Goal: Obtain resource: Obtain resource

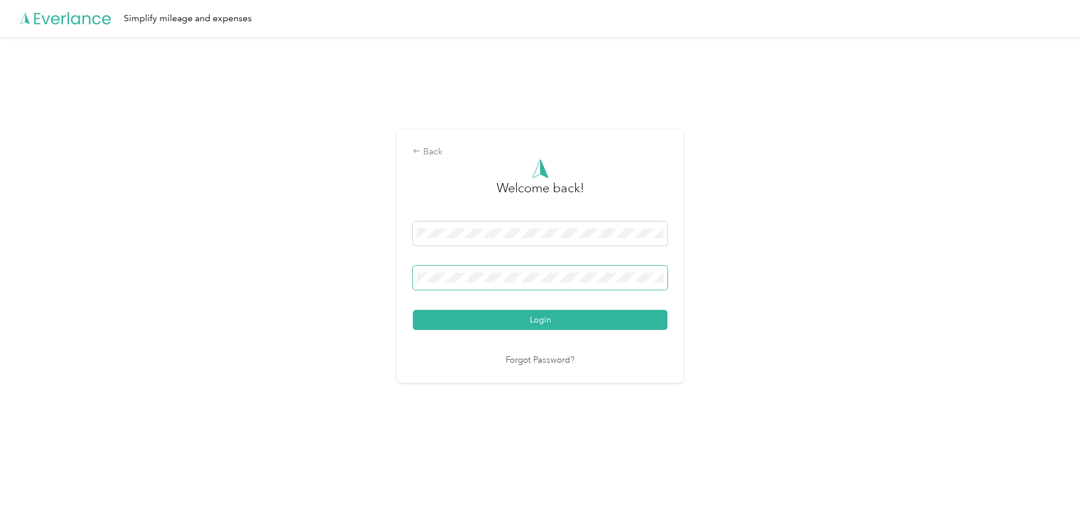
click at [413, 310] on button "Login" at bounding box center [540, 320] width 255 height 20
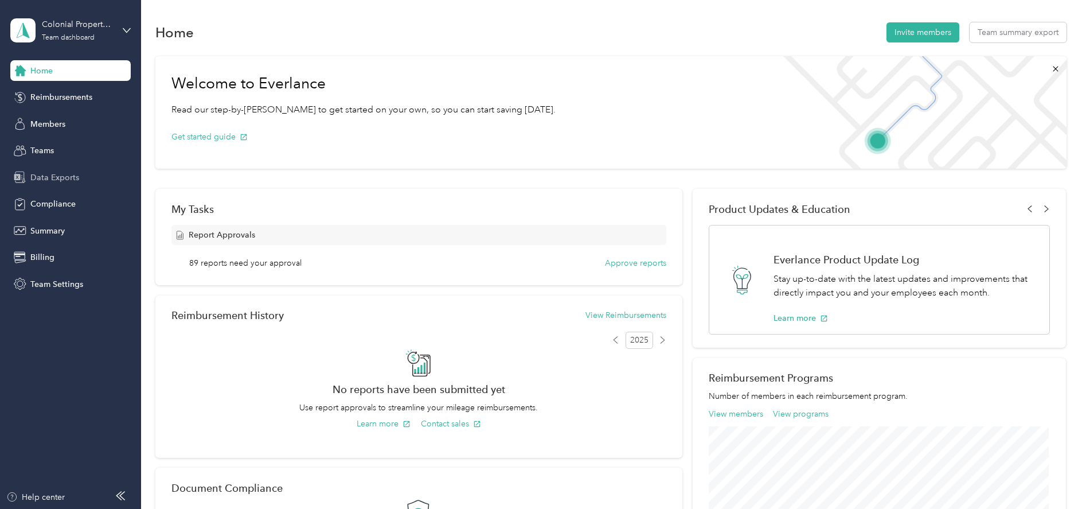
click at [74, 181] on span "Data Exports" at bounding box center [54, 178] width 49 height 12
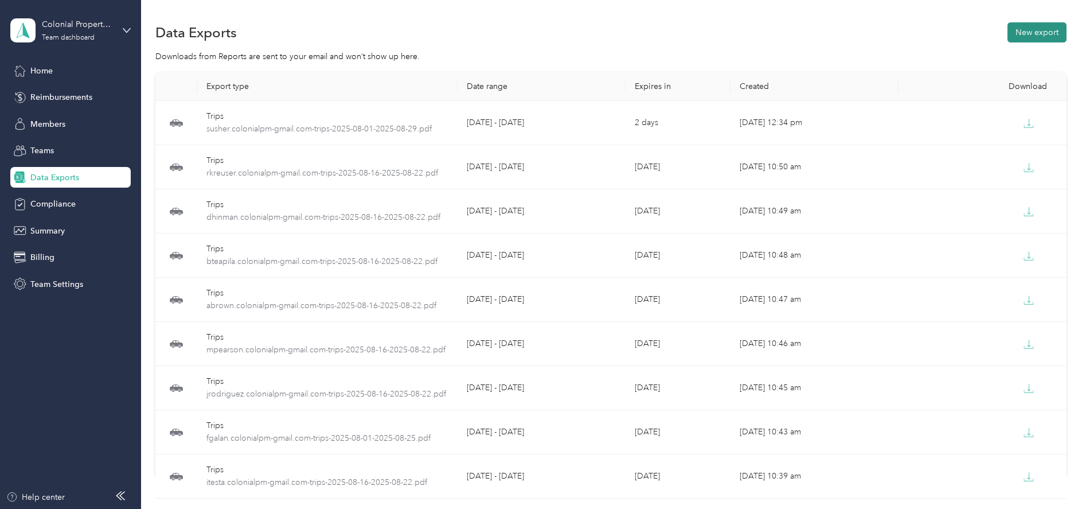
click at [1019, 36] on button "New export" at bounding box center [1037, 32] width 59 height 20
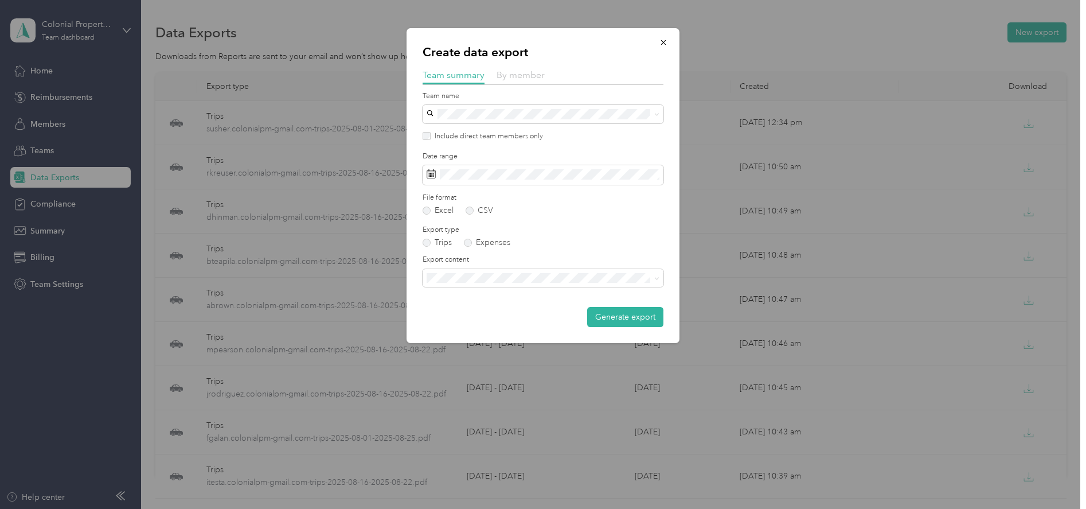
click at [512, 73] on span "By member" at bounding box center [521, 74] width 48 height 11
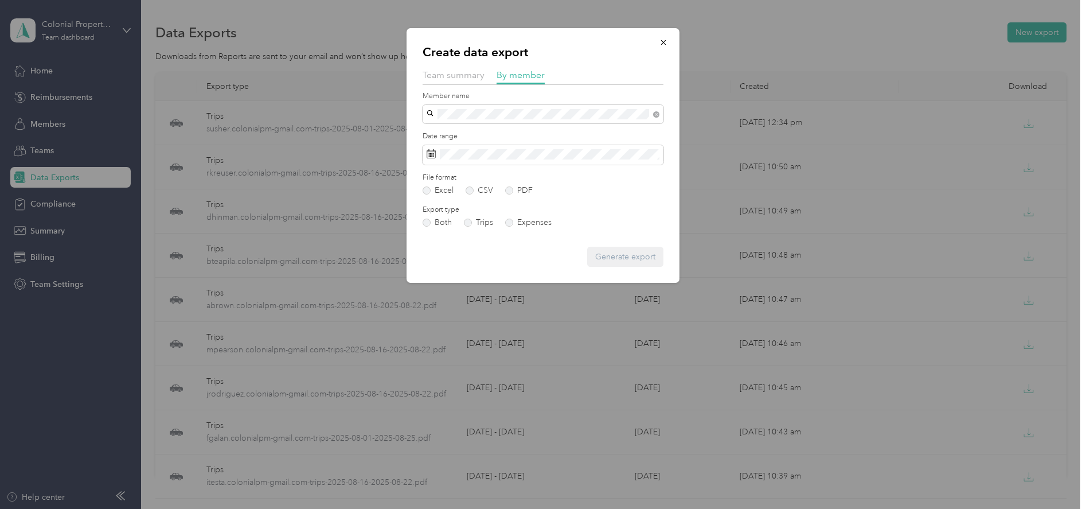
click at [445, 133] on div "C Harvey" at bounding box center [543, 128] width 225 height 12
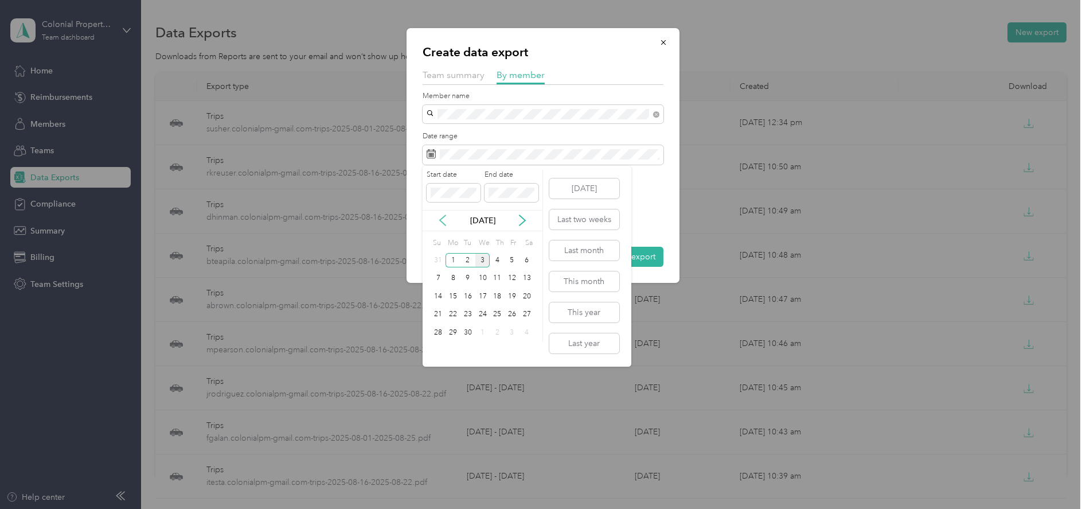
click at [445, 221] on icon at bounding box center [442, 220] width 11 height 11
click at [528, 315] on div "23" at bounding box center [527, 314] width 15 height 14
click at [513, 330] on div "29" at bounding box center [512, 332] width 15 height 14
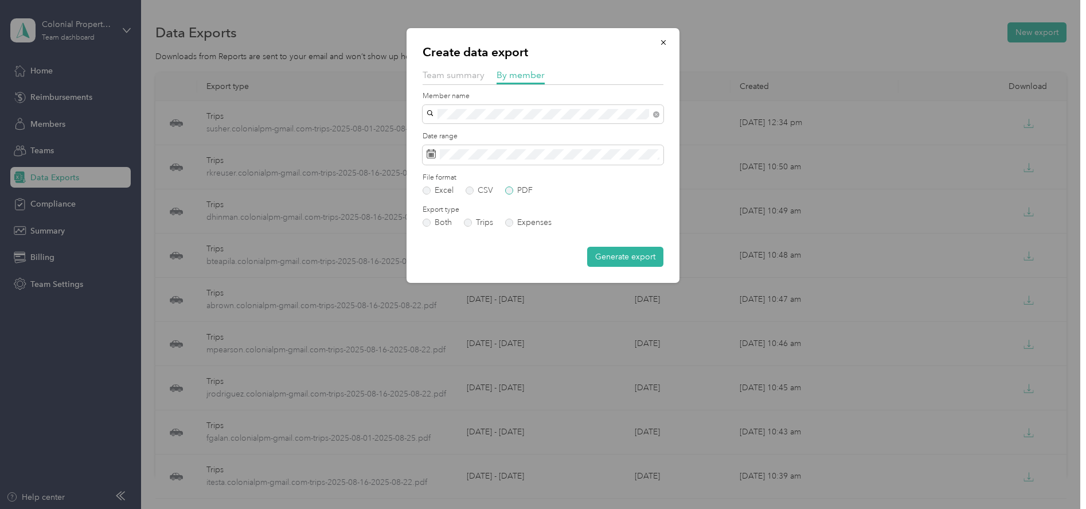
click at [506, 192] on label "PDF" at bounding box center [519, 190] width 28 height 8
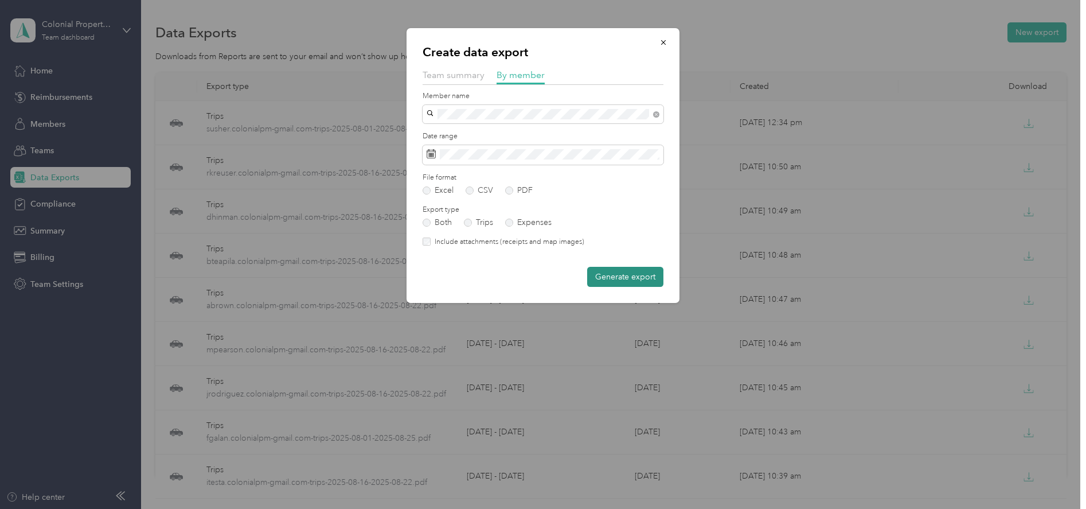
click at [623, 278] on button "Generate export" at bounding box center [625, 277] width 76 height 20
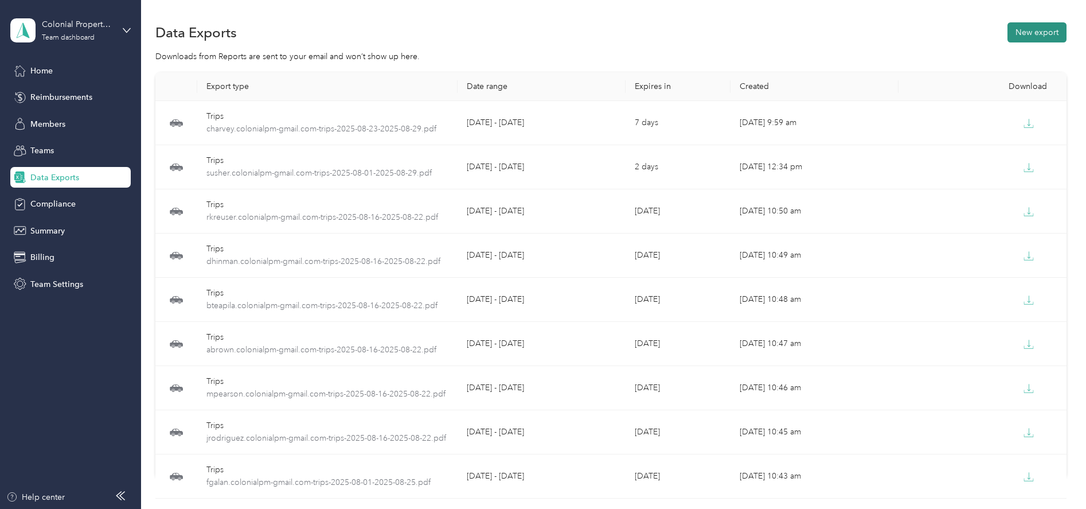
click at [1030, 36] on button "New export" at bounding box center [1037, 32] width 59 height 20
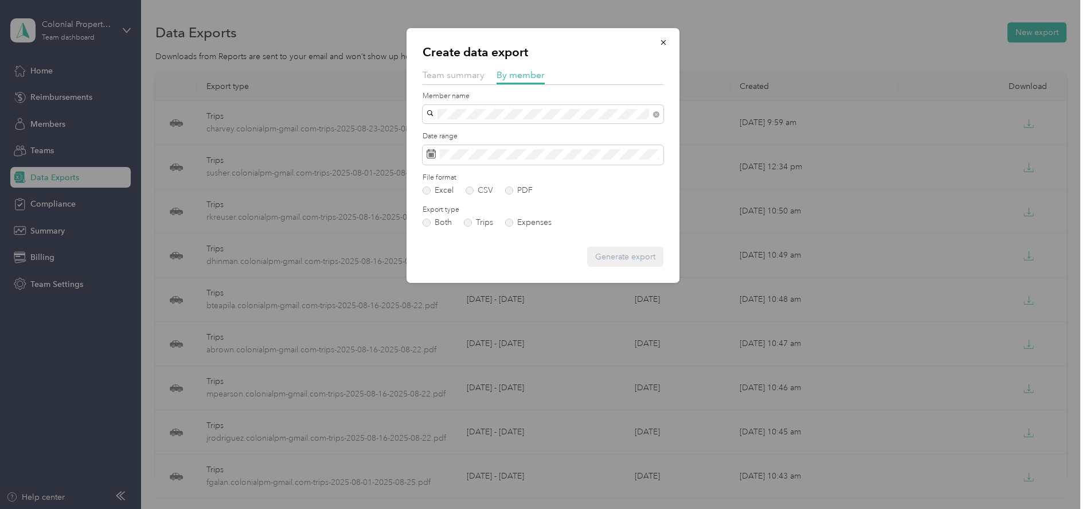
click at [458, 129] on span "jwagner.colonialpm@gmail.com" at bounding box center [498, 129] width 135 height 10
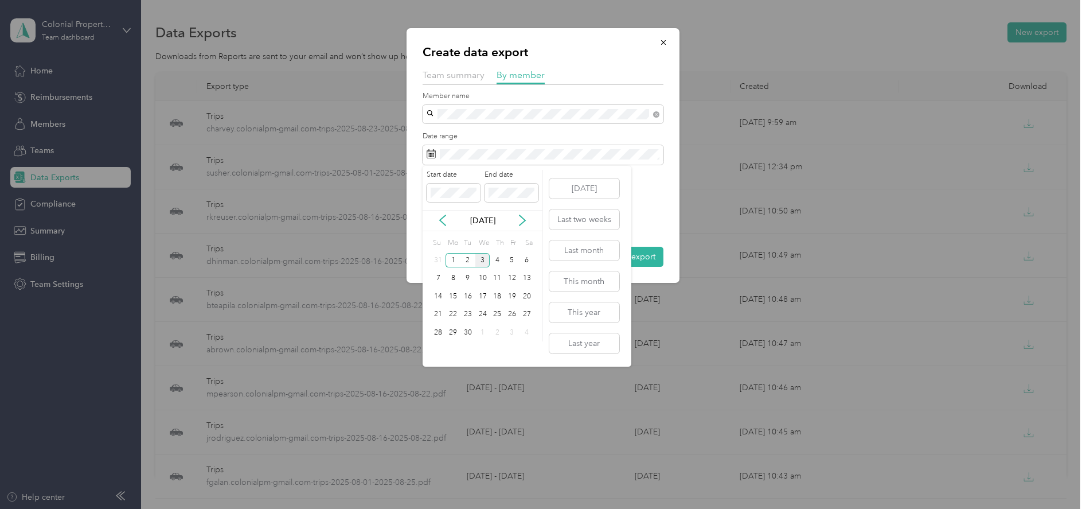
click at [437, 220] on div "Sep 2025" at bounding box center [483, 221] width 120 height 12
click at [441, 218] on icon at bounding box center [442, 220] width 11 height 11
click at [525, 314] on div "23" at bounding box center [527, 314] width 15 height 14
click at [506, 334] on div "29" at bounding box center [512, 332] width 15 height 14
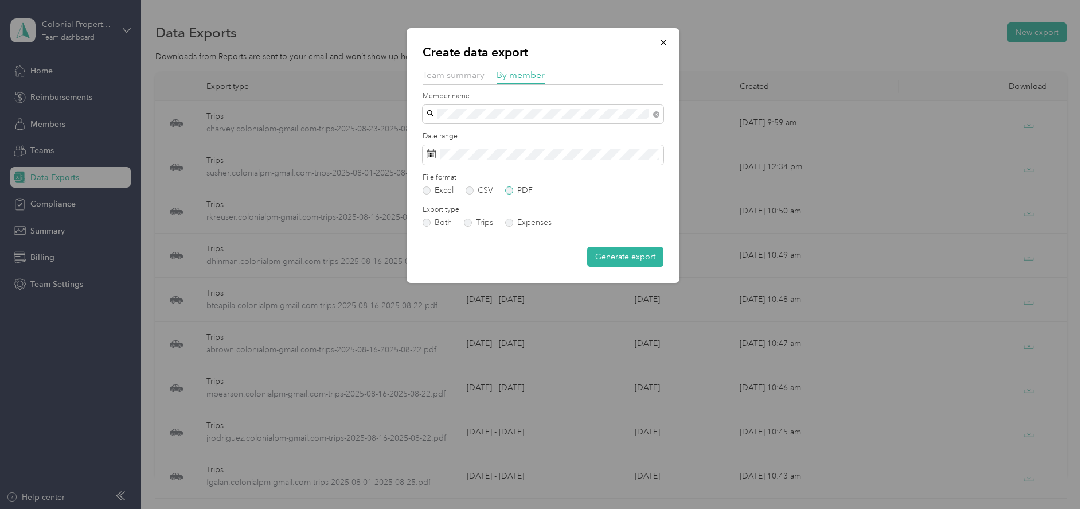
click at [510, 190] on label "PDF" at bounding box center [519, 190] width 28 height 8
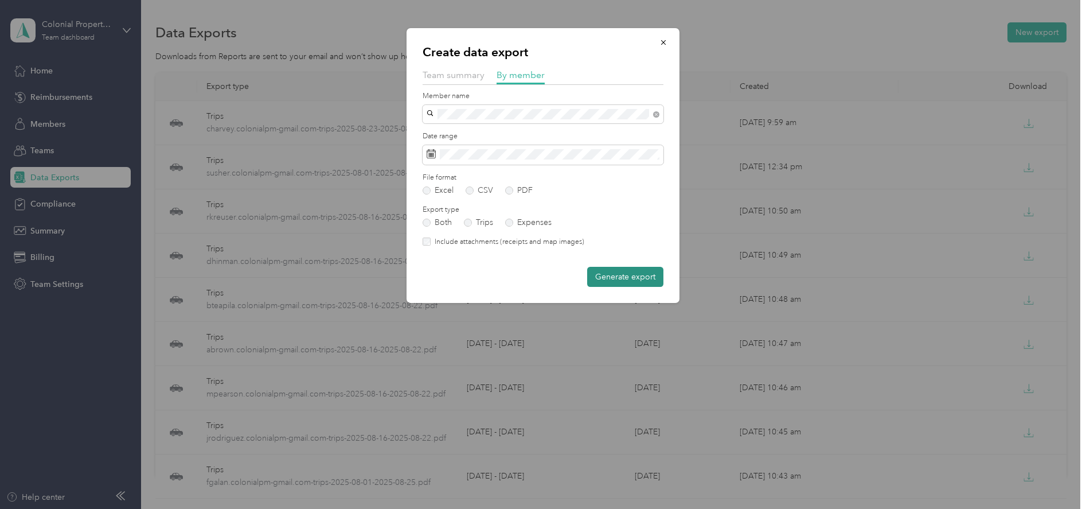
click at [625, 278] on button "Generate export" at bounding box center [625, 277] width 76 height 20
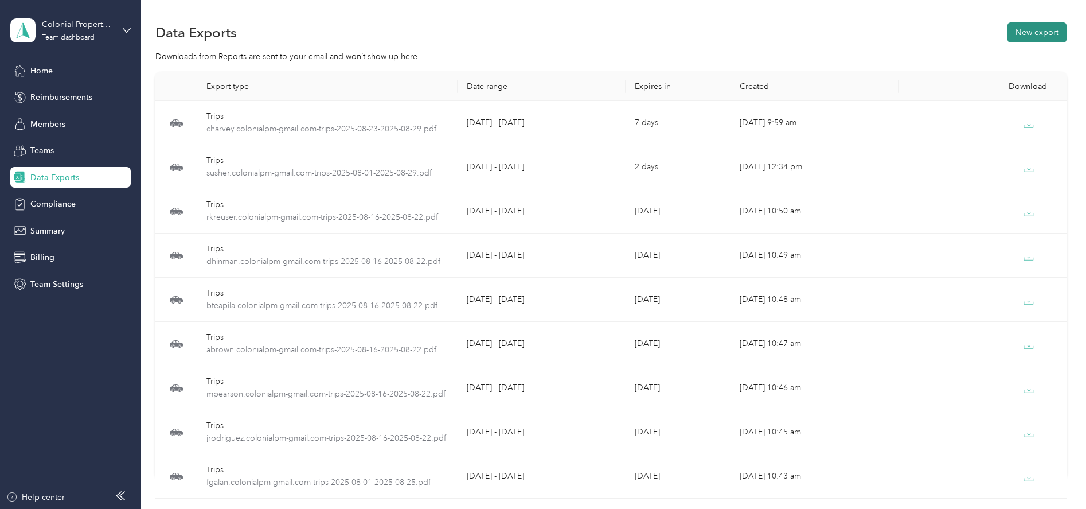
click at [1017, 37] on button "New export" at bounding box center [1037, 32] width 59 height 20
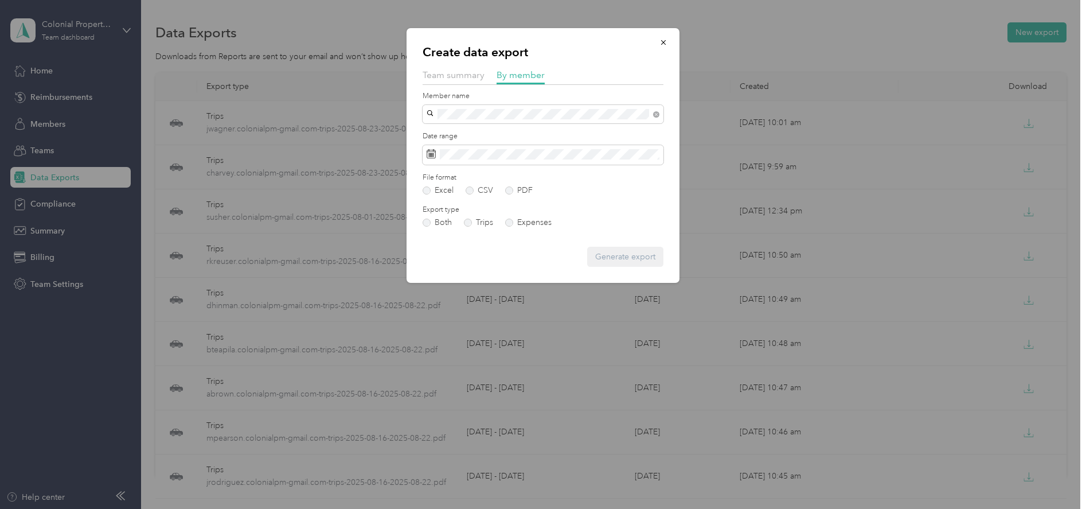
click at [484, 132] on span "jbunbury.colonialpm@gmail.com" at bounding box center [498, 135] width 135 height 10
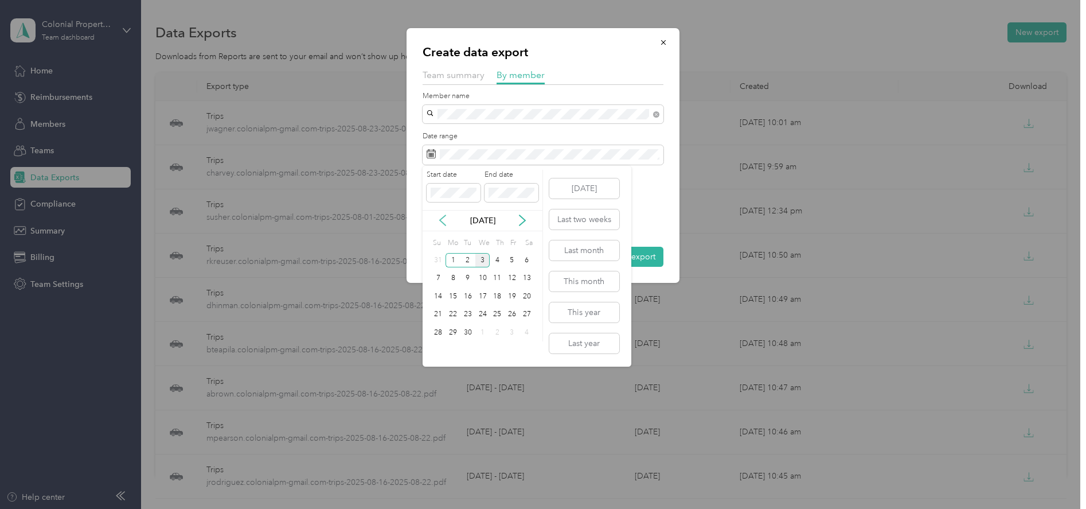
click at [442, 217] on icon at bounding box center [442, 220] width 11 height 11
click at [522, 318] on div "23" at bounding box center [527, 314] width 15 height 14
click at [516, 332] on div "29" at bounding box center [512, 332] width 15 height 14
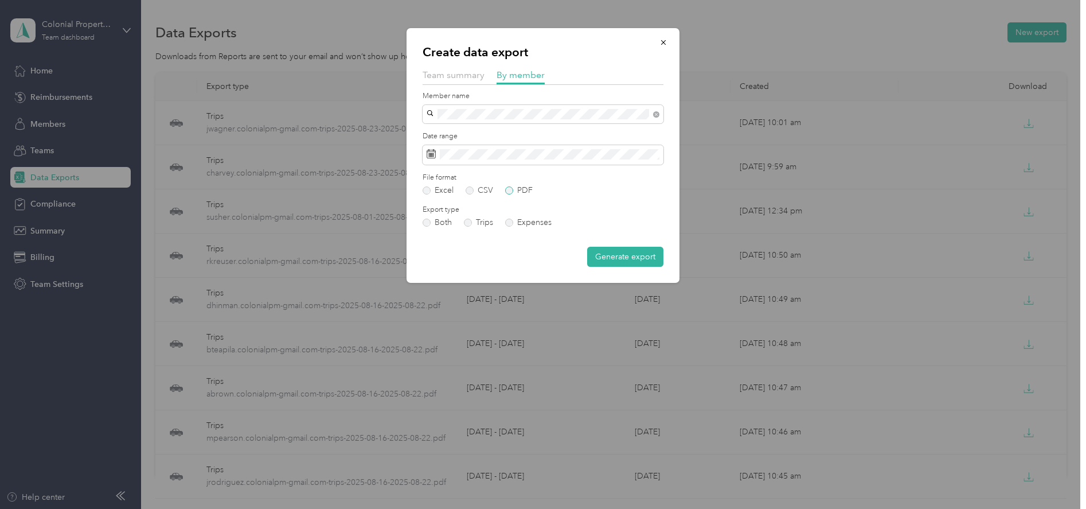
click at [509, 191] on label "PDF" at bounding box center [519, 190] width 28 height 8
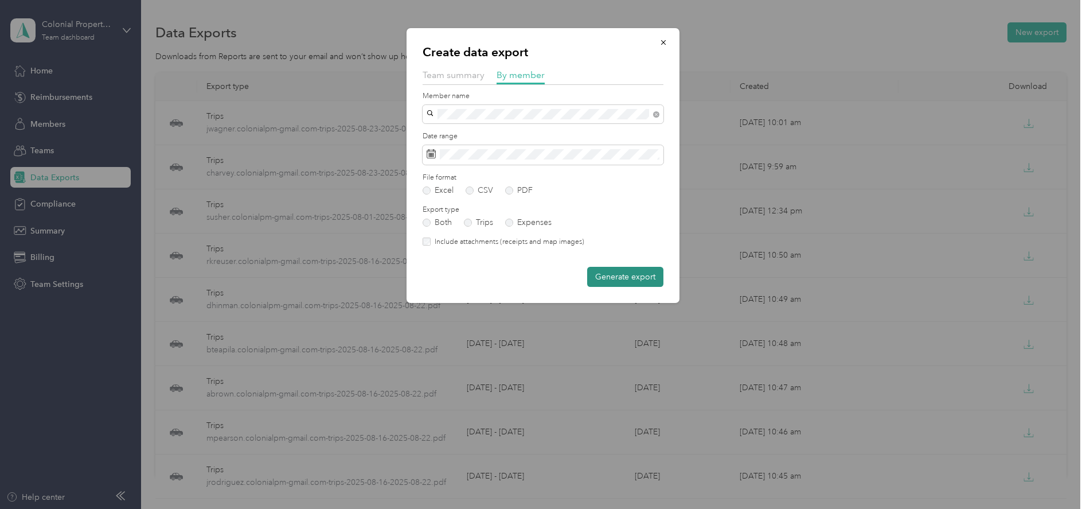
click at [621, 278] on button "Generate export" at bounding box center [625, 277] width 76 height 20
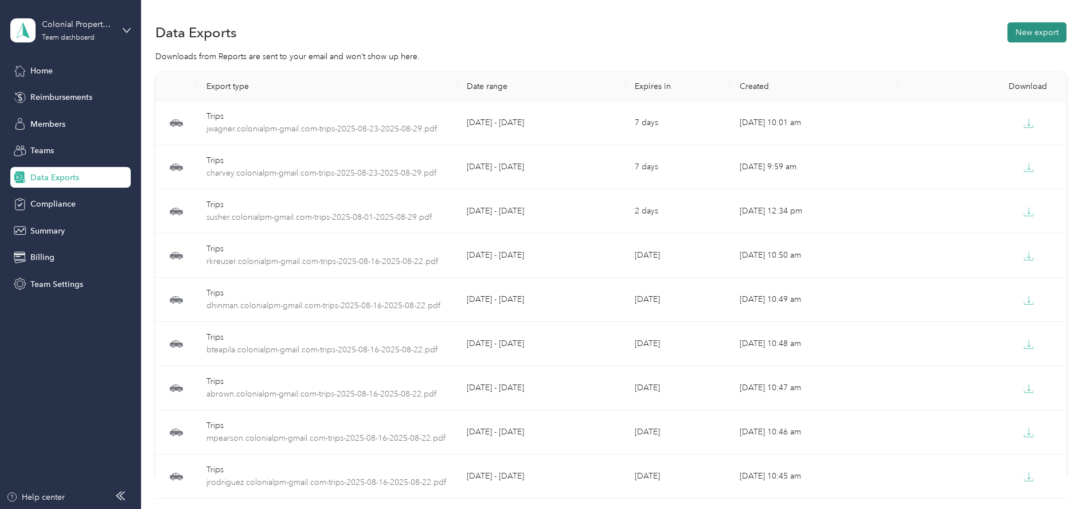
click at [1030, 36] on button "New export" at bounding box center [1037, 32] width 59 height 20
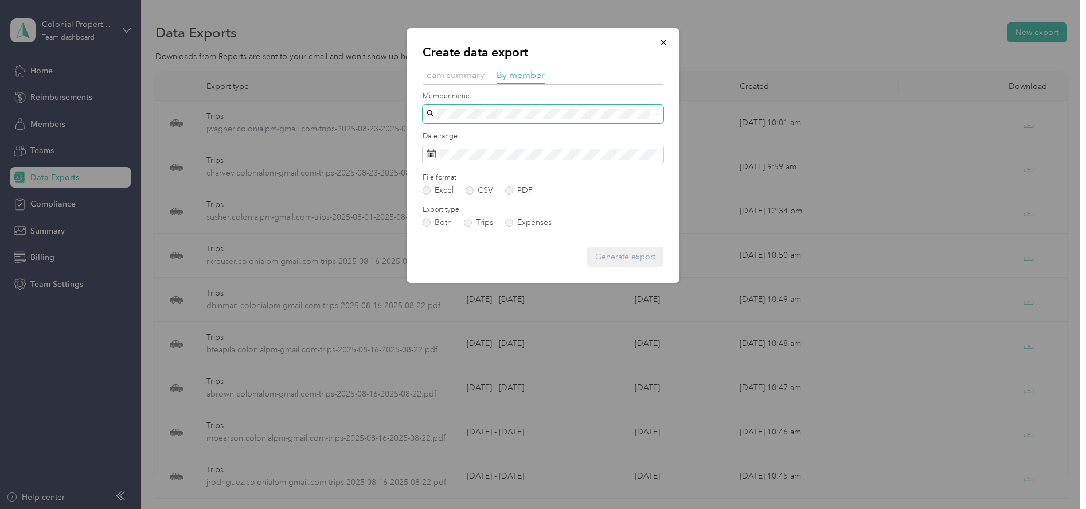
click at [472, 108] on span at bounding box center [543, 114] width 241 height 18
click at [470, 136] on li "tammy@gebhardtdevelopment.com" at bounding box center [543, 134] width 241 height 20
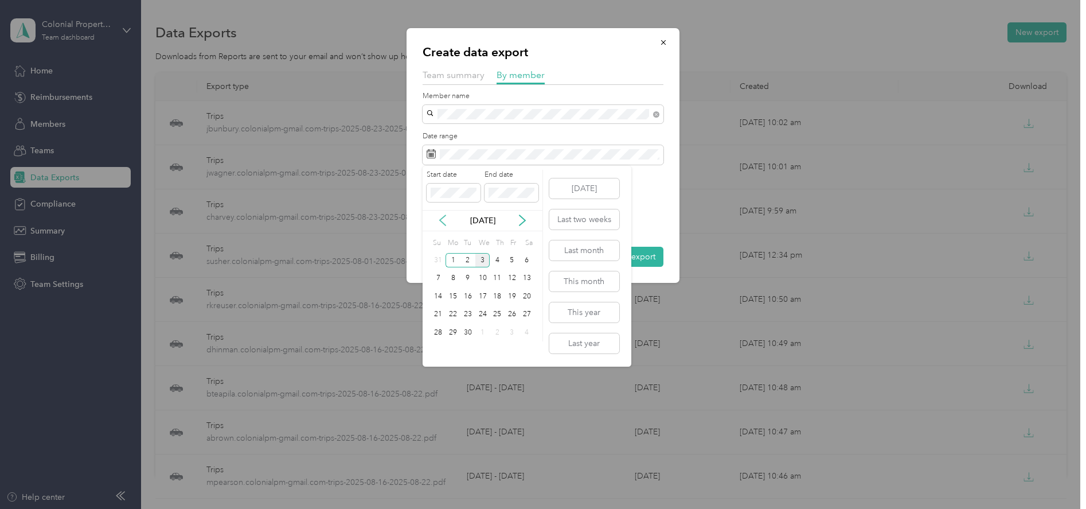
click at [445, 217] on icon at bounding box center [442, 220] width 11 height 11
click at [520, 313] on div "23" at bounding box center [527, 314] width 15 height 14
click at [511, 334] on div "29" at bounding box center [512, 332] width 15 height 14
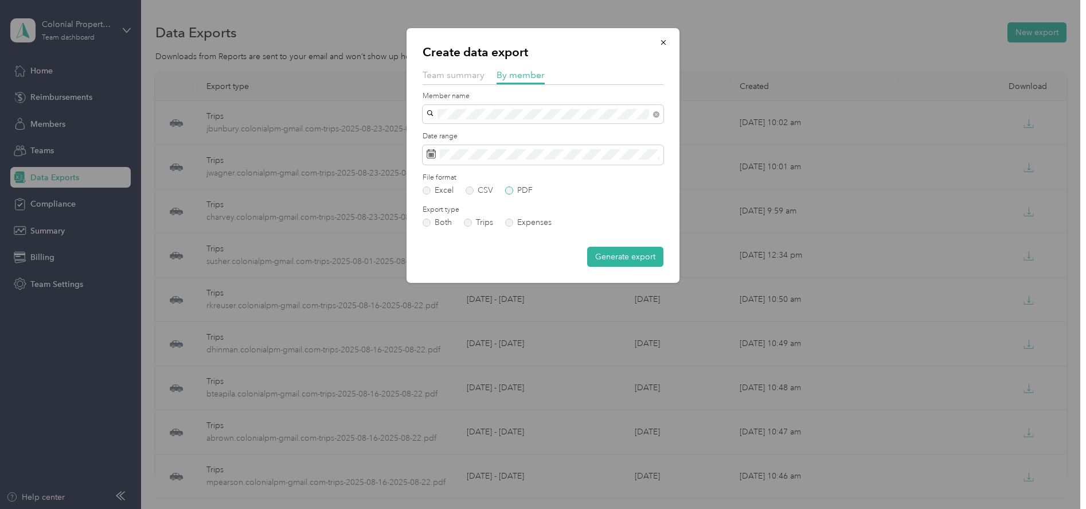
click at [509, 193] on label "PDF" at bounding box center [519, 190] width 28 height 8
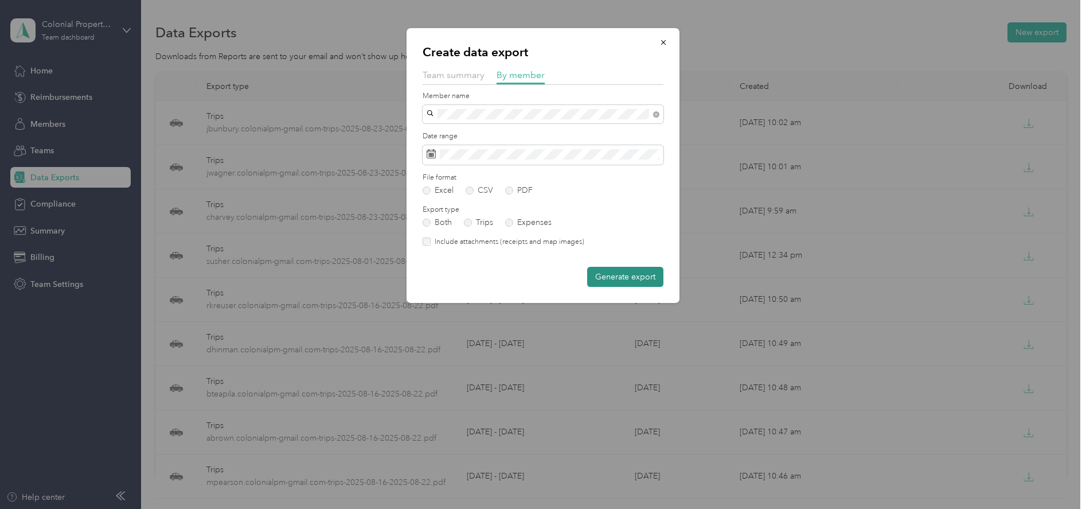
click at [621, 281] on button "Generate export" at bounding box center [625, 277] width 76 height 20
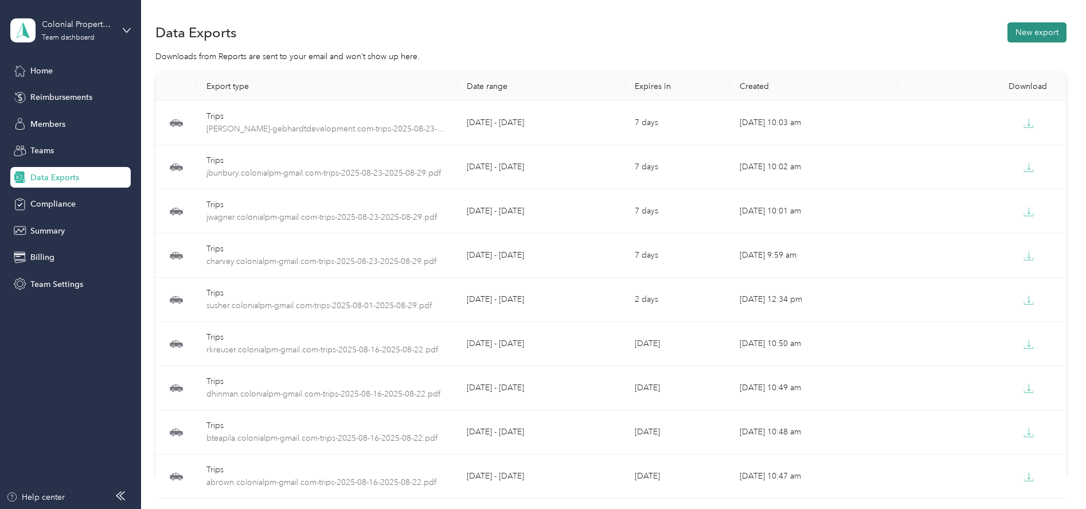
click at [1031, 32] on button "New export" at bounding box center [1037, 32] width 59 height 20
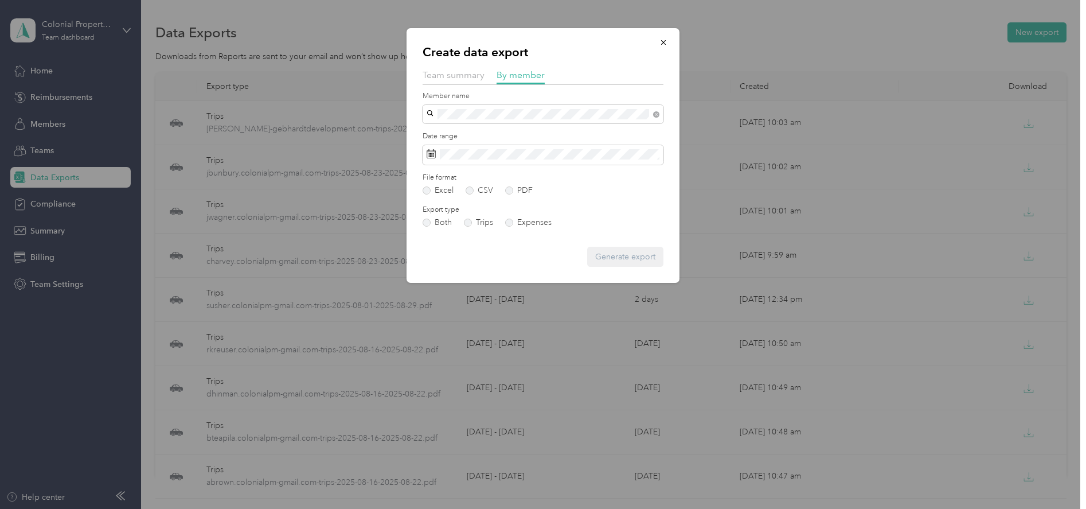
click at [448, 130] on span "Nathan Knable" at bounding box center [463, 135] width 64 height 10
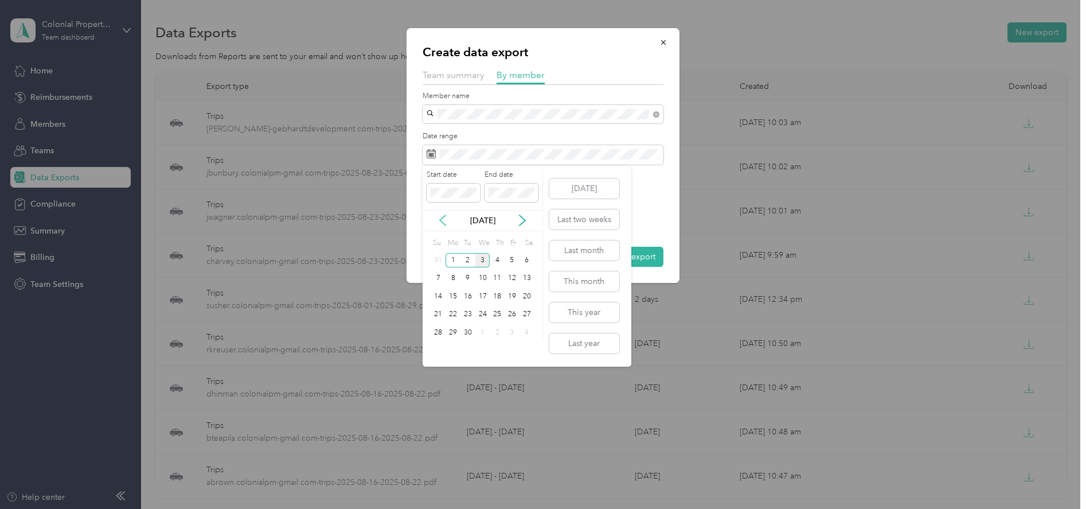
click at [443, 218] on icon at bounding box center [443, 220] width 6 height 10
click at [525, 309] on div "23" at bounding box center [527, 314] width 15 height 14
click at [508, 328] on div "29" at bounding box center [512, 332] width 15 height 14
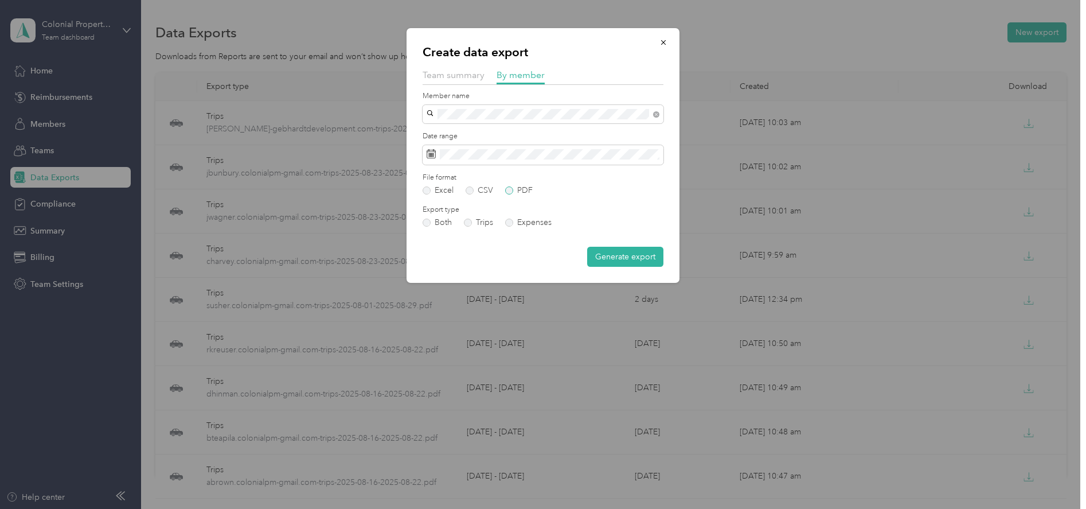
click at [509, 192] on label "PDF" at bounding box center [519, 190] width 28 height 8
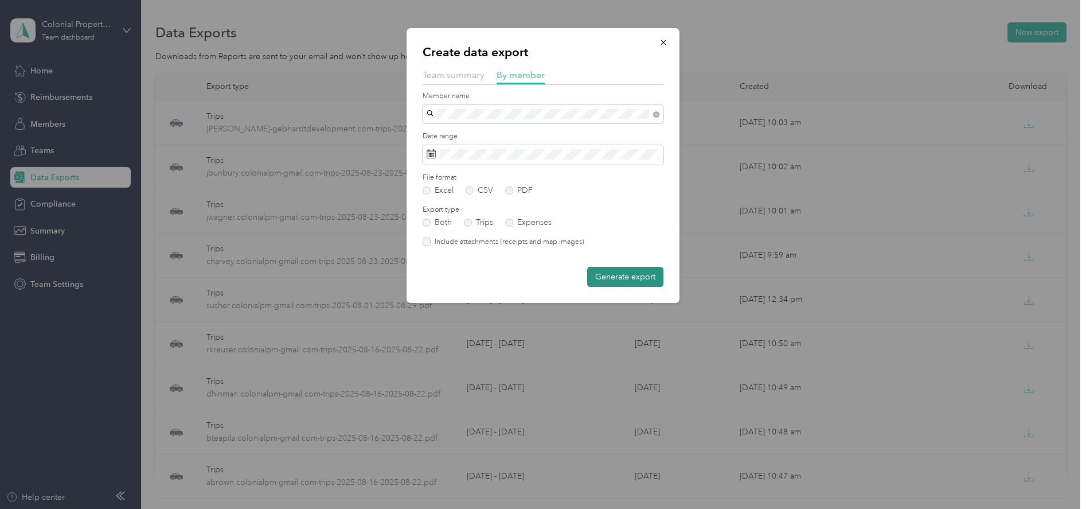
click at [613, 279] on button "Generate export" at bounding box center [625, 277] width 76 height 20
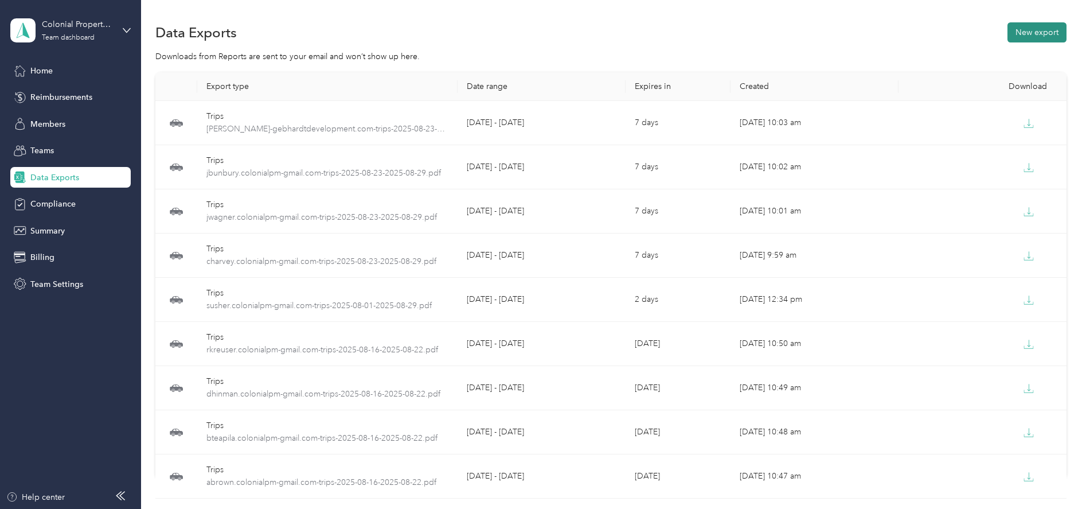
click at [1034, 36] on button "New export" at bounding box center [1037, 32] width 59 height 20
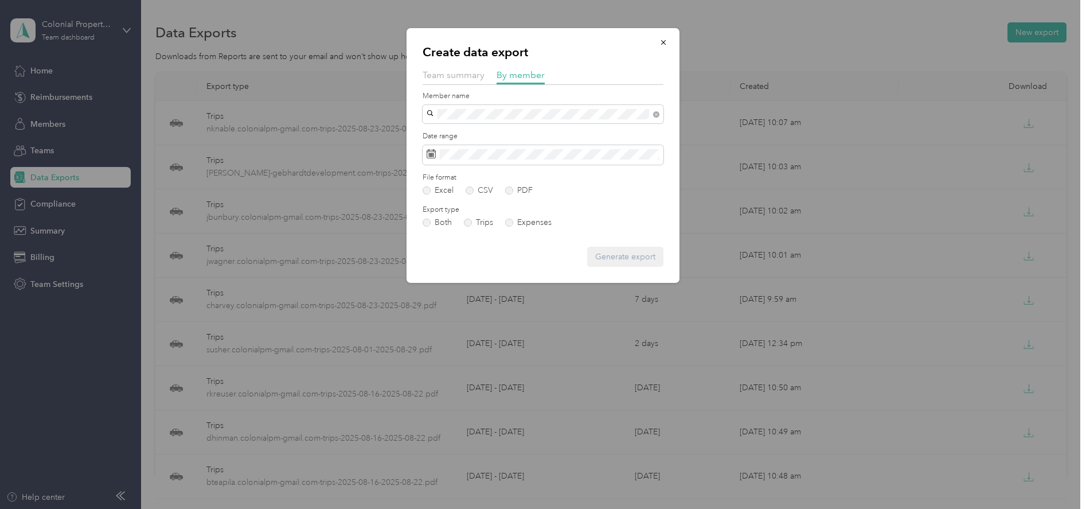
click at [474, 130] on span "ssmail.colonialpm@gmail.com" at bounding box center [498, 135] width 135 height 10
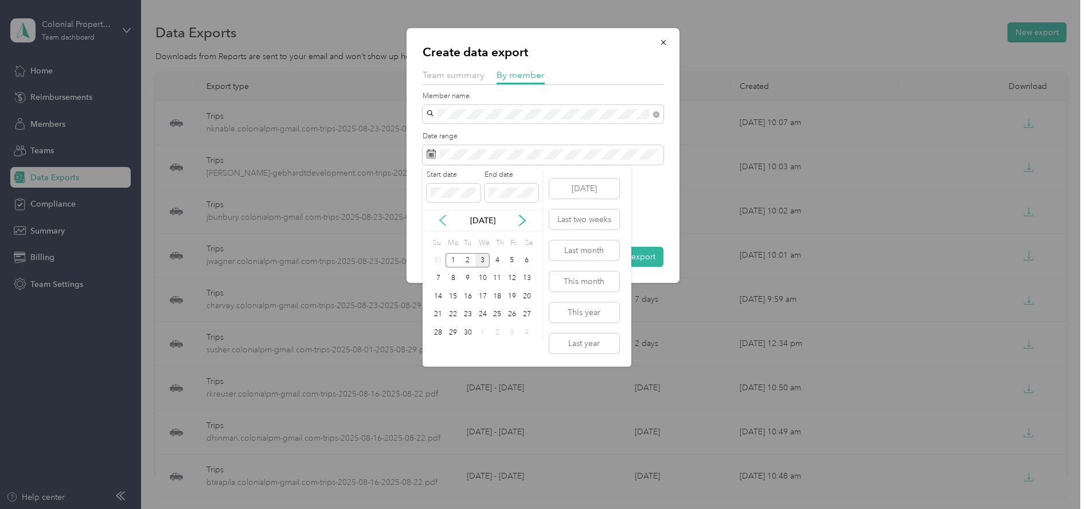
click at [445, 219] on icon at bounding box center [442, 220] width 11 height 11
click at [531, 314] on div "23" at bounding box center [527, 314] width 15 height 14
click at [513, 331] on div "29" at bounding box center [512, 332] width 15 height 14
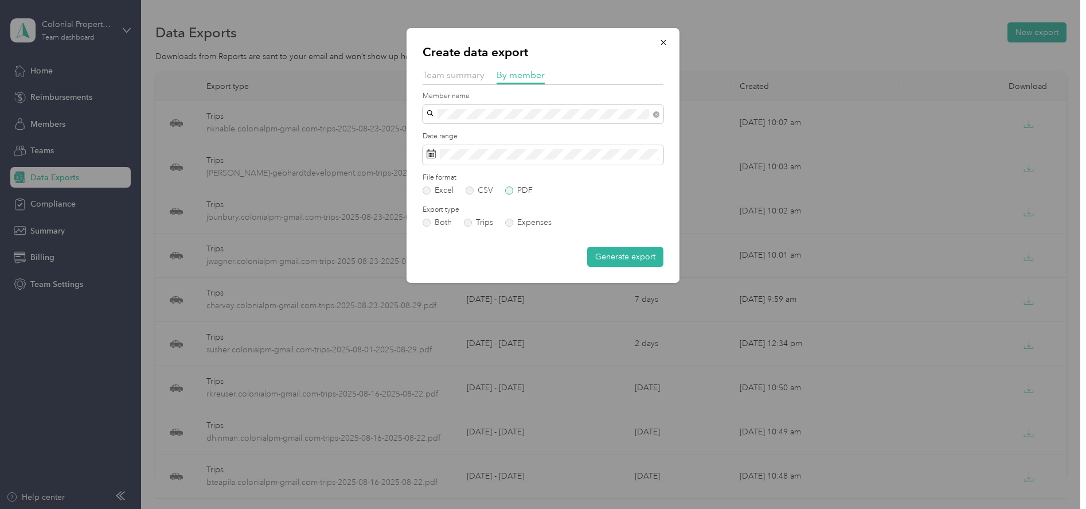
click at [510, 191] on label "PDF" at bounding box center [519, 190] width 28 height 8
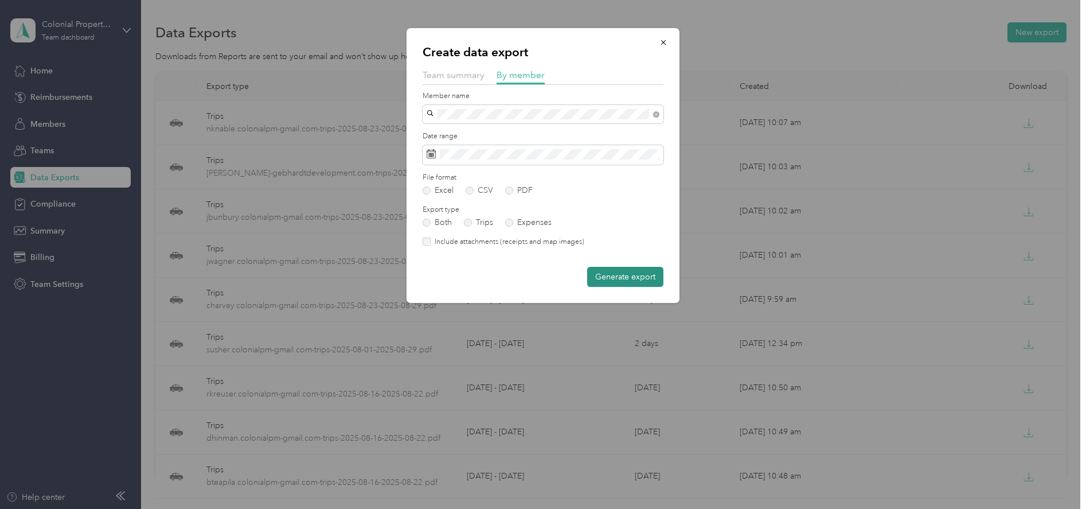
click at [615, 279] on button "Generate export" at bounding box center [625, 277] width 76 height 20
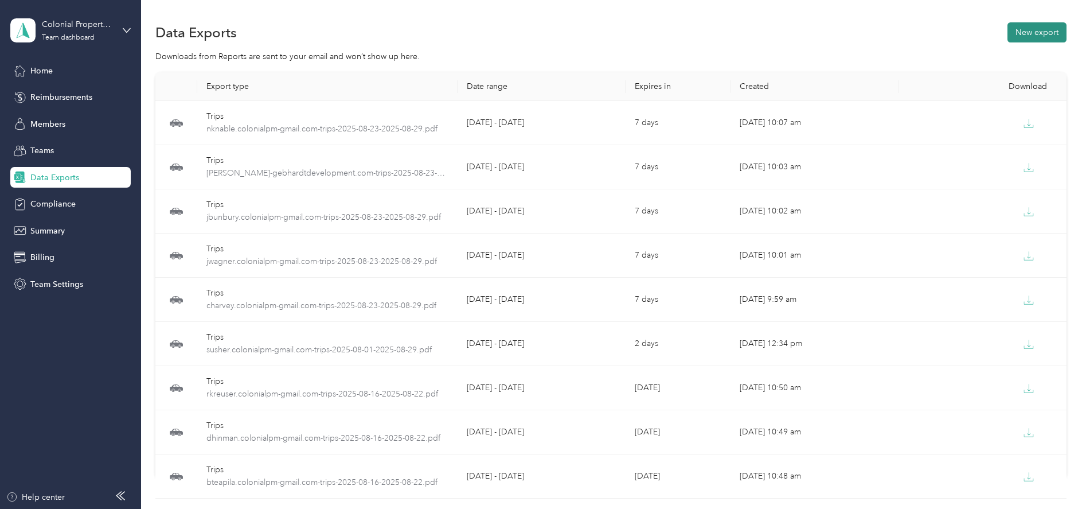
click at [1027, 36] on button "New export" at bounding box center [1037, 32] width 59 height 20
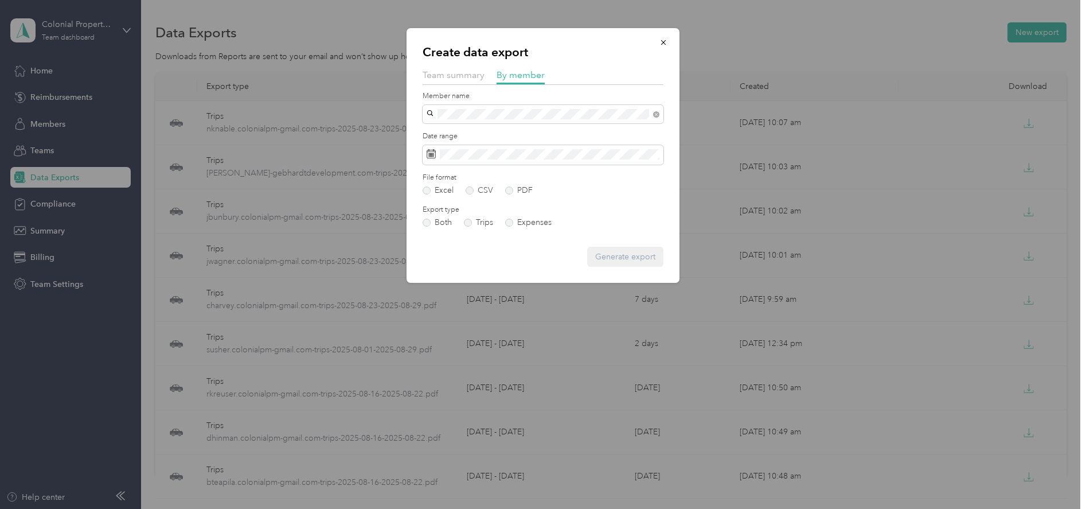
click at [443, 132] on span "lgomez.colonialpm@gmail.com" at bounding box center [498, 135] width 135 height 10
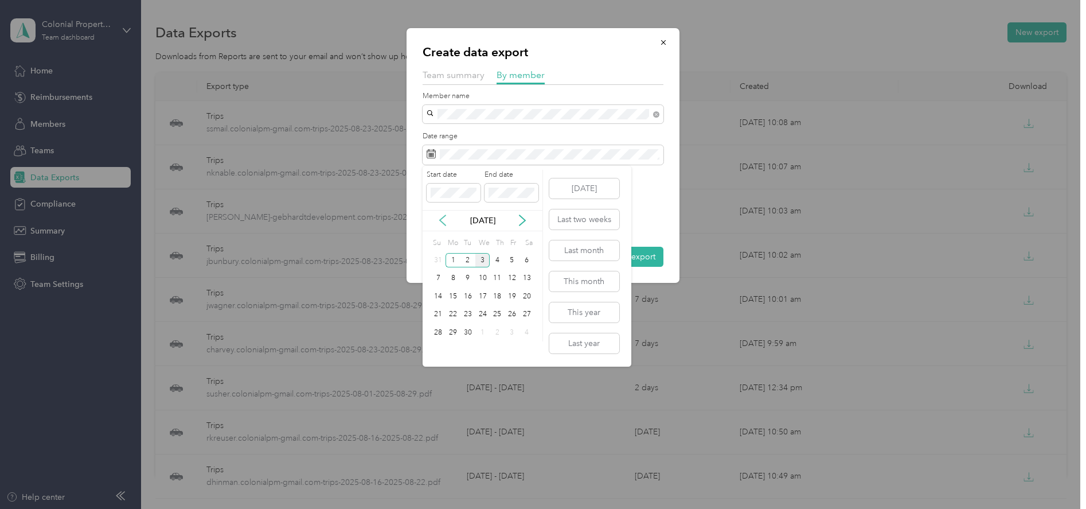
click at [443, 222] on icon at bounding box center [442, 220] width 11 height 11
click at [528, 313] on div "23" at bounding box center [527, 314] width 15 height 14
click at [512, 329] on div "29" at bounding box center [512, 332] width 15 height 14
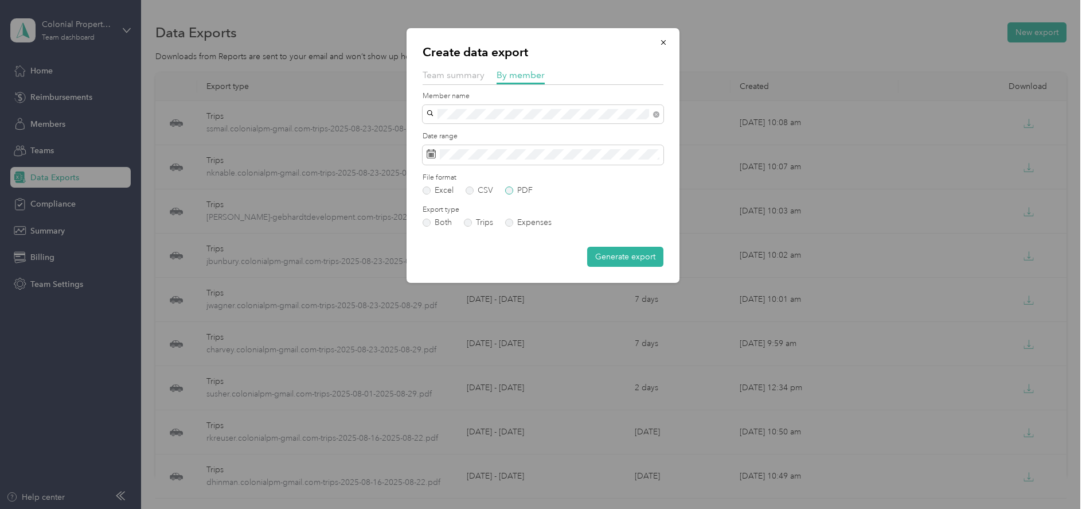
click at [511, 191] on label "PDF" at bounding box center [519, 190] width 28 height 8
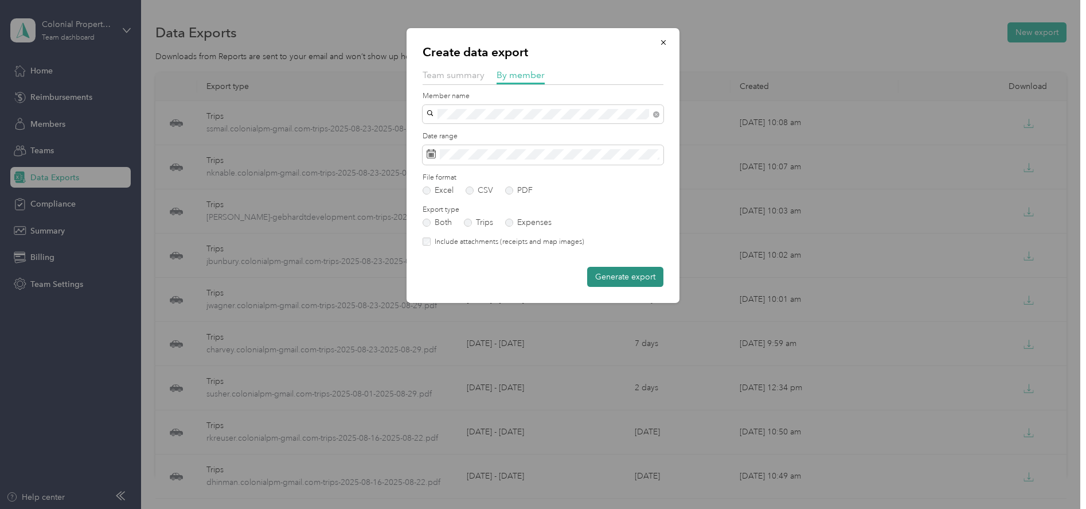
click at [615, 283] on button "Generate export" at bounding box center [625, 277] width 76 height 20
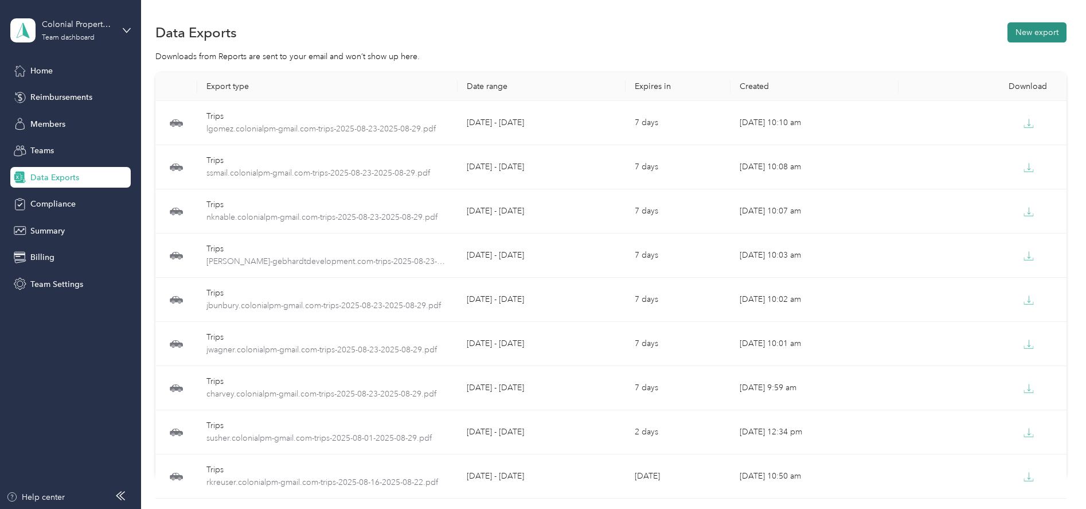
click at [1023, 22] on button "New export" at bounding box center [1037, 32] width 59 height 20
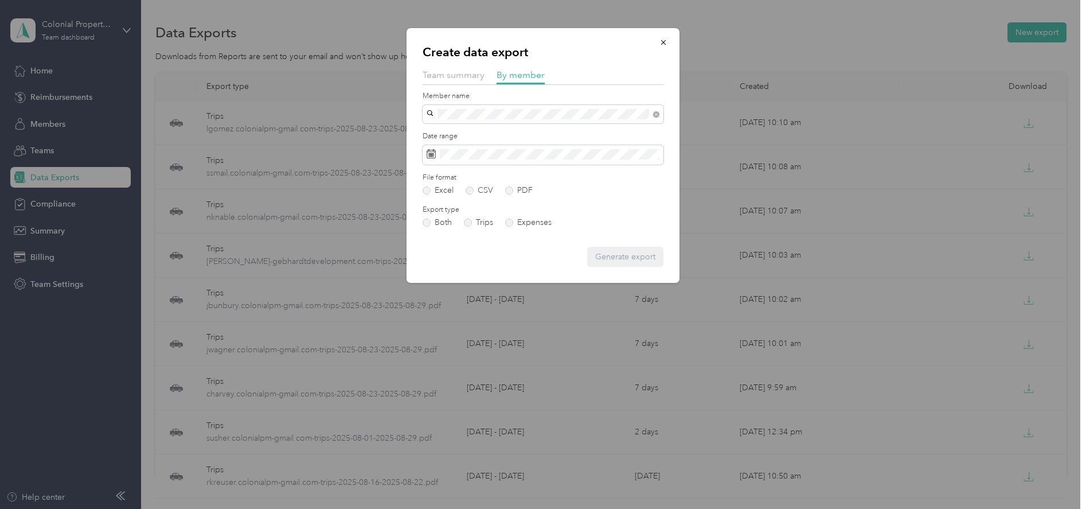
click at [447, 130] on span "kkuhl.colonialpm@gmail.com" at bounding box center [498, 134] width 135 height 10
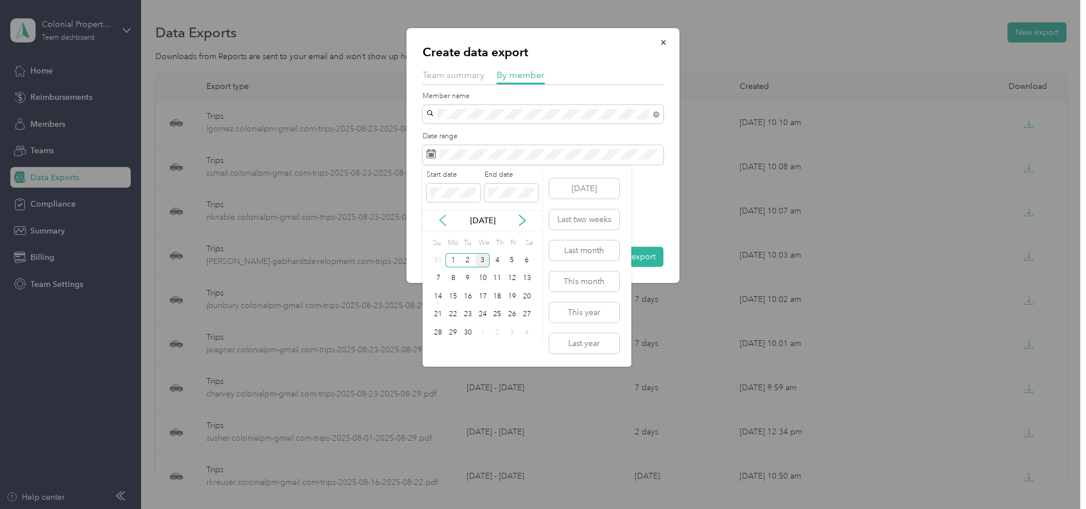
click at [445, 216] on icon at bounding box center [443, 220] width 6 height 10
click at [532, 310] on div "23" at bounding box center [527, 314] width 15 height 14
click at [513, 331] on div "29" at bounding box center [512, 332] width 15 height 14
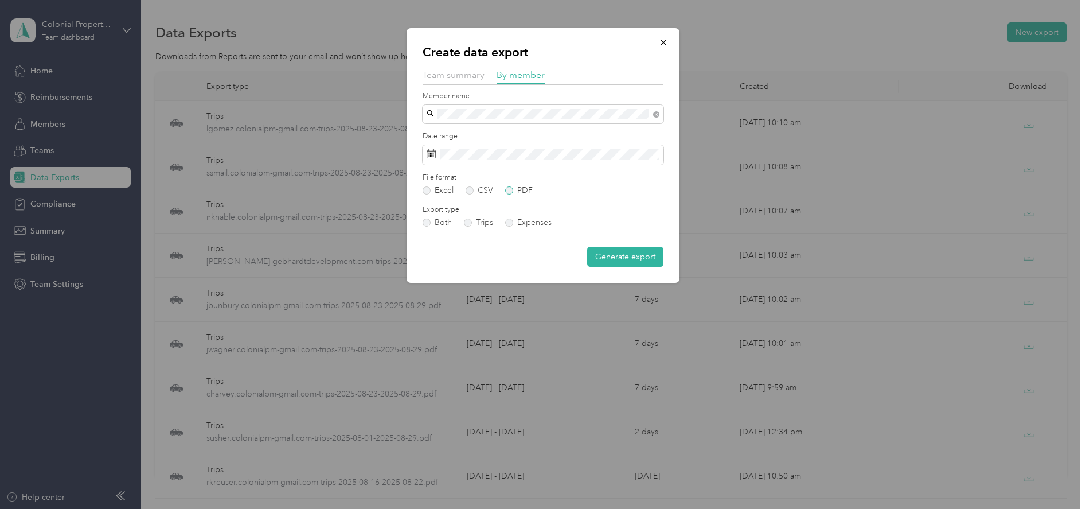
click at [508, 192] on label "PDF" at bounding box center [519, 190] width 28 height 8
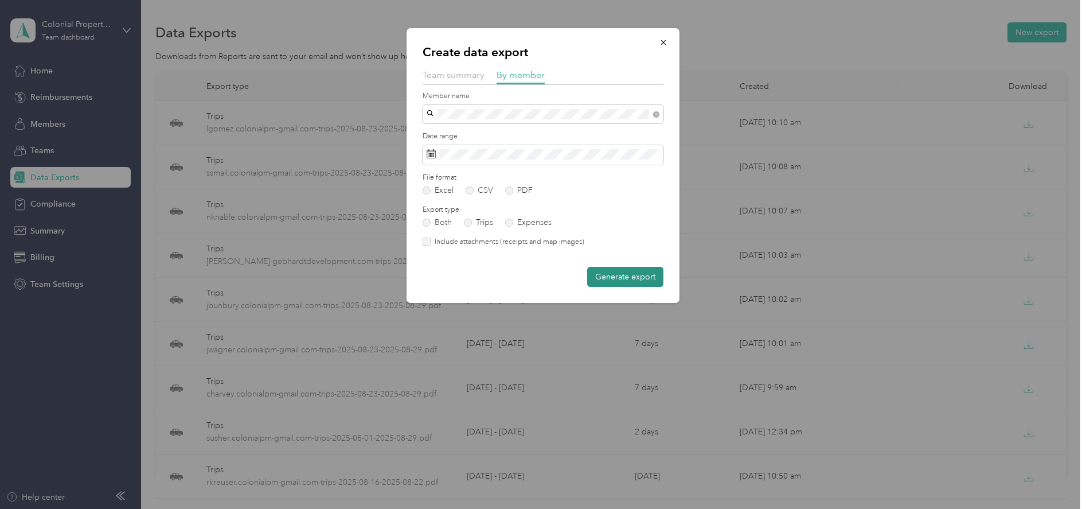
click at [615, 279] on button "Generate export" at bounding box center [625, 277] width 76 height 20
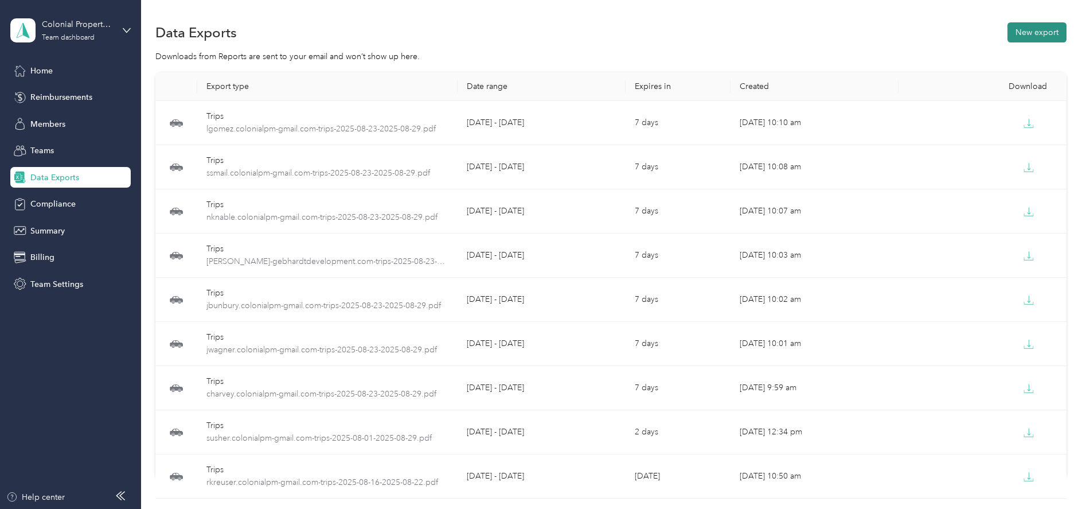
click at [1025, 36] on button "New export" at bounding box center [1037, 32] width 59 height 20
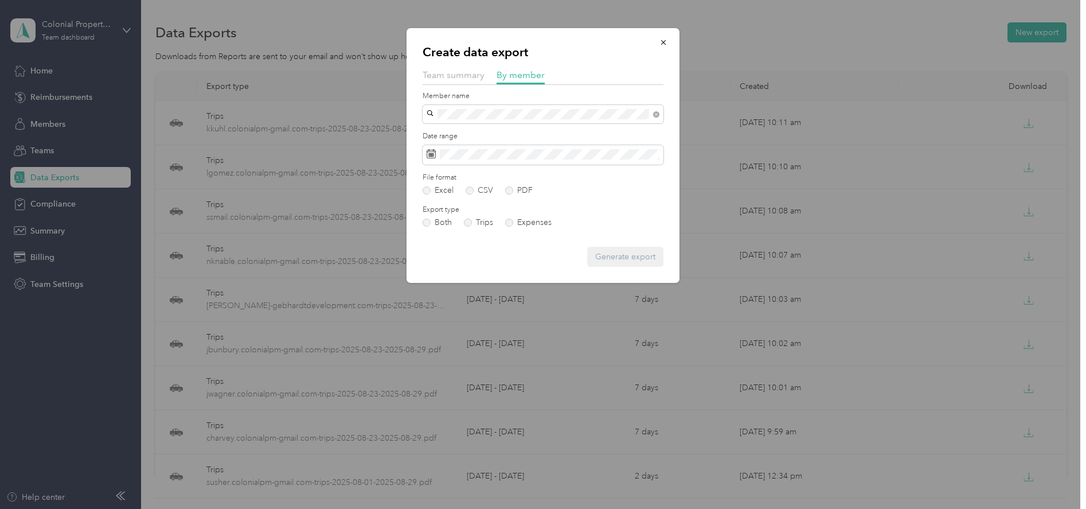
click at [460, 130] on span "lknaack.colonialpm@gmail.com" at bounding box center [498, 129] width 135 height 10
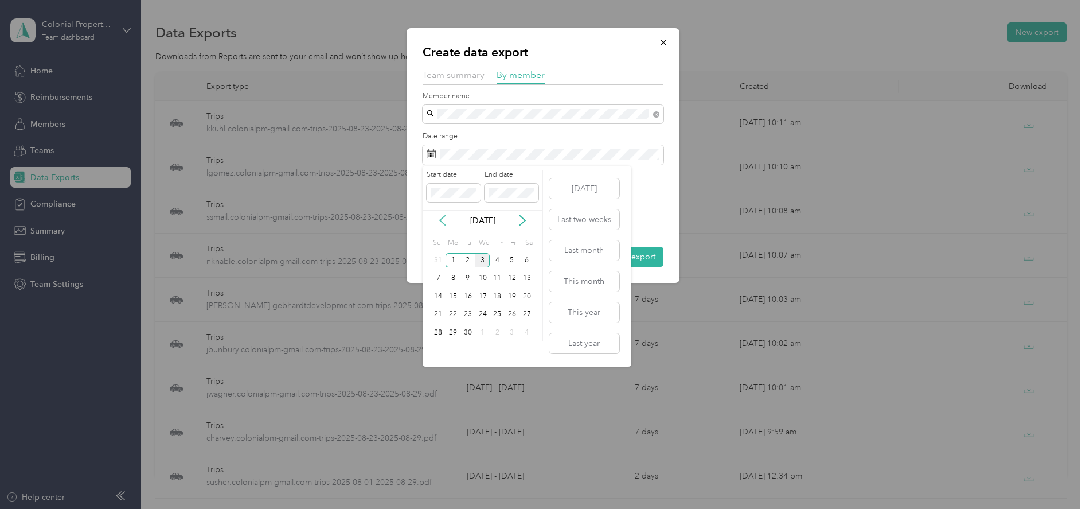
click at [444, 220] on icon at bounding box center [442, 220] width 11 height 11
click at [525, 317] on div "23" at bounding box center [527, 314] width 15 height 14
click at [513, 329] on div "29" at bounding box center [512, 332] width 15 height 14
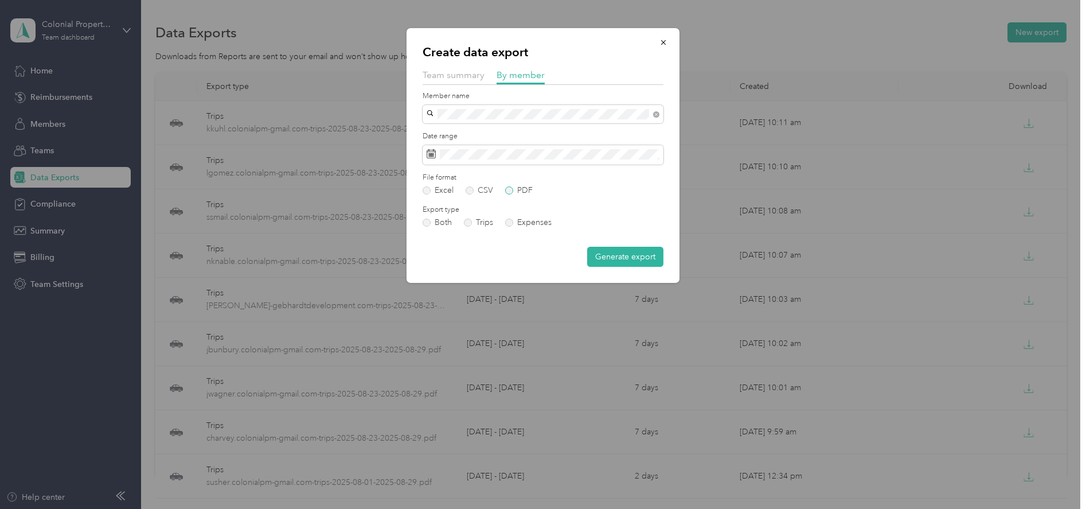
click at [508, 192] on label "PDF" at bounding box center [519, 190] width 28 height 8
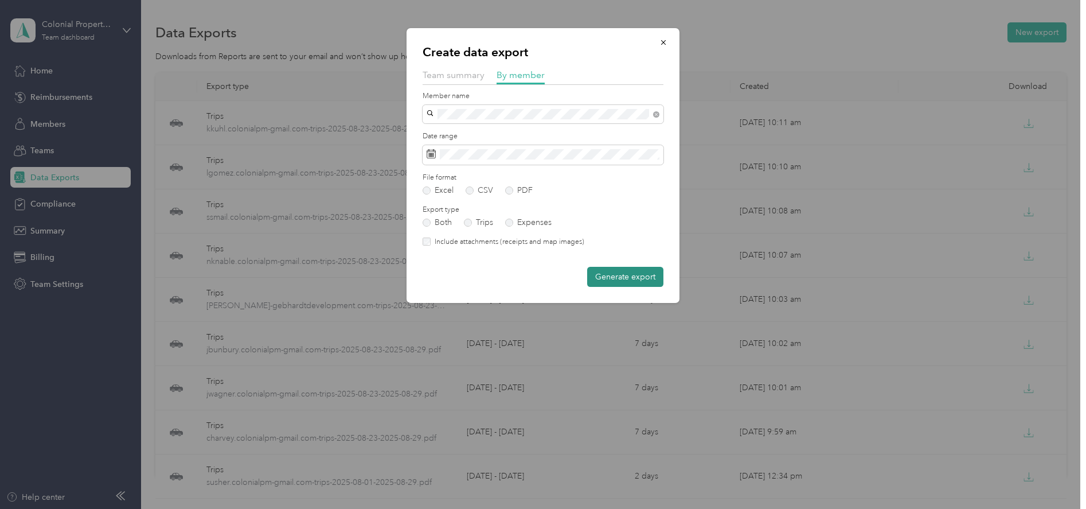
click at [604, 283] on button "Generate export" at bounding box center [625, 277] width 76 height 20
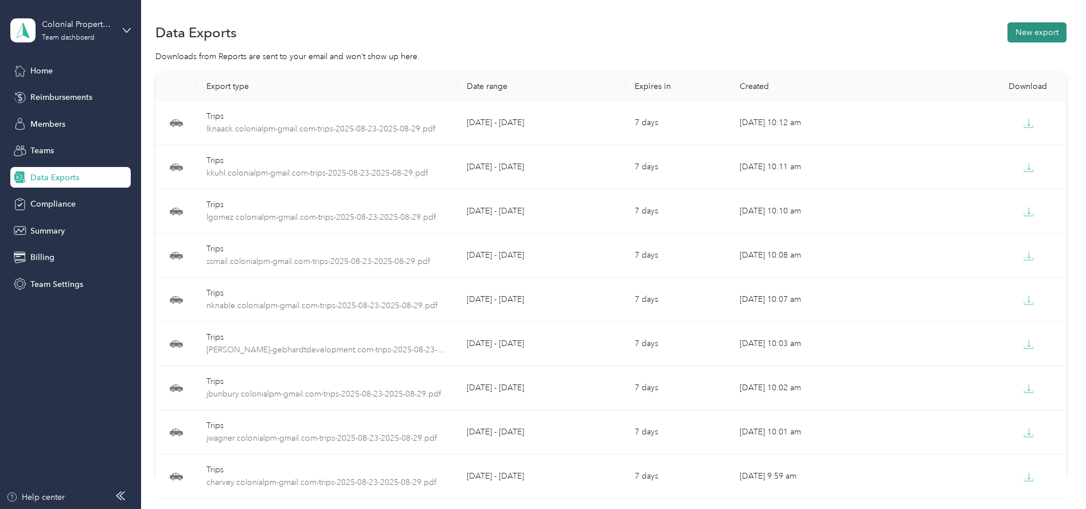
click at [1031, 38] on button "New export" at bounding box center [1037, 32] width 59 height 20
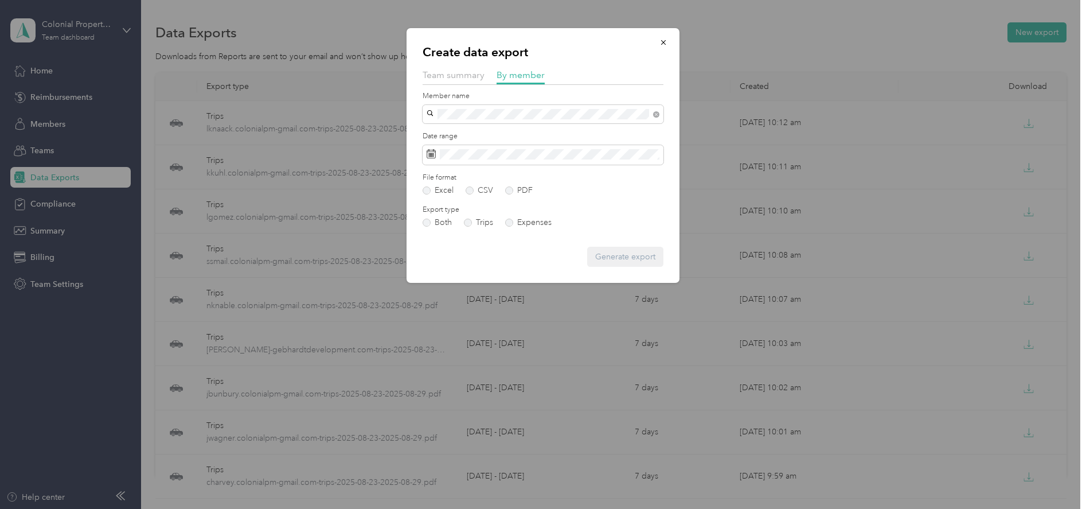
click at [471, 132] on span "mdessauer.colonialpm@gmail.com" at bounding box center [498, 128] width 135 height 10
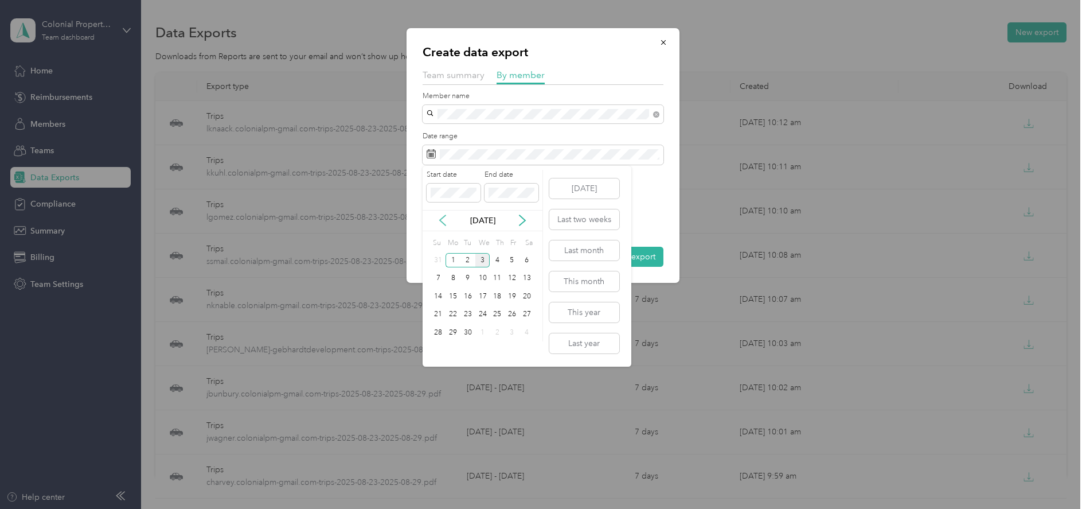
click at [443, 216] on icon at bounding box center [442, 220] width 11 height 11
click at [526, 314] on div "23" at bounding box center [527, 314] width 15 height 14
click at [508, 331] on div "29" at bounding box center [512, 332] width 15 height 14
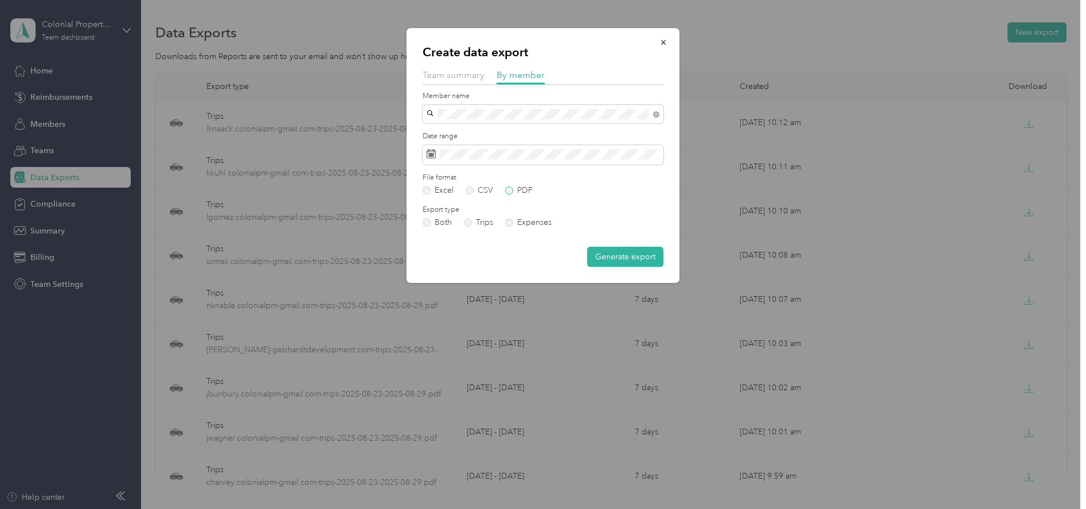
click at [511, 191] on label "PDF" at bounding box center [519, 190] width 28 height 8
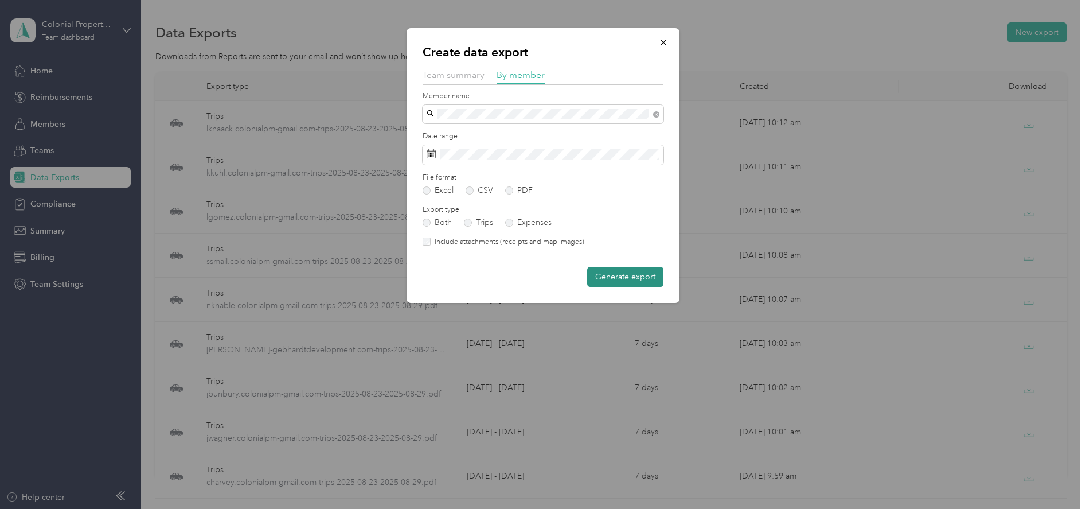
click at [629, 274] on button "Generate export" at bounding box center [625, 277] width 76 height 20
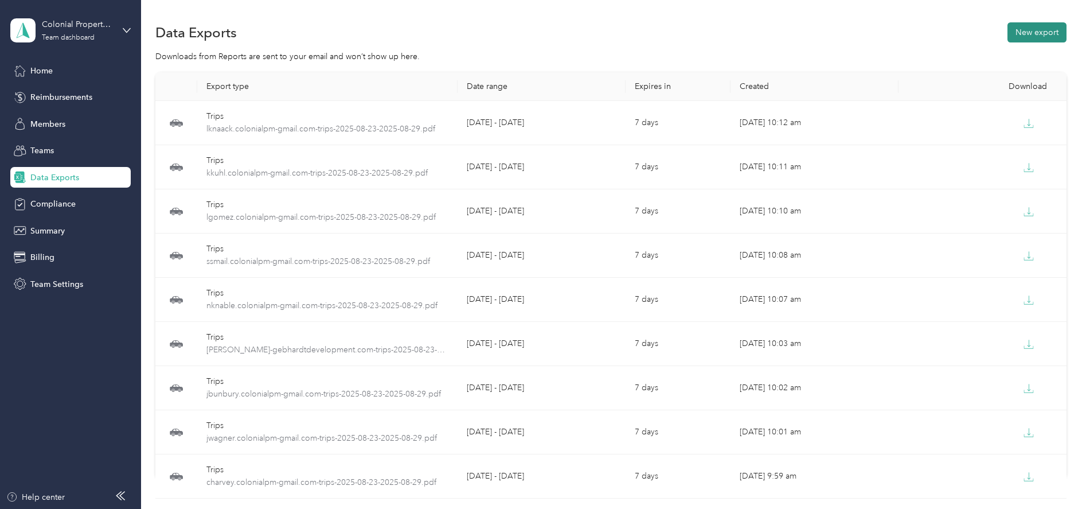
click at [1036, 37] on button "New export" at bounding box center [1037, 32] width 59 height 20
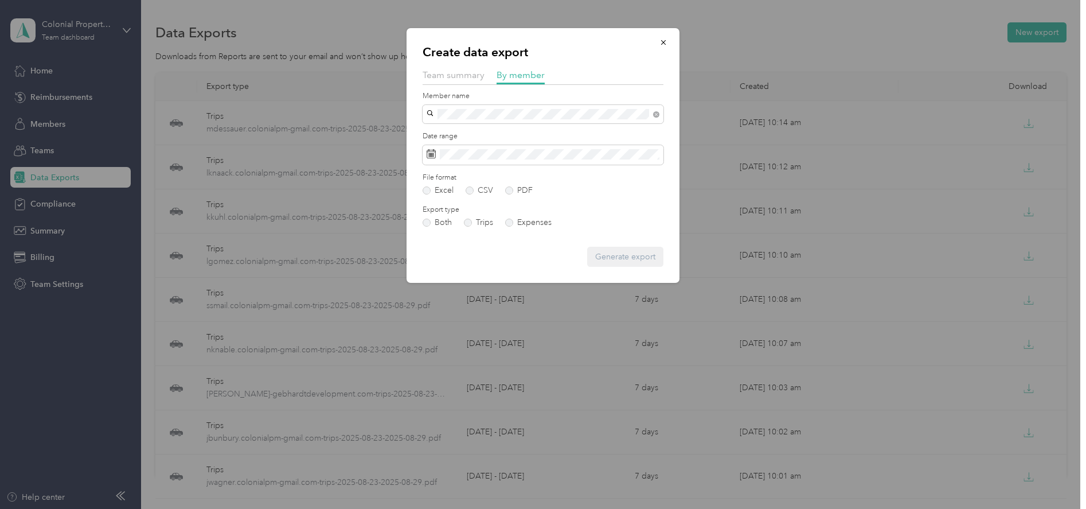
click at [455, 131] on span "itesta.colonialpm@gmail.com" at bounding box center [498, 135] width 135 height 10
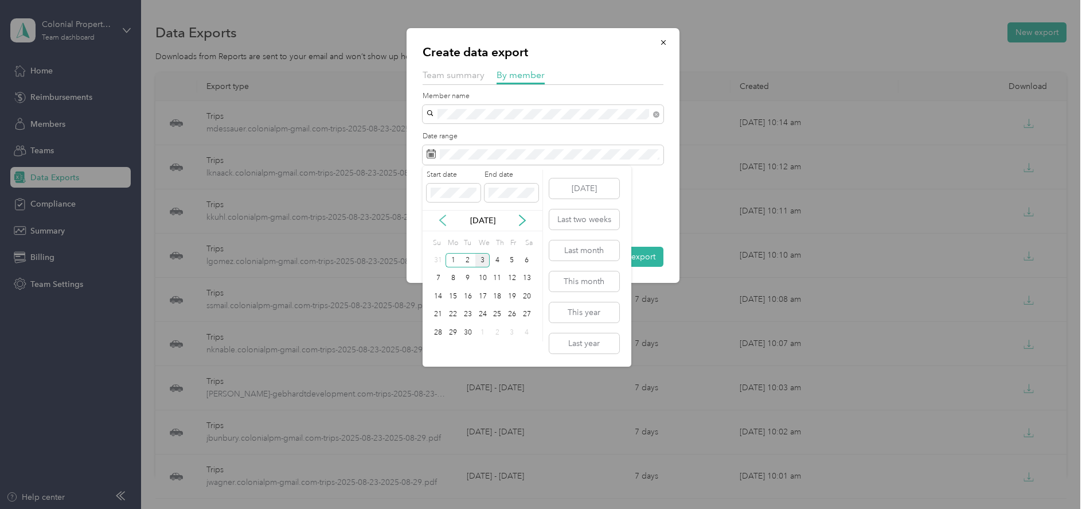
click at [444, 218] on icon at bounding box center [442, 220] width 11 height 11
click at [529, 316] on div "23" at bounding box center [527, 314] width 15 height 14
click at [511, 332] on div "29" at bounding box center [512, 332] width 15 height 14
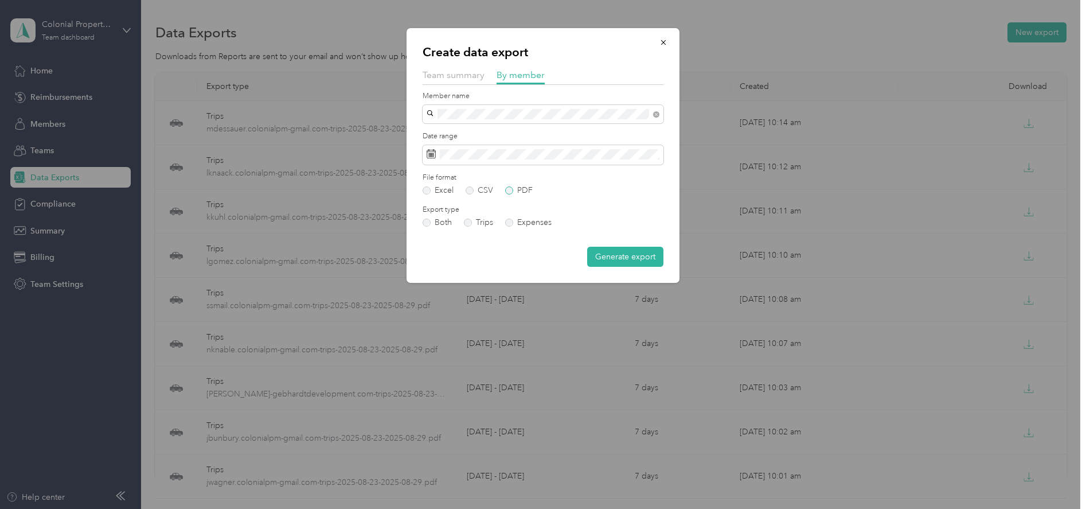
click at [509, 191] on label "PDF" at bounding box center [519, 190] width 28 height 8
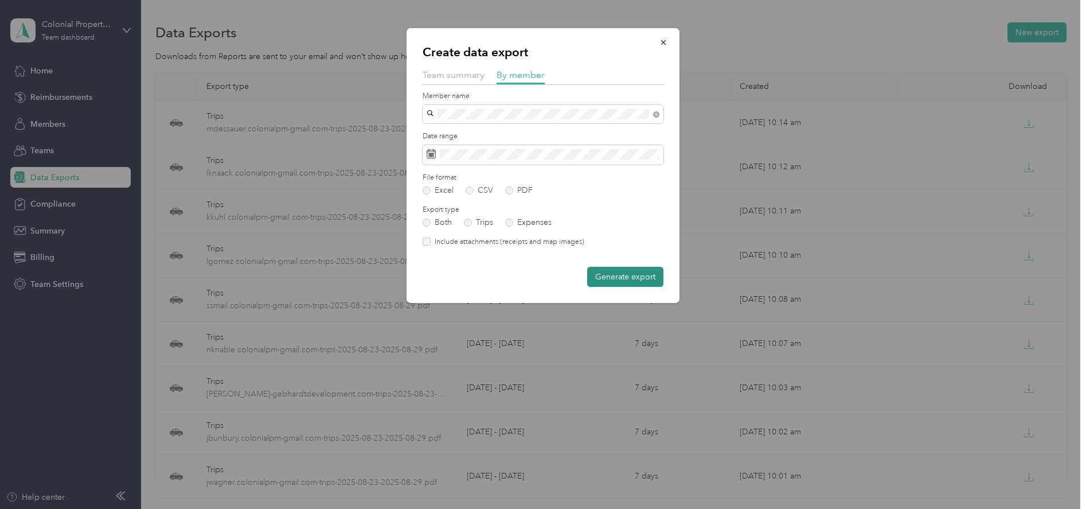
click at [617, 280] on button "Generate export" at bounding box center [625, 277] width 76 height 20
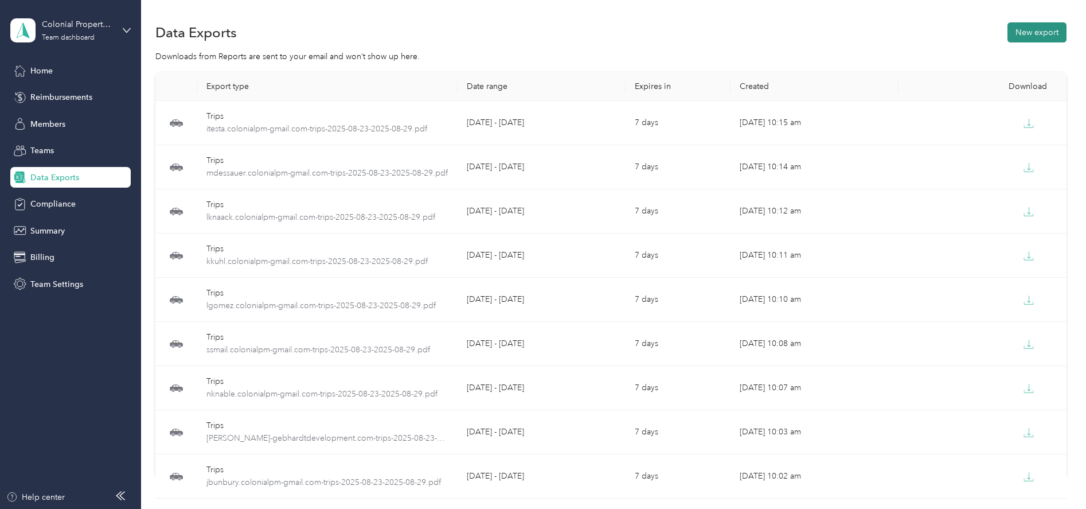
click at [1034, 33] on button "New export" at bounding box center [1037, 32] width 59 height 20
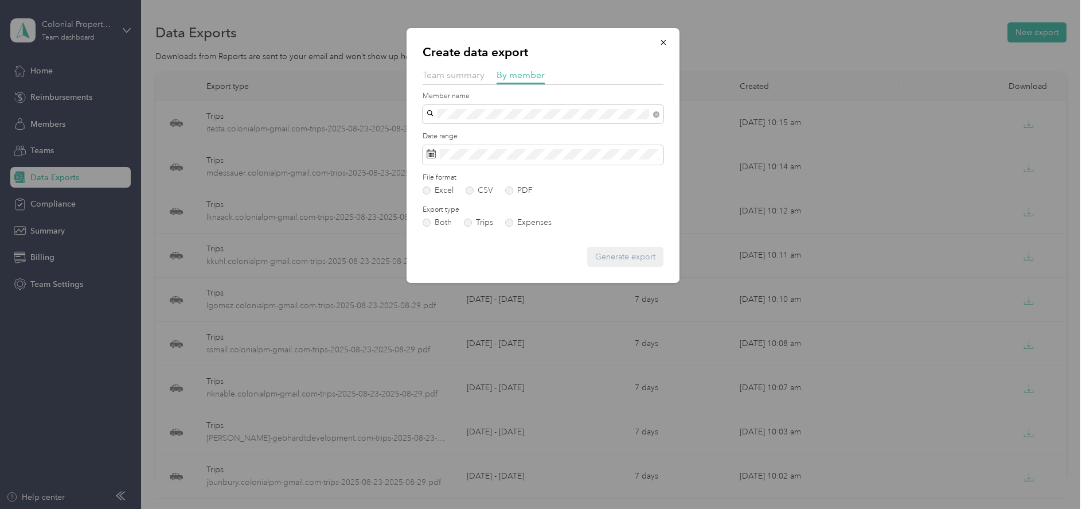
click at [455, 130] on span "msullivan2.colonialpm@gmail.com" at bounding box center [498, 135] width 135 height 10
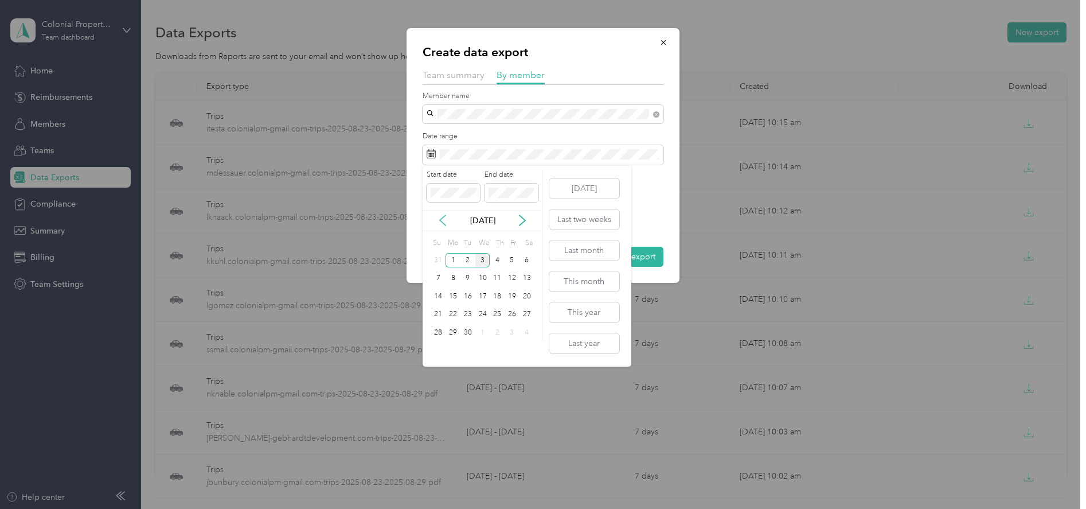
click at [440, 218] on icon at bounding box center [442, 220] width 11 height 11
click at [527, 309] on div "23" at bounding box center [527, 314] width 15 height 14
click at [513, 327] on div "29" at bounding box center [512, 332] width 15 height 14
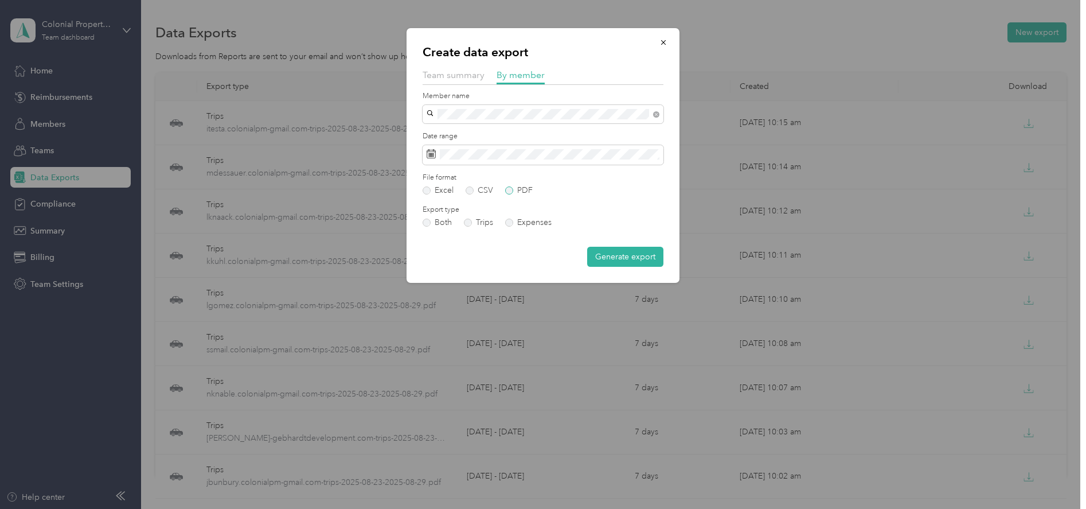
click at [510, 190] on label "PDF" at bounding box center [519, 190] width 28 height 8
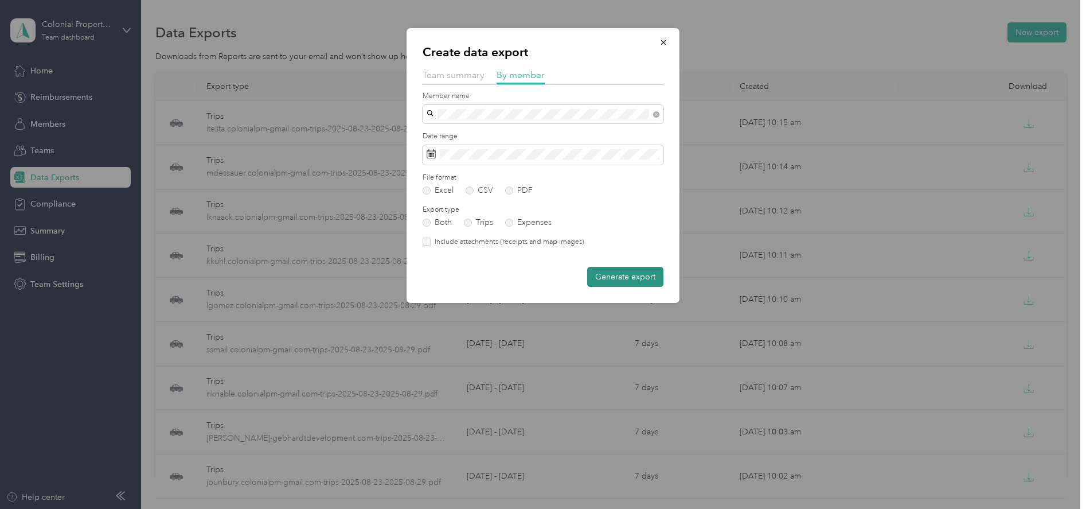
click at [616, 276] on button "Generate export" at bounding box center [625, 277] width 76 height 20
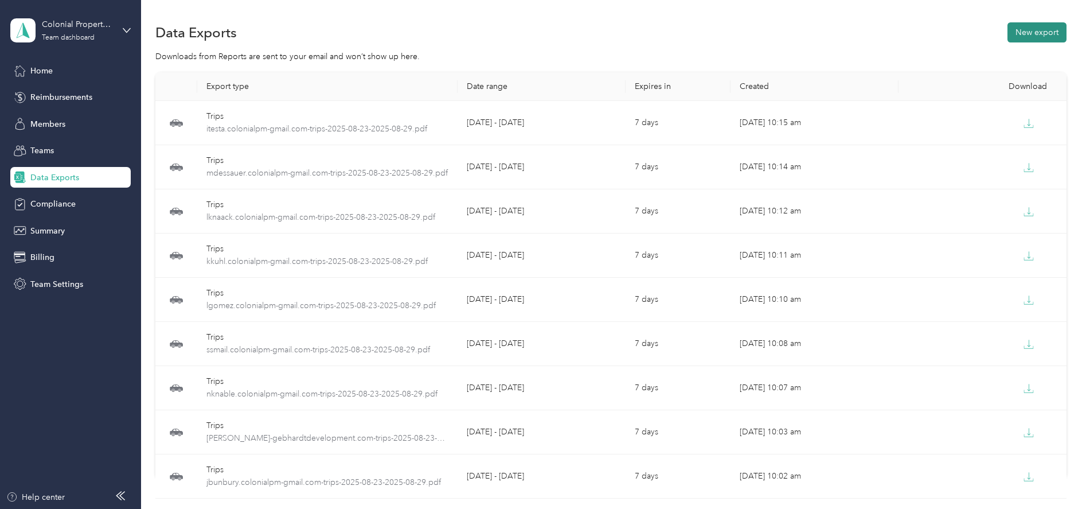
click at [1029, 39] on button "New export" at bounding box center [1037, 32] width 59 height 20
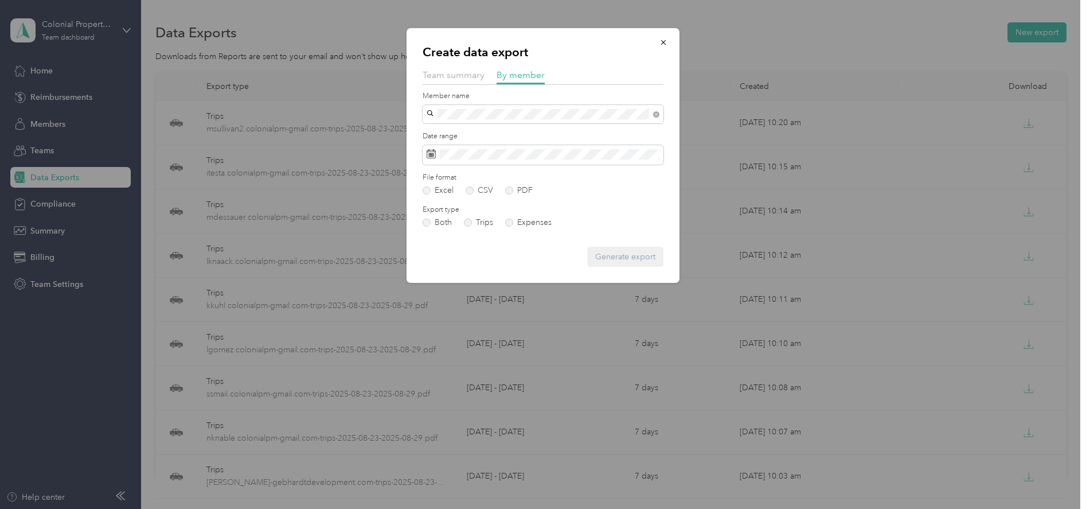
click at [461, 187] on li "shirsch.colonialpm@gmail.com" at bounding box center [543, 190] width 241 height 20
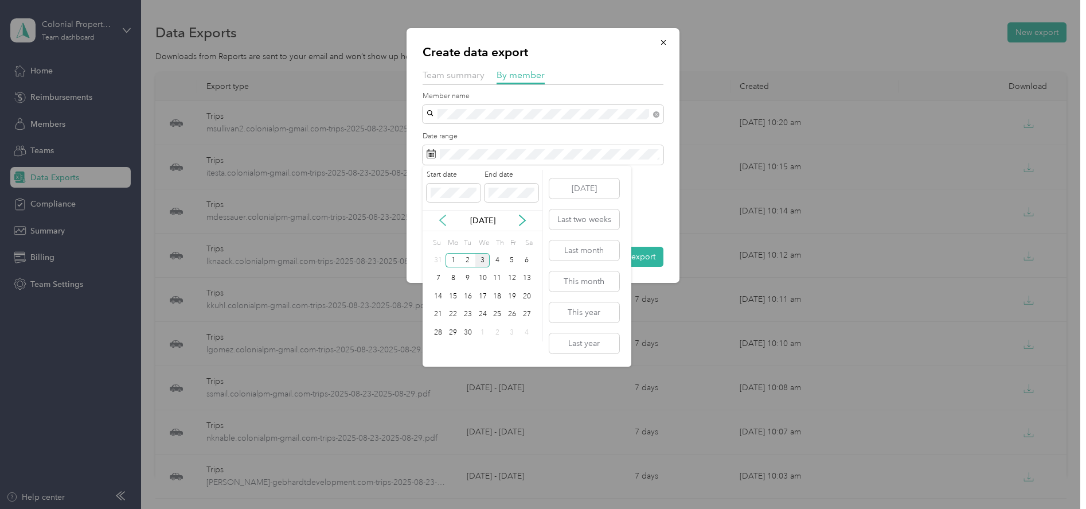
click at [443, 219] on icon at bounding box center [442, 220] width 11 height 11
click at [523, 315] on div "23" at bounding box center [527, 314] width 15 height 14
click at [512, 330] on div "29" at bounding box center [512, 332] width 15 height 14
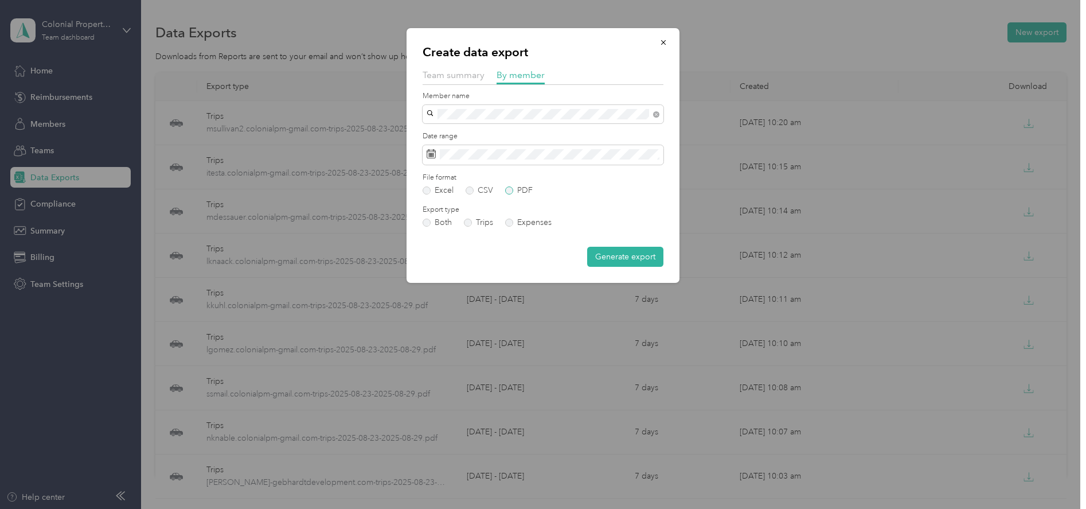
click at [512, 187] on label "PDF" at bounding box center [519, 190] width 28 height 8
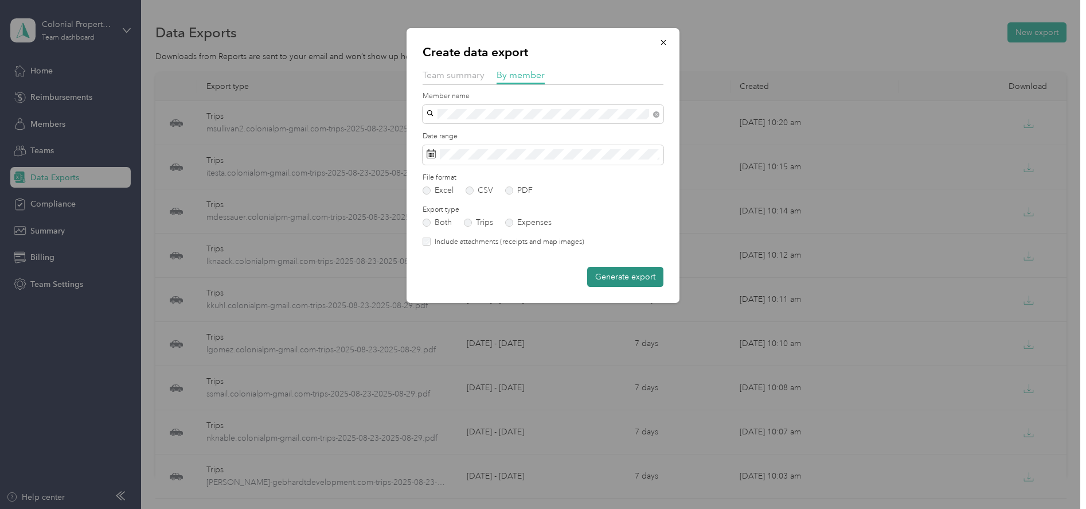
click at [602, 280] on button "Generate export" at bounding box center [625, 277] width 76 height 20
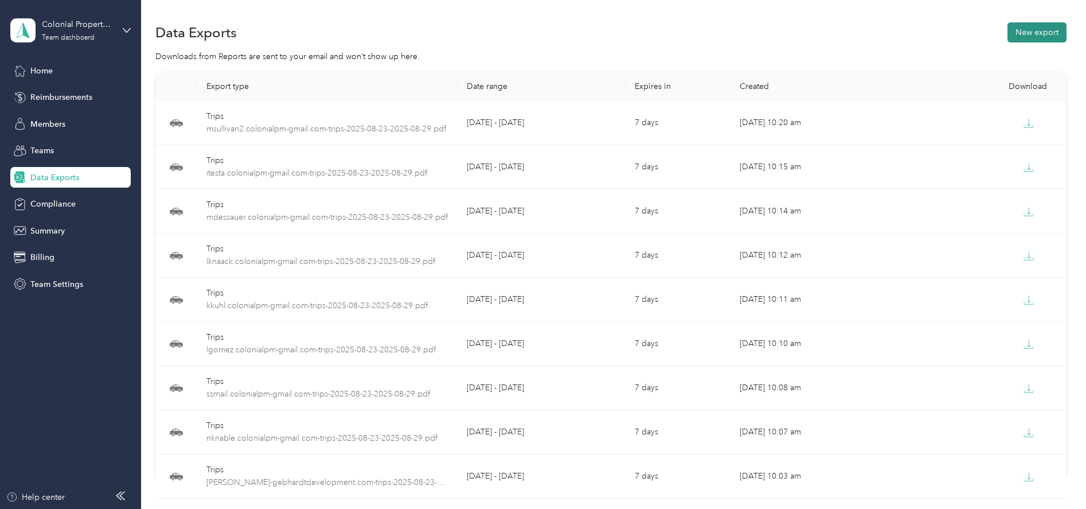
click at [1026, 38] on button "New export" at bounding box center [1037, 32] width 59 height 20
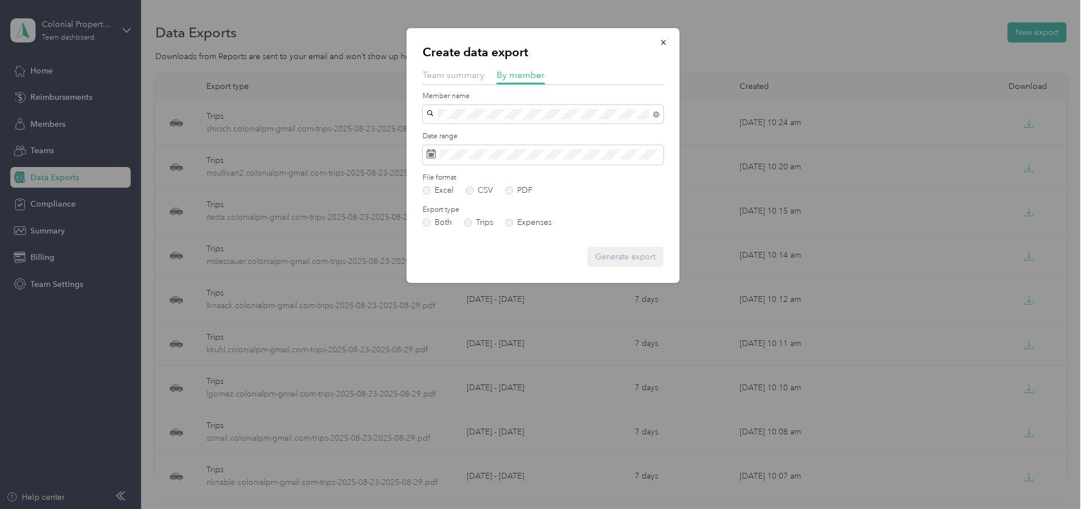
click at [459, 134] on div "dwalls.colonialpm@gmail.com" at bounding box center [543, 128] width 225 height 12
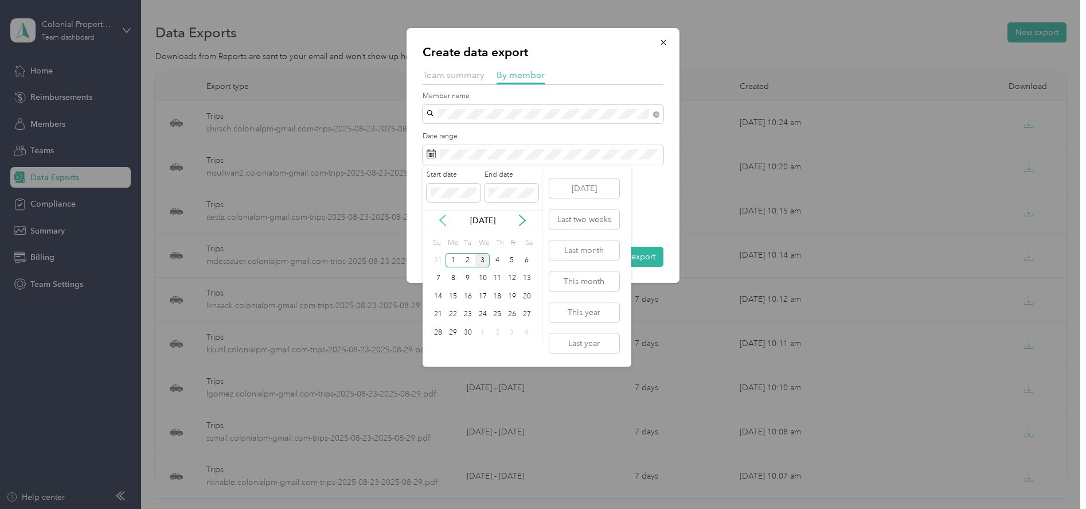
click at [439, 219] on icon at bounding box center [442, 220] width 11 height 11
click at [525, 315] on div "23" at bounding box center [527, 314] width 15 height 14
click at [517, 330] on div "29" at bounding box center [512, 332] width 15 height 14
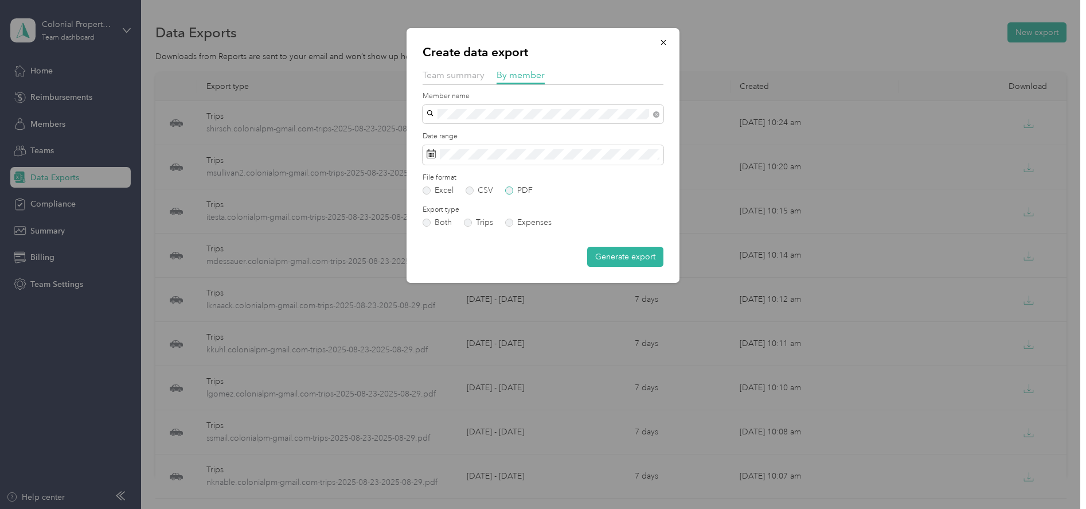
click at [511, 189] on label "PDF" at bounding box center [519, 190] width 28 height 8
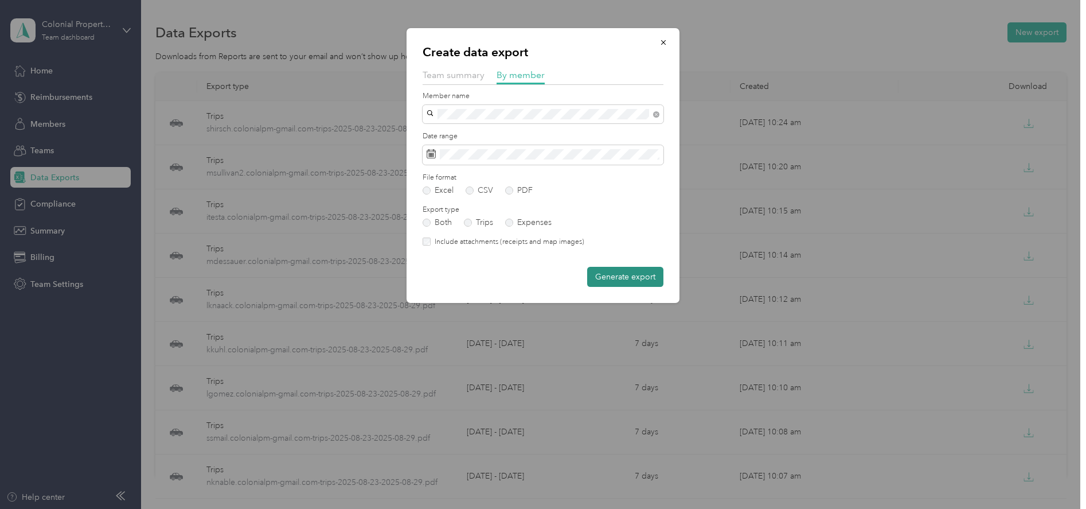
click at [622, 280] on button "Generate export" at bounding box center [625, 277] width 76 height 20
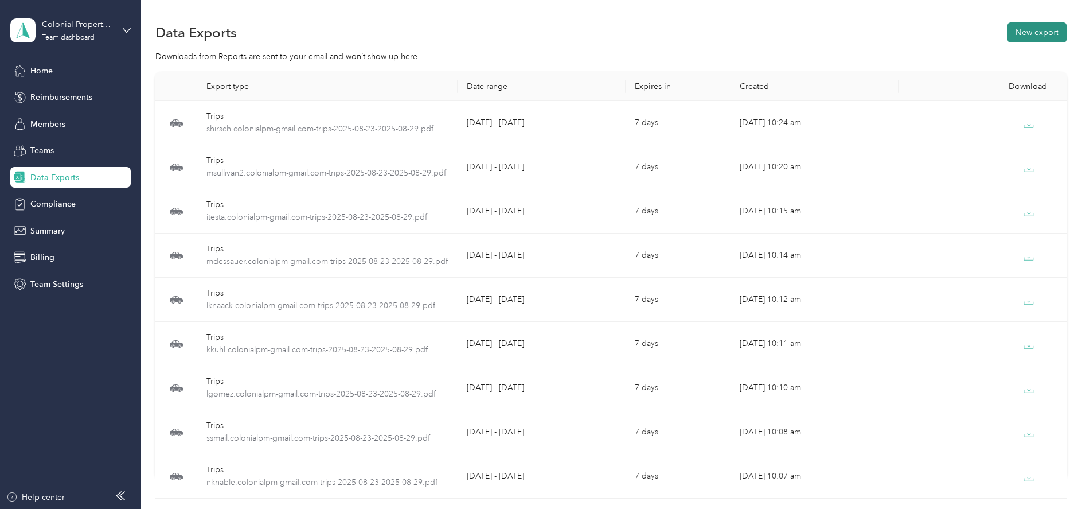
click at [1032, 38] on button "New export" at bounding box center [1037, 32] width 59 height 20
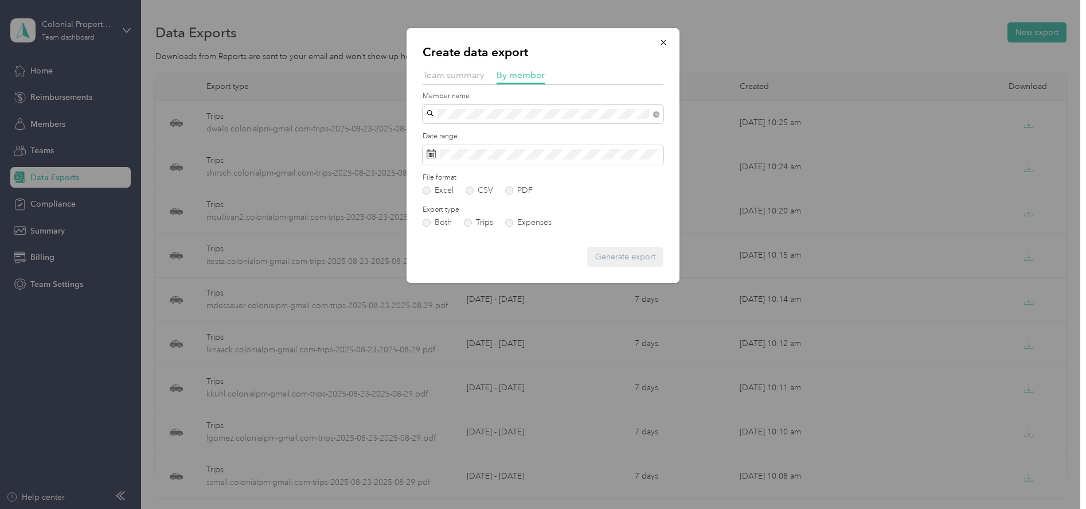
click at [456, 128] on div "kennis1.colonialpm@gmail.com" at bounding box center [543, 132] width 225 height 12
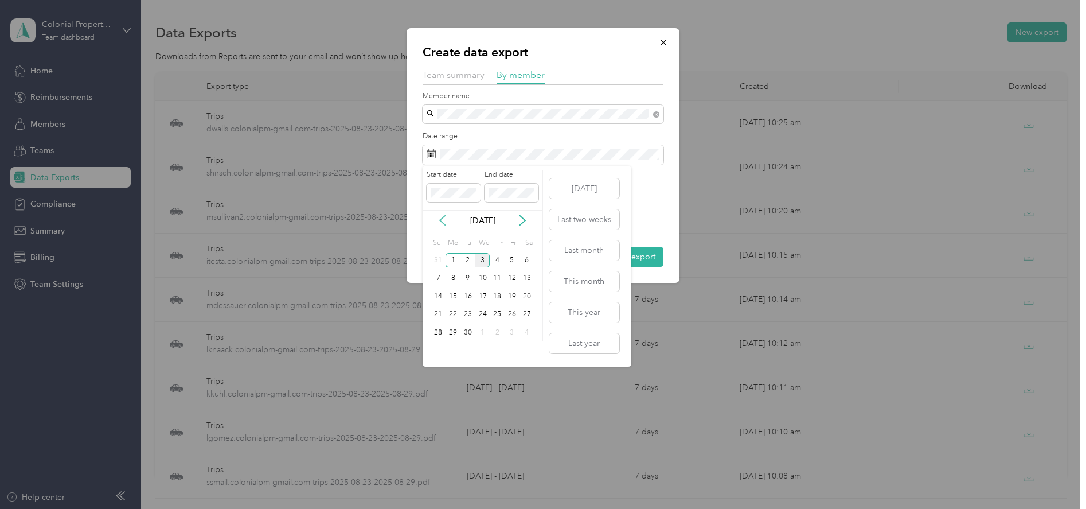
click at [445, 221] on icon at bounding box center [442, 220] width 11 height 11
click at [523, 314] on div "23" at bounding box center [527, 314] width 15 height 14
click at [508, 328] on div "29" at bounding box center [512, 332] width 15 height 14
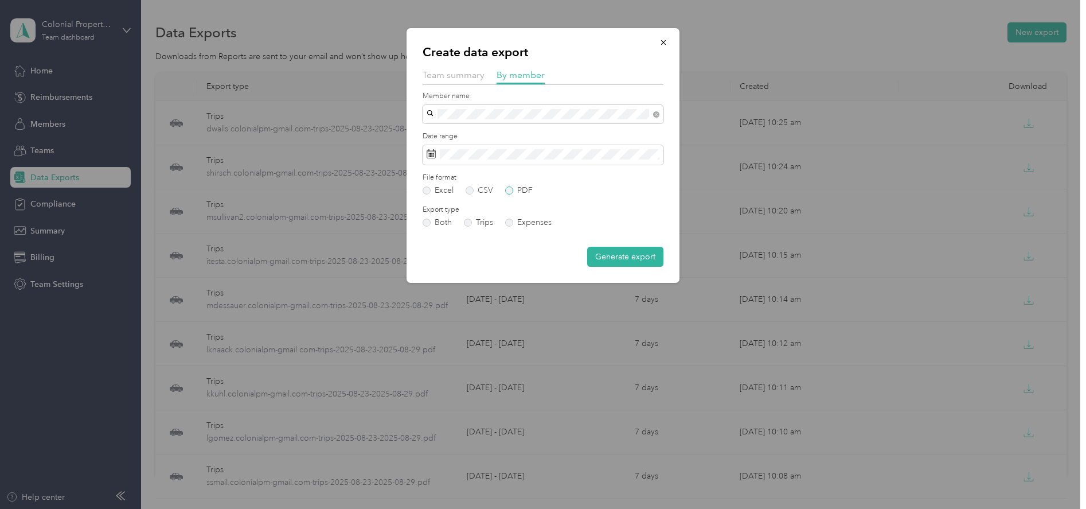
click at [506, 192] on label "PDF" at bounding box center [519, 190] width 28 height 8
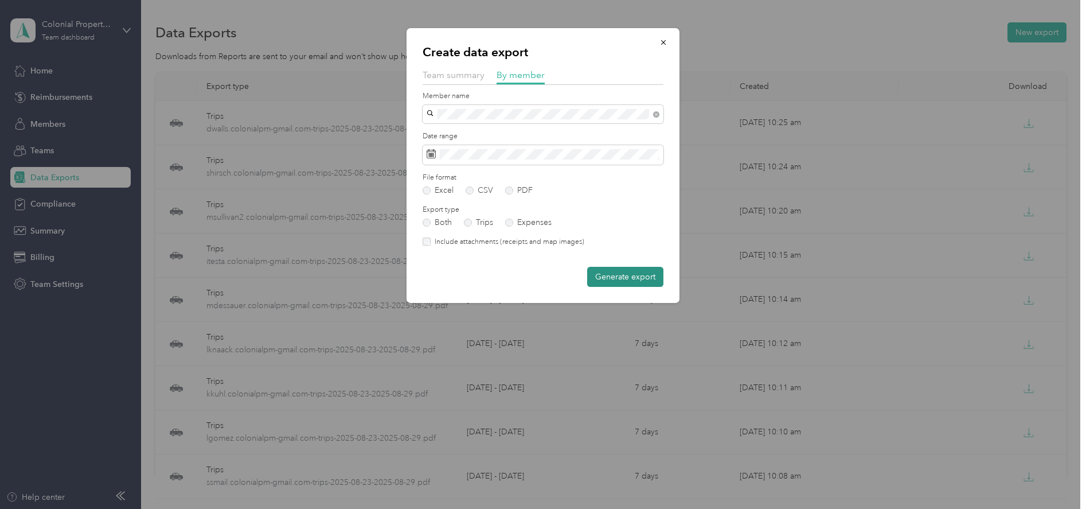
click at [609, 274] on button "Generate export" at bounding box center [625, 277] width 76 height 20
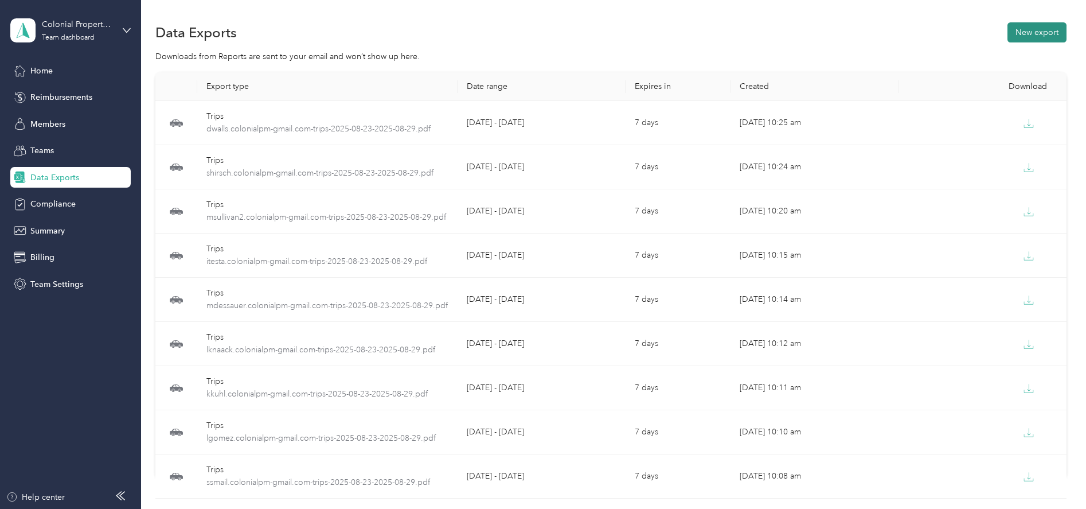
click at [1026, 34] on button "New export" at bounding box center [1037, 32] width 59 height 20
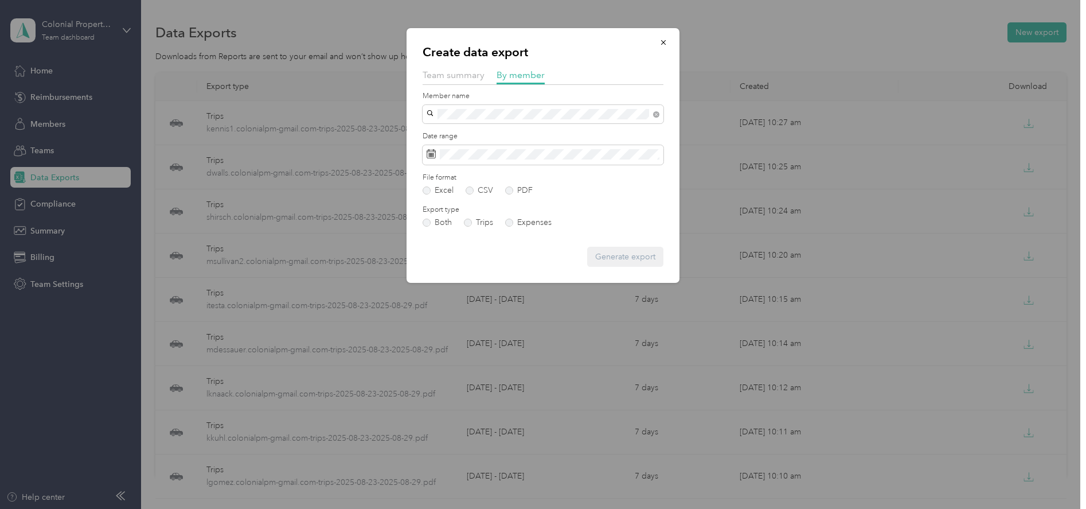
click at [462, 130] on span "Scott Haagensen" at bounding box center [463, 128] width 64 height 10
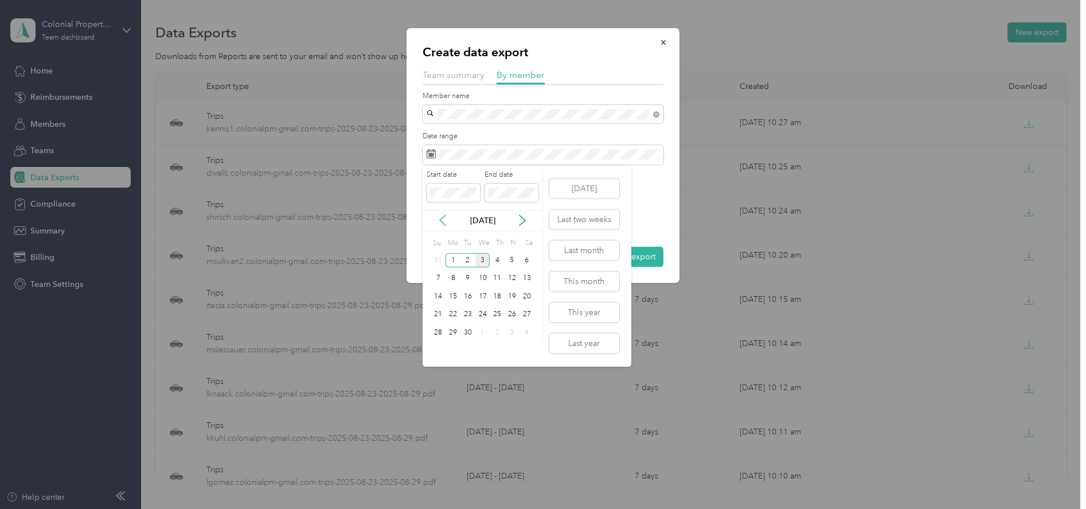
click at [446, 219] on icon at bounding box center [442, 220] width 11 height 11
click at [525, 313] on div "23" at bounding box center [527, 314] width 15 height 14
click at [509, 328] on div "29" at bounding box center [512, 332] width 15 height 14
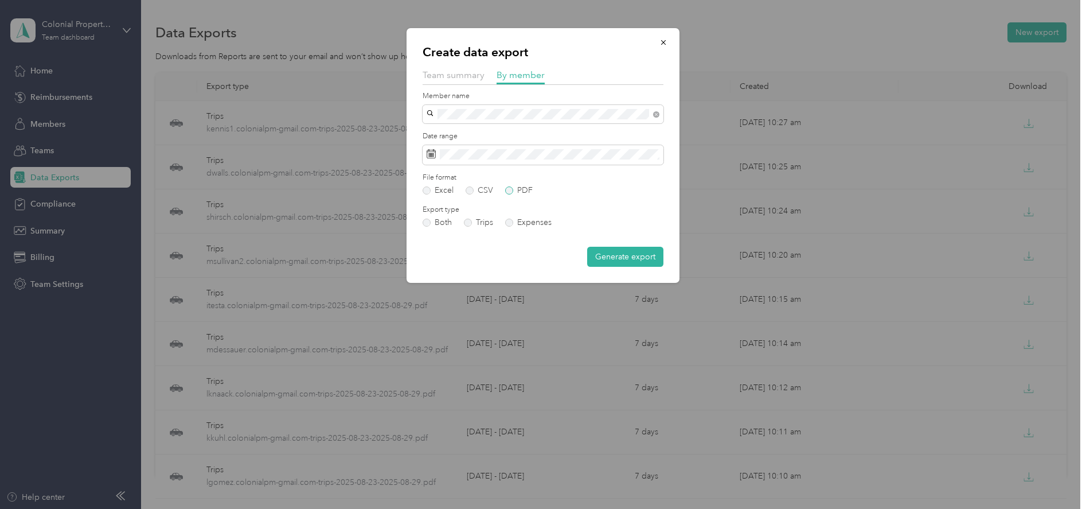
click at [509, 193] on label "PDF" at bounding box center [519, 190] width 28 height 8
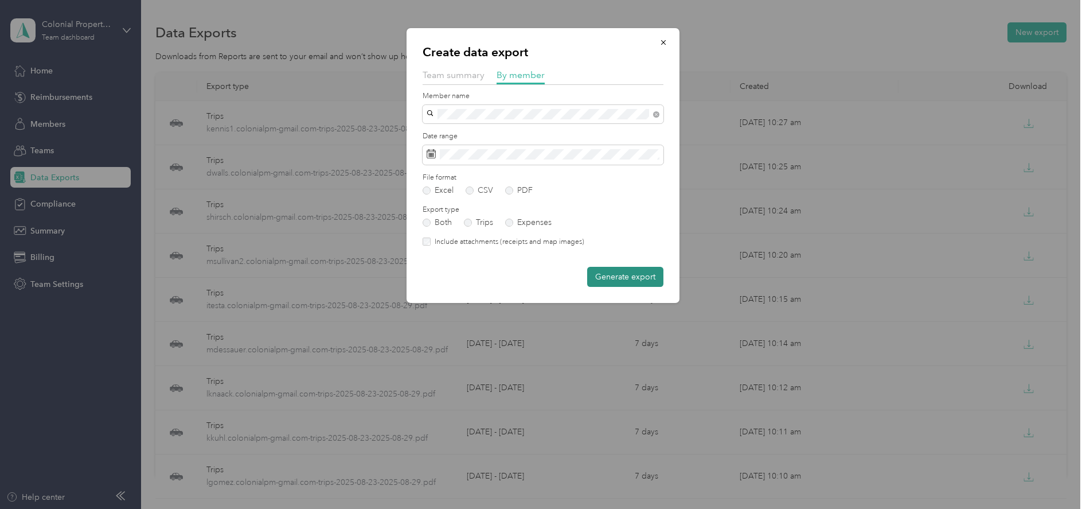
click at [623, 279] on button "Generate export" at bounding box center [625, 277] width 76 height 20
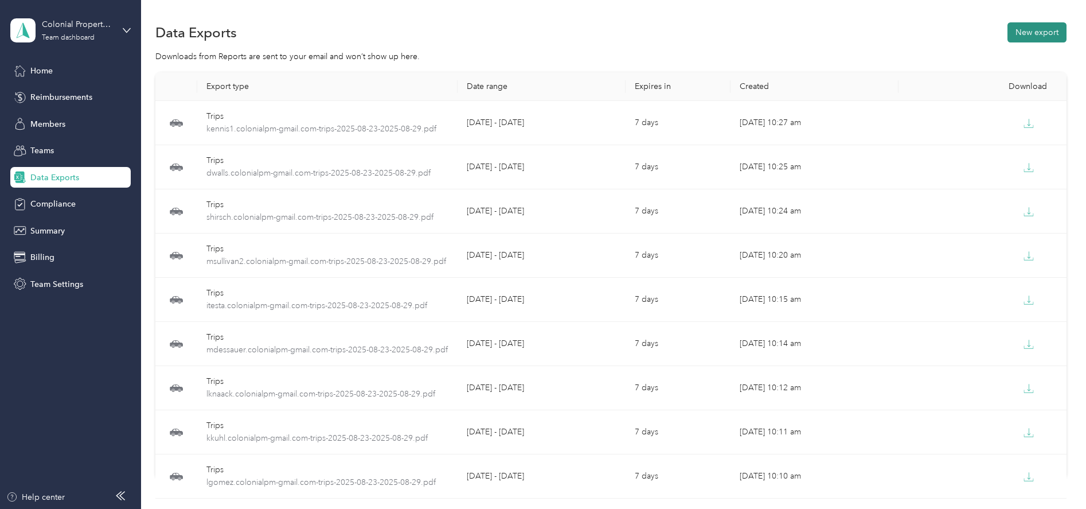
click at [1013, 36] on button "New export" at bounding box center [1037, 32] width 59 height 20
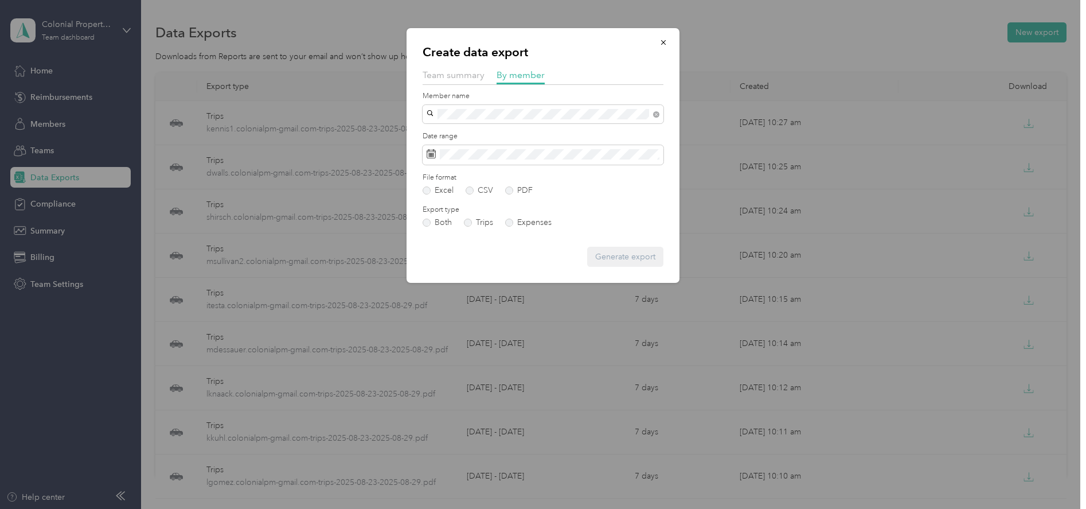
click at [459, 135] on li "trodenkirch.colonialpm@gmail.com" at bounding box center [543, 130] width 241 height 20
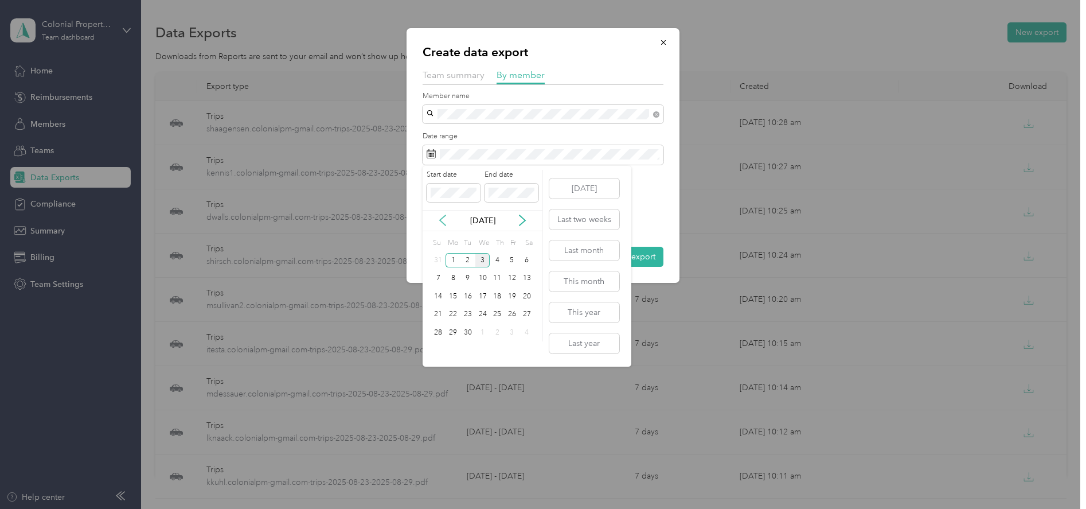
click at [443, 218] on icon at bounding box center [442, 220] width 11 height 11
click at [528, 316] on div "23" at bounding box center [527, 314] width 15 height 14
click at [513, 335] on div "29" at bounding box center [512, 332] width 15 height 14
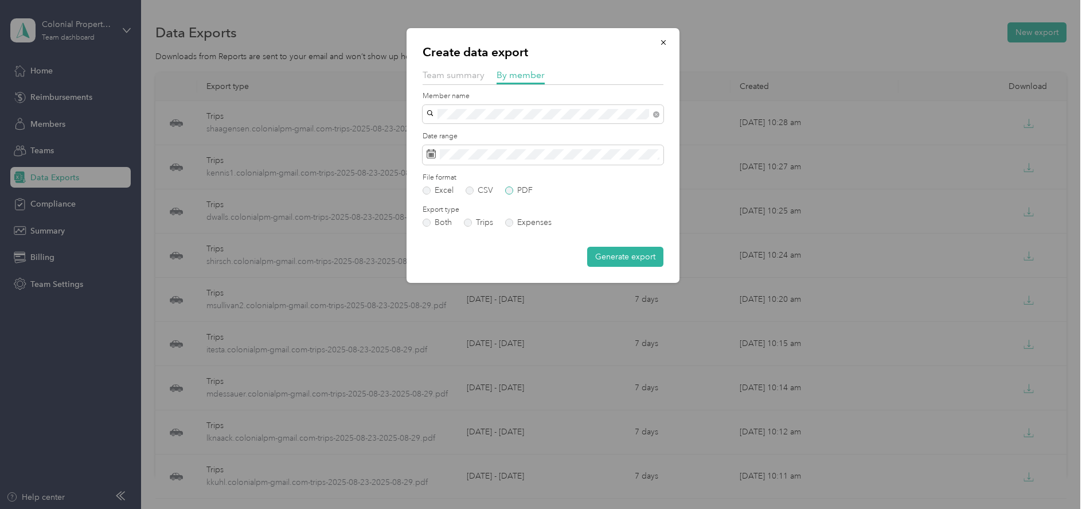
click at [511, 188] on label "PDF" at bounding box center [519, 190] width 28 height 8
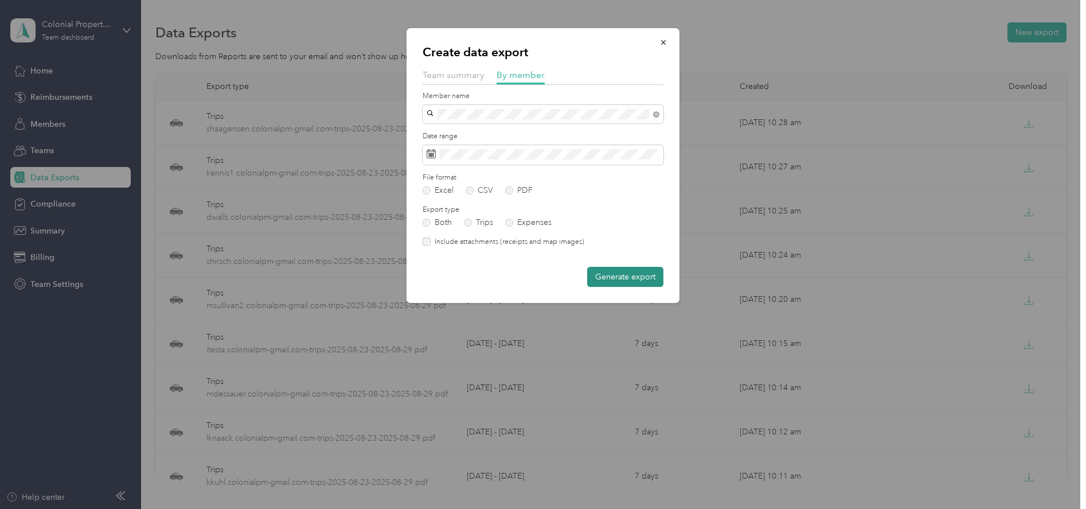
click at [618, 283] on button "Generate export" at bounding box center [625, 277] width 76 height 20
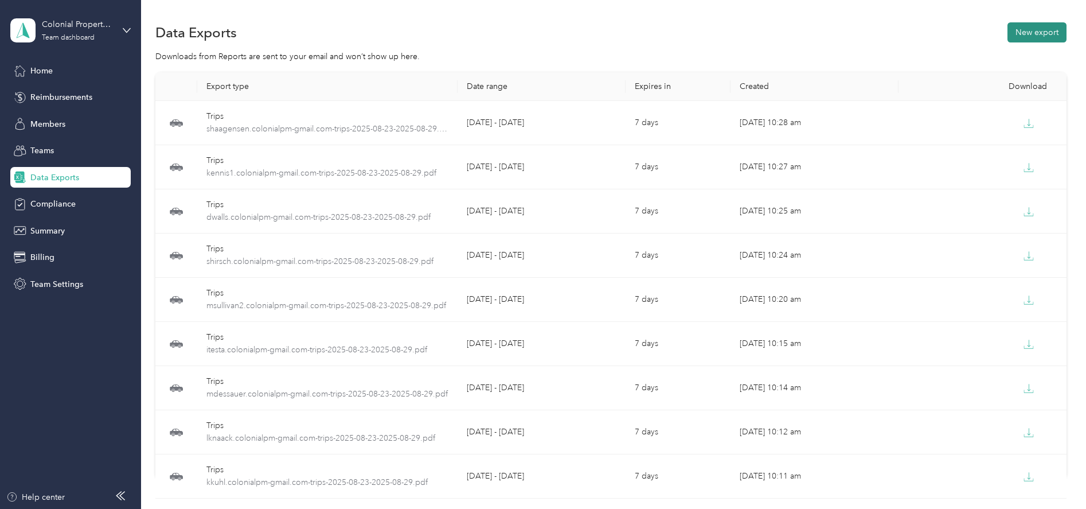
click at [1019, 37] on button "New export" at bounding box center [1037, 32] width 59 height 20
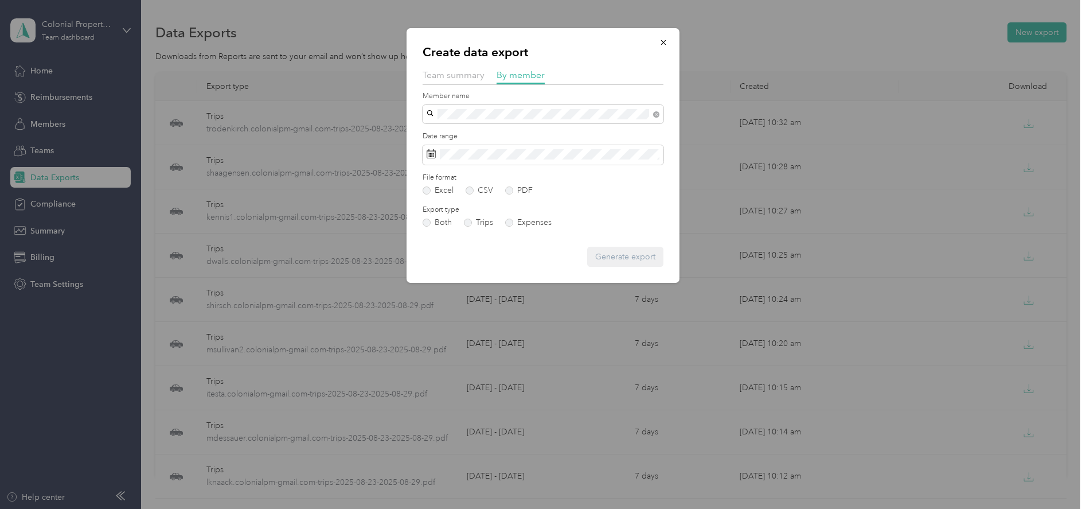
click at [468, 131] on span "charring.colonialpm@gmail.com" at bounding box center [498, 135] width 135 height 10
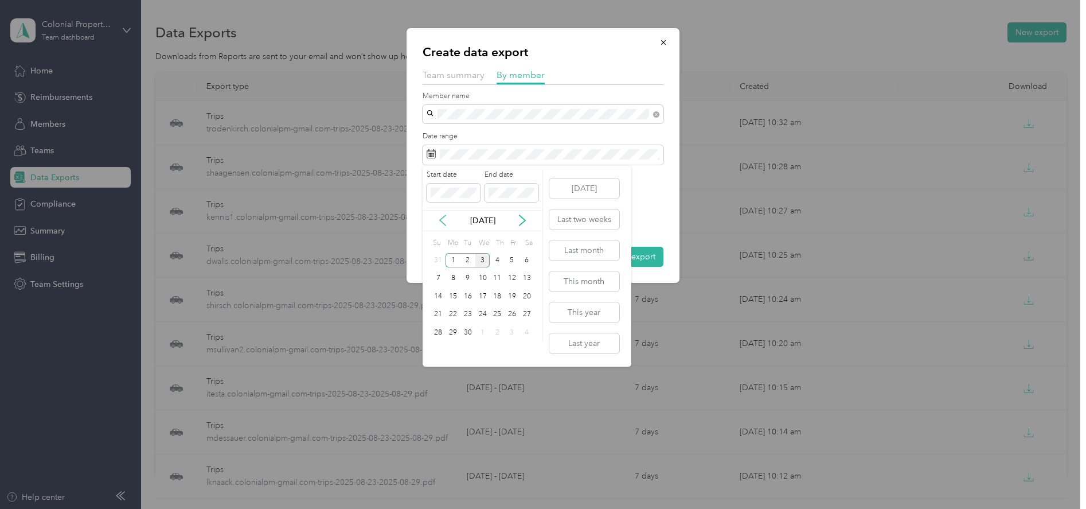
click at [443, 215] on icon at bounding box center [442, 220] width 11 height 11
click at [527, 314] on div "23" at bounding box center [527, 314] width 15 height 14
click at [509, 333] on div "29" at bounding box center [512, 332] width 15 height 14
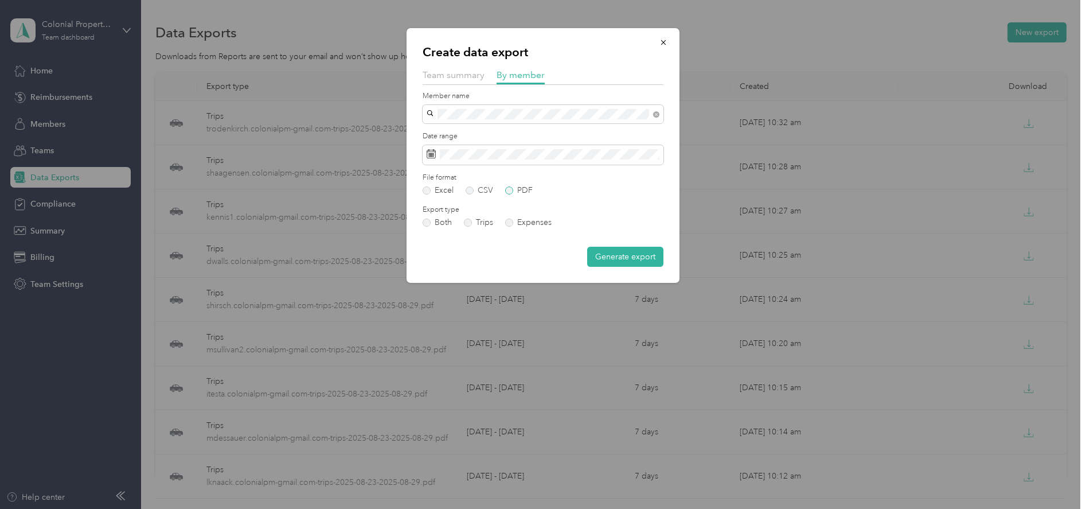
click at [508, 190] on label "PDF" at bounding box center [519, 190] width 28 height 8
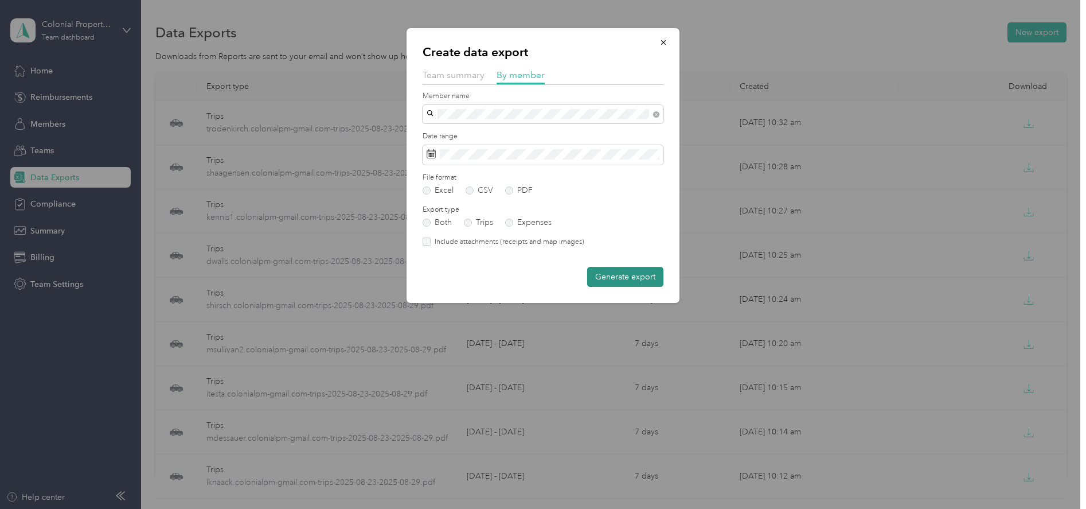
click at [614, 280] on button "Generate export" at bounding box center [625, 277] width 76 height 20
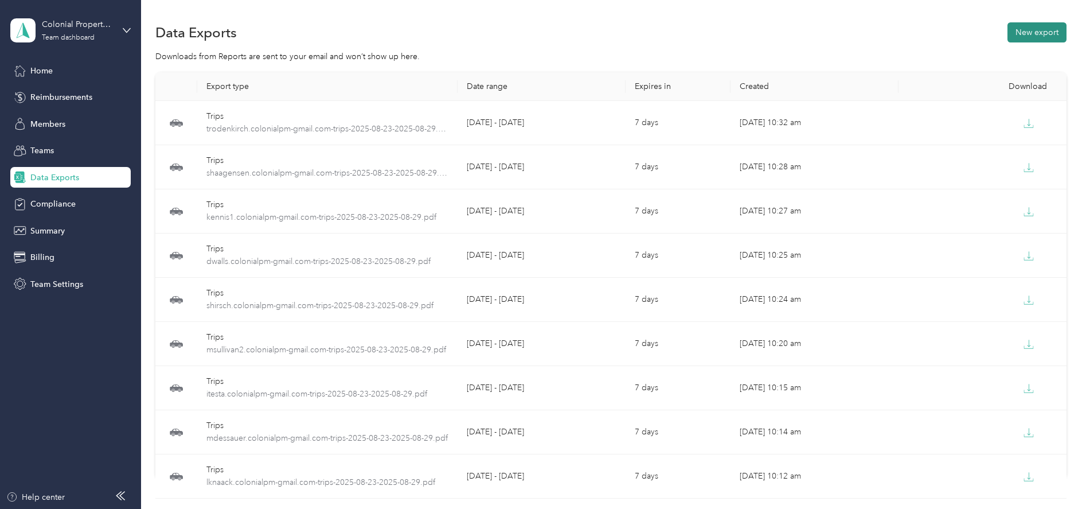
click at [1023, 36] on button "New export" at bounding box center [1037, 32] width 59 height 20
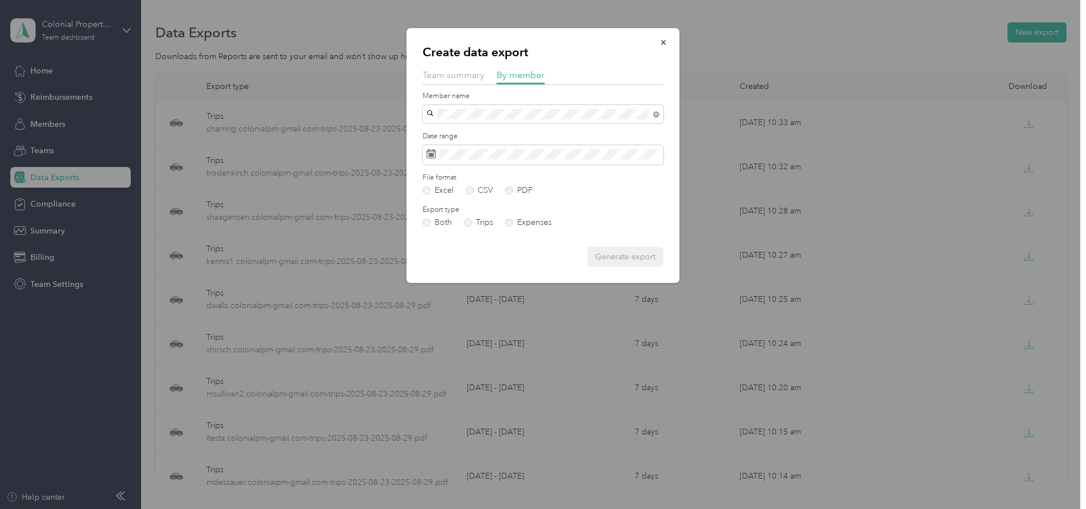
click at [478, 126] on li "jgrover.colonialpm@gmail.com" at bounding box center [543, 134] width 241 height 20
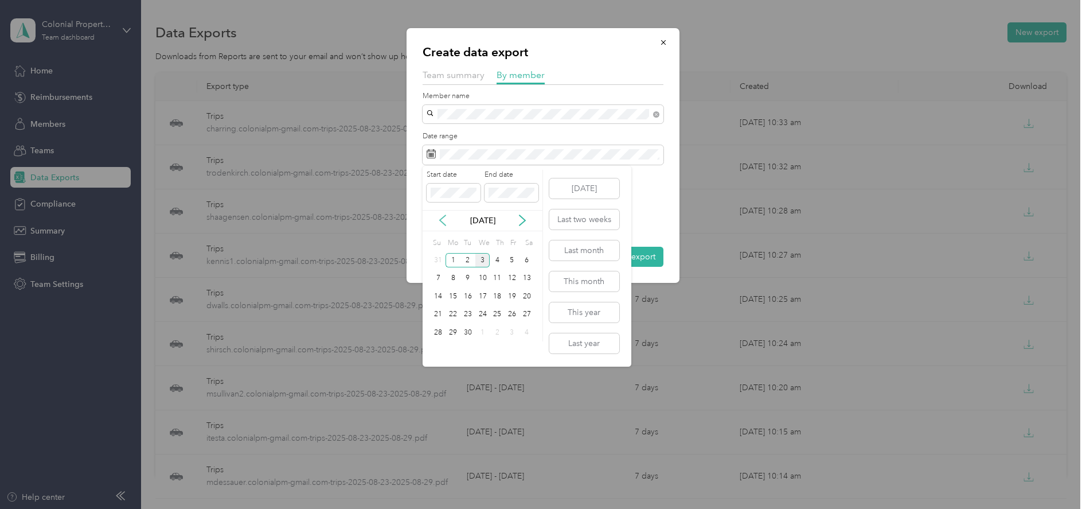
click at [443, 218] on icon at bounding box center [442, 220] width 11 height 11
click at [520, 312] on div "23" at bounding box center [527, 314] width 15 height 14
click at [506, 328] on div "29" at bounding box center [512, 332] width 15 height 14
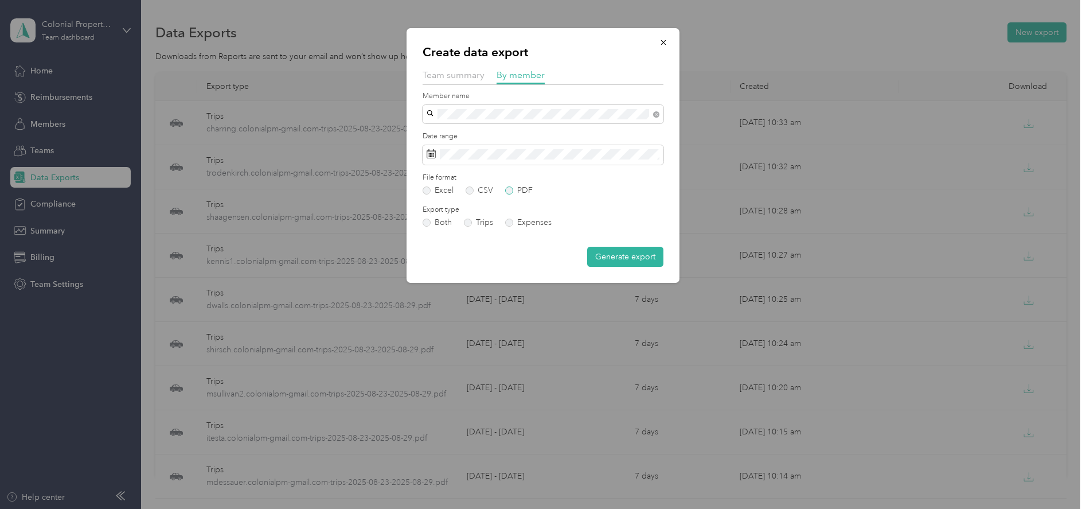
click at [509, 192] on label "PDF" at bounding box center [519, 190] width 28 height 8
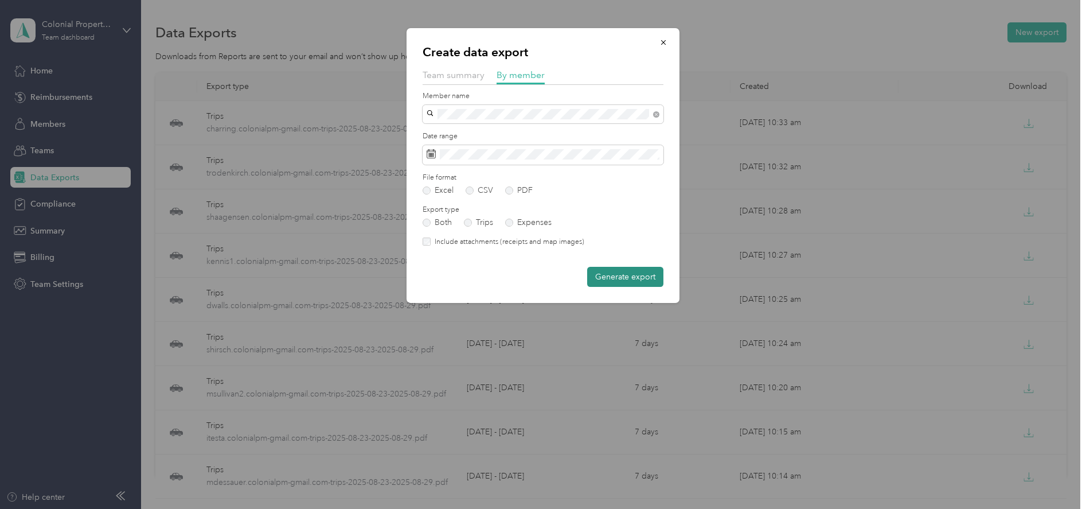
click at [622, 274] on button "Generate export" at bounding box center [625, 277] width 76 height 20
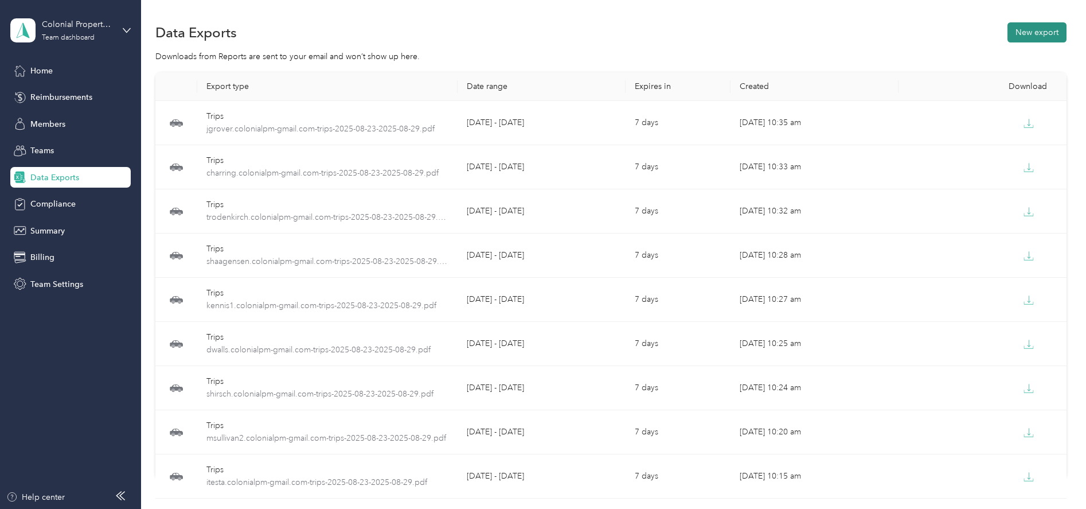
click at [1015, 38] on button "New export" at bounding box center [1037, 32] width 59 height 20
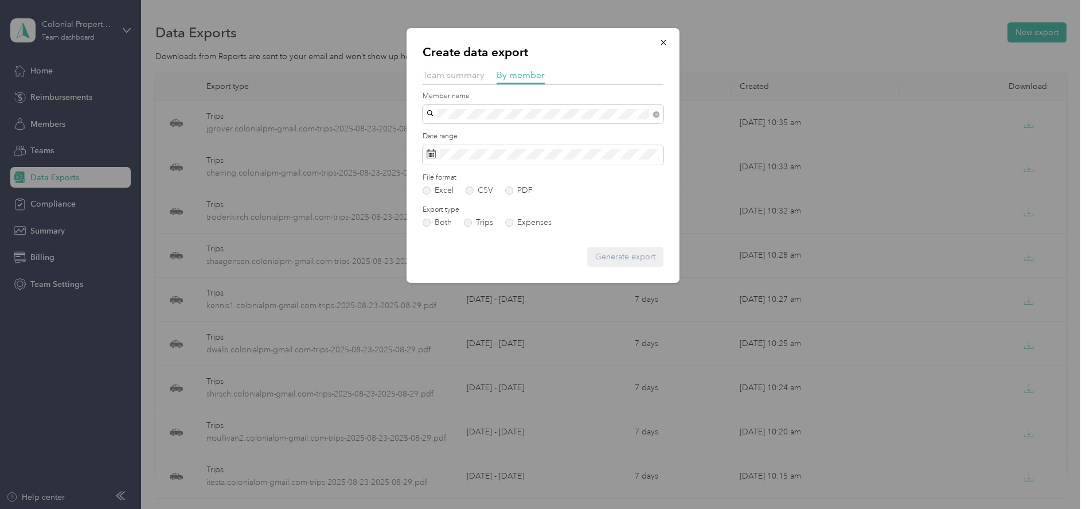
click at [455, 130] on span "mlesperance.colonialpm@gmail.com" at bounding box center [498, 130] width 135 height 10
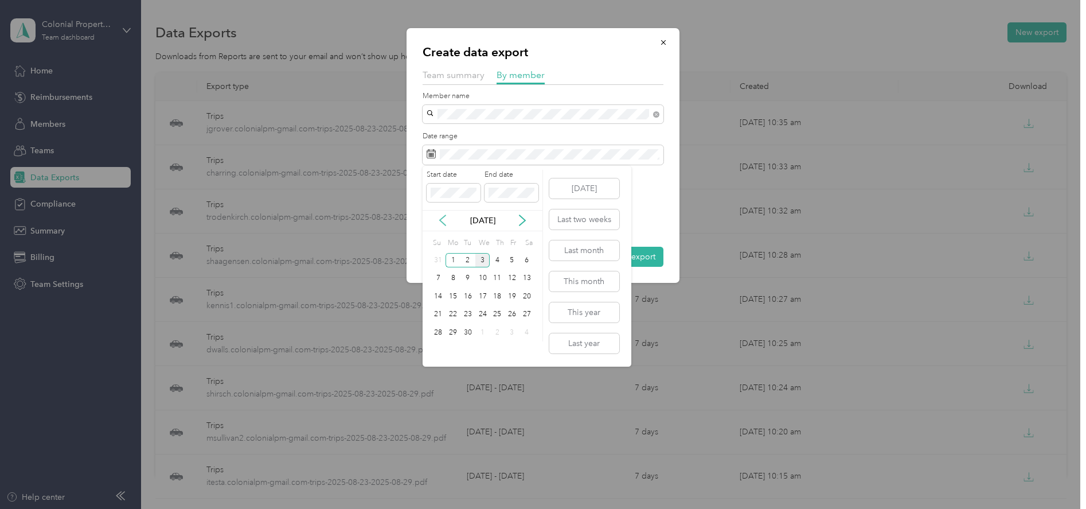
click at [445, 219] on icon at bounding box center [442, 220] width 11 height 11
click at [524, 313] on div "23" at bounding box center [527, 314] width 15 height 14
click at [511, 329] on div "29" at bounding box center [512, 332] width 15 height 14
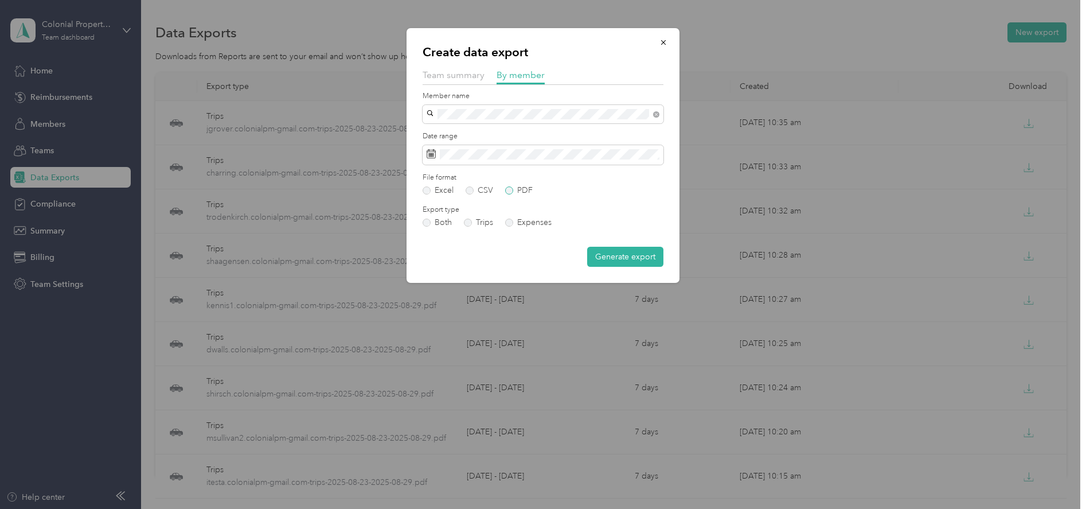
click at [508, 190] on label "PDF" at bounding box center [519, 190] width 28 height 8
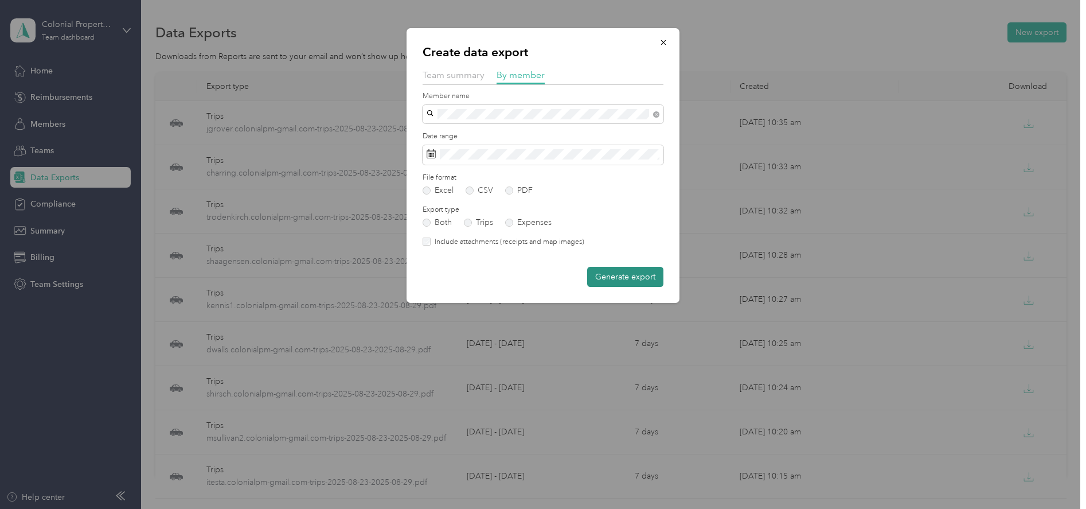
click at [612, 282] on button "Generate export" at bounding box center [625, 277] width 76 height 20
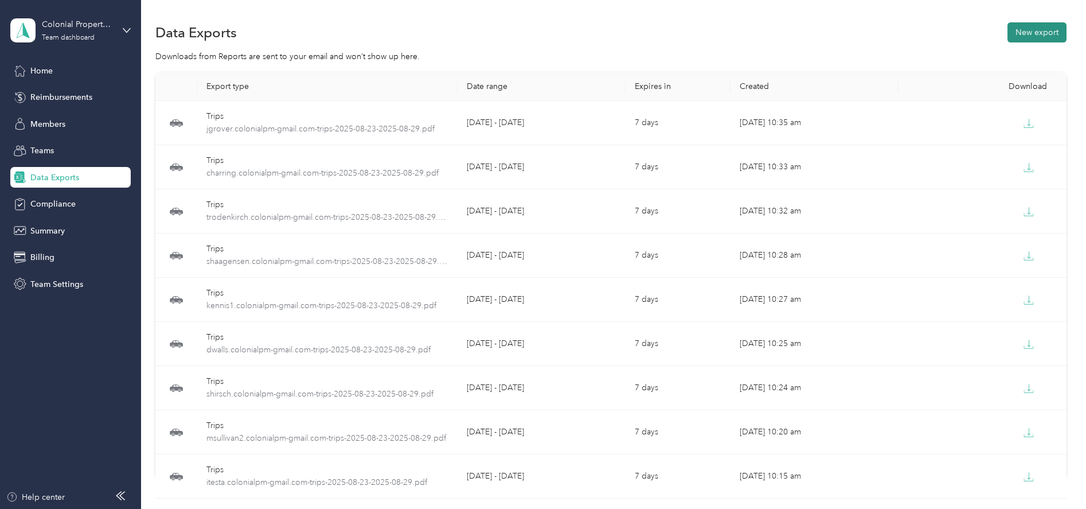
click at [1037, 35] on button "New export" at bounding box center [1037, 32] width 59 height 20
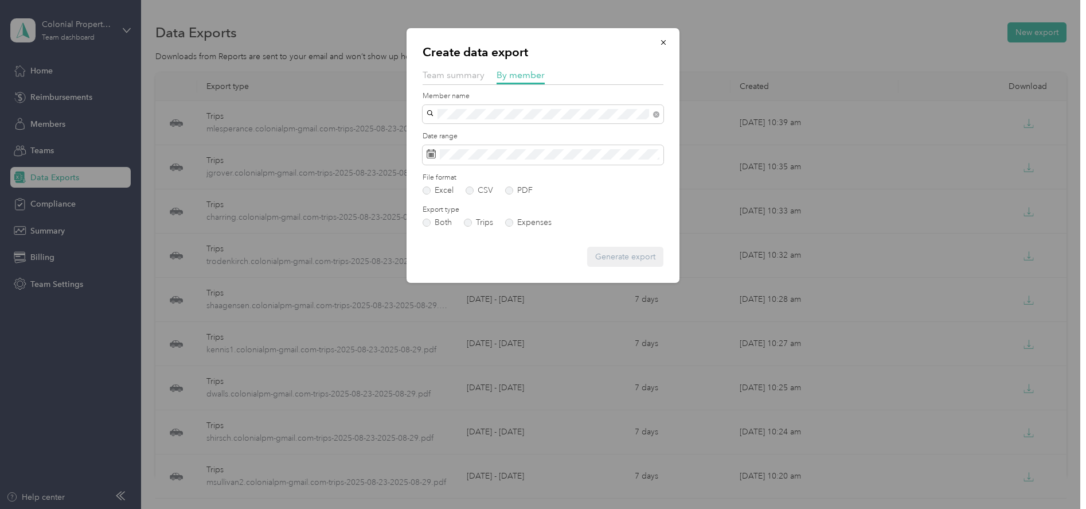
click at [453, 138] on li "akruger.colonialpm@gmail.com" at bounding box center [543, 134] width 241 height 20
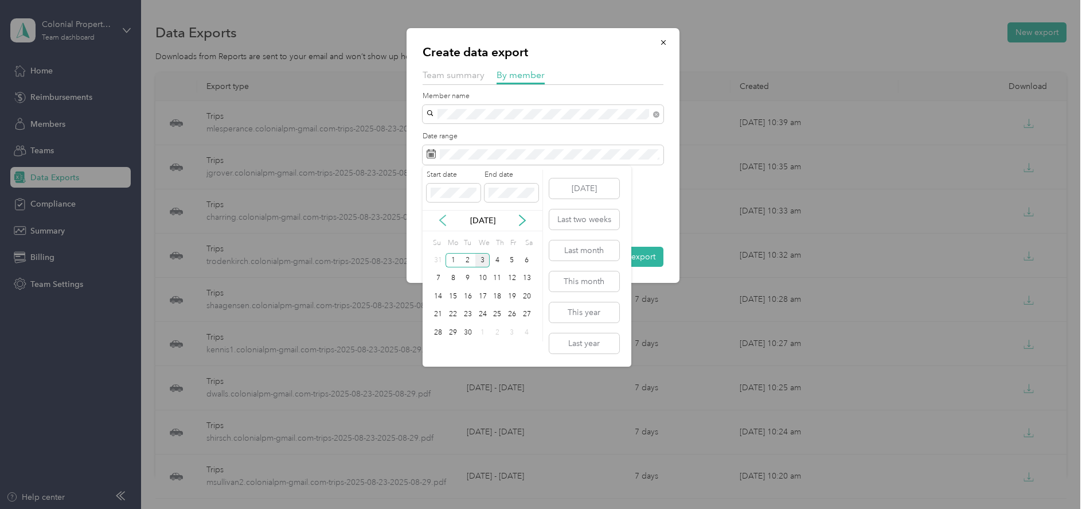
click at [441, 221] on icon at bounding box center [443, 220] width 6 height 10
click at [528, 310] on div "23" at bounding box center [527, 314] width 15 height 14
click at [513, 326] on div "29" at bounding box center [512, 332] width 15 height 14
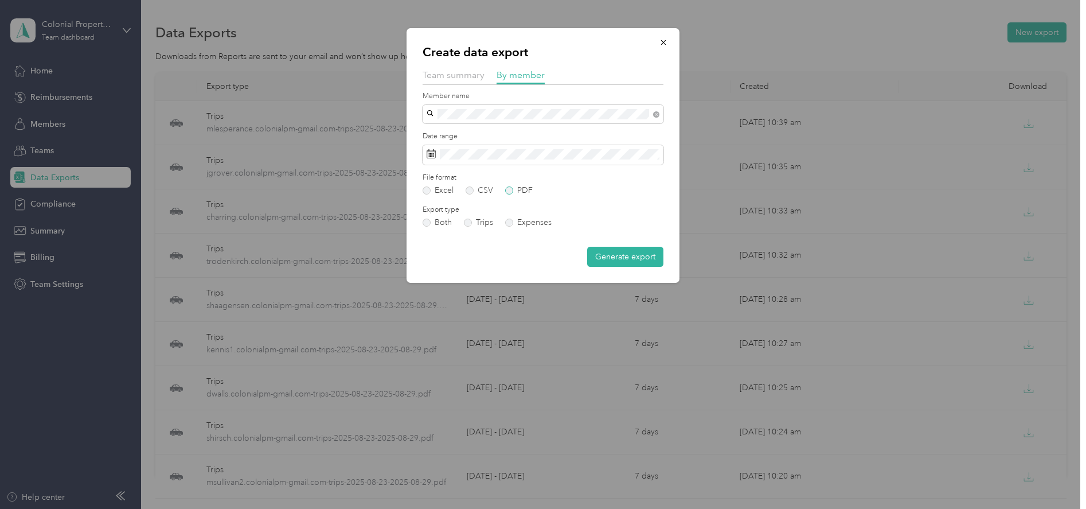
click at [512, 189] on label "PDF" at bounding box center [519, 190] width 28 height 8
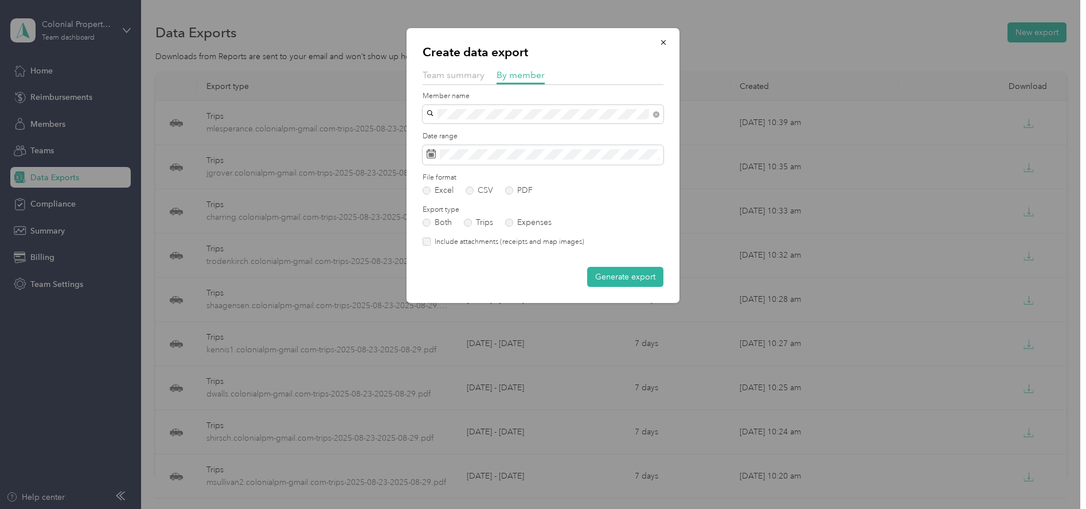
click at [422, 242] on div "Create data export Team summary By member Member name Date range File format Ex…" at bounding box center [543, 165] width 273 height 275
click at [607, 282] on button "Generate export" at bounding box center [625, 277] width 76 height 20
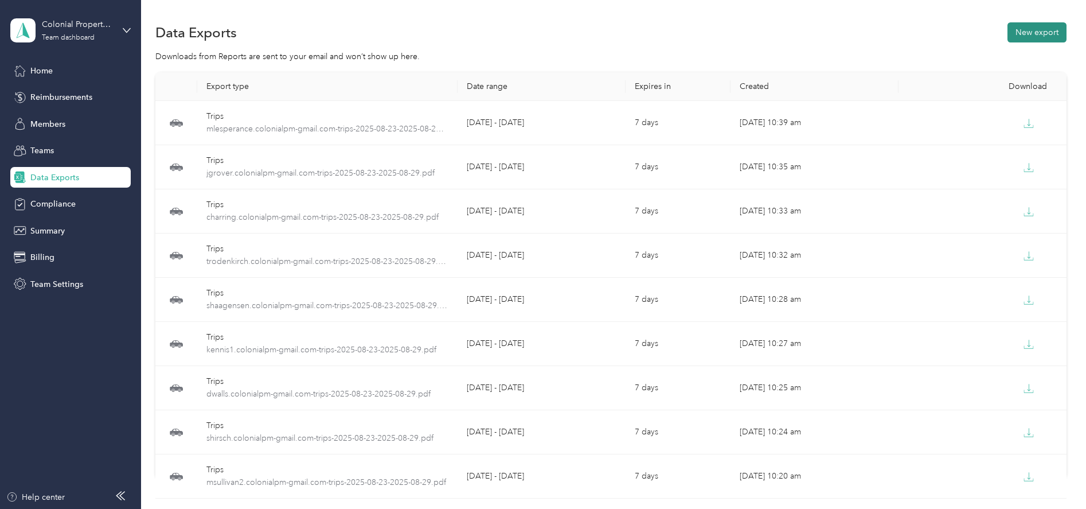
click at [1015, 38] on button "New export" at bounding box center [1037, 32] width 59 height 20
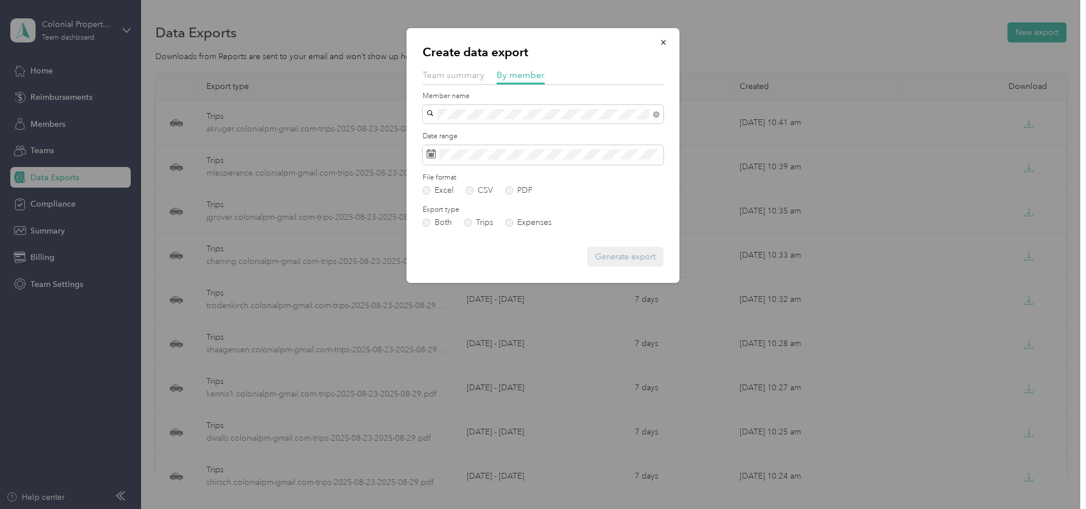
click at [467, 130] on span "mgabbei.colonialpm@gmail.com" at bounding box center [498, 135] width 135 height 10
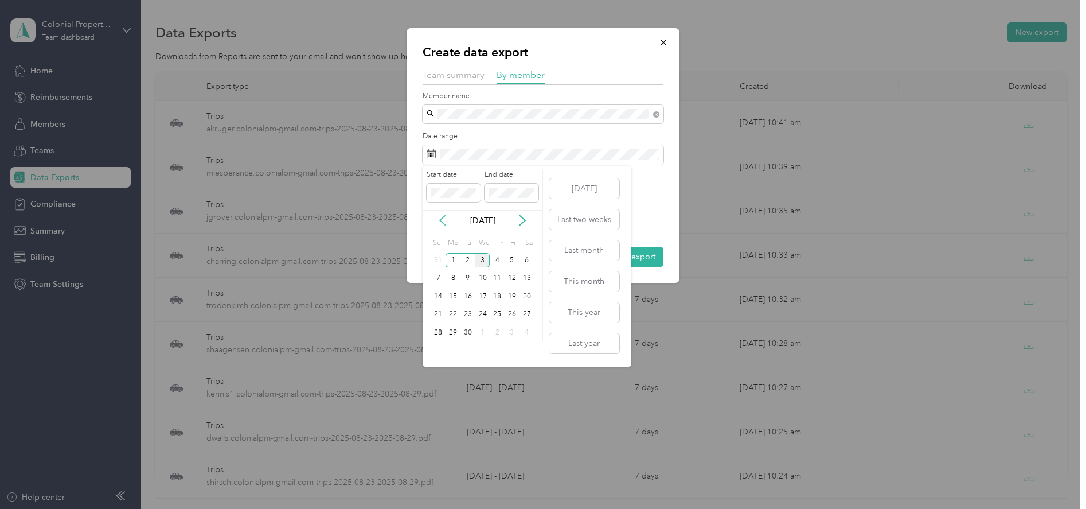
click at [443, 221] on icon at bounding box center [442, 220] width 11 height 11
click at [523, 312] on div "23" at bounding box center [527, 314] width 15 height 14
click at [511, 328] on div "29" at bounding box center [512, 332] width 15 height 14
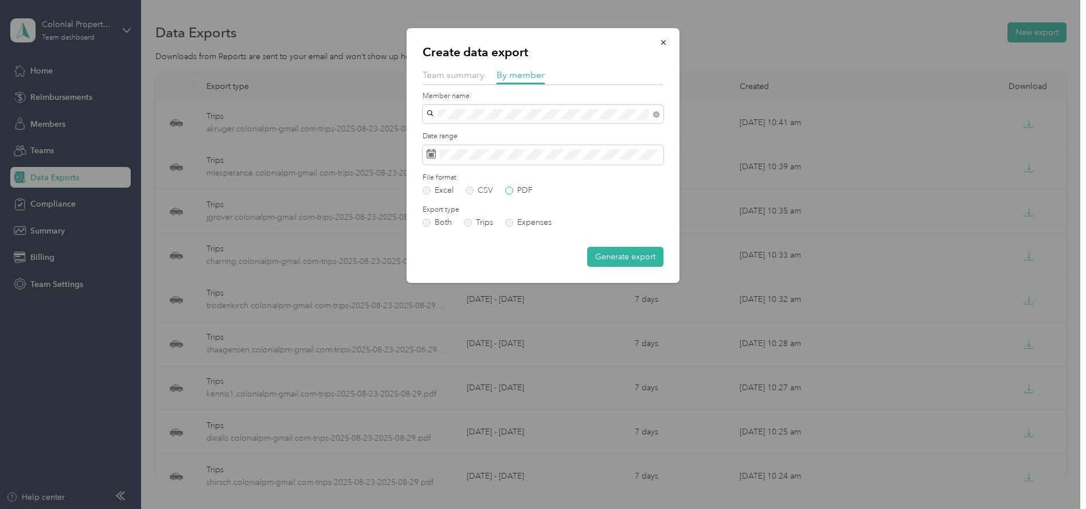
click at [511, 190] on label "PDF" at bounding box center [519, 190] width 28 height 8
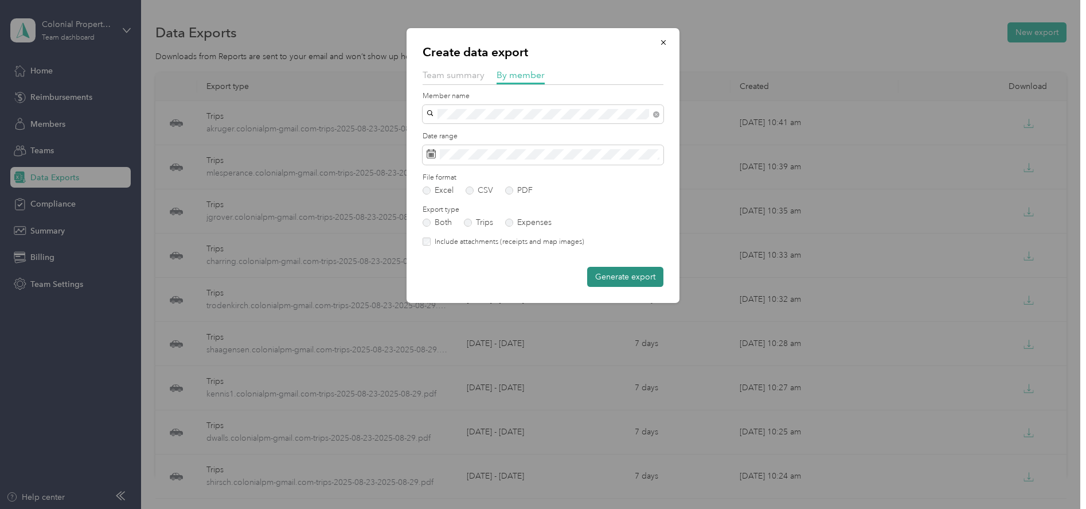
click at [612, 278] on button "Generate export" at bounding box center [625, 277] width 76 height 20
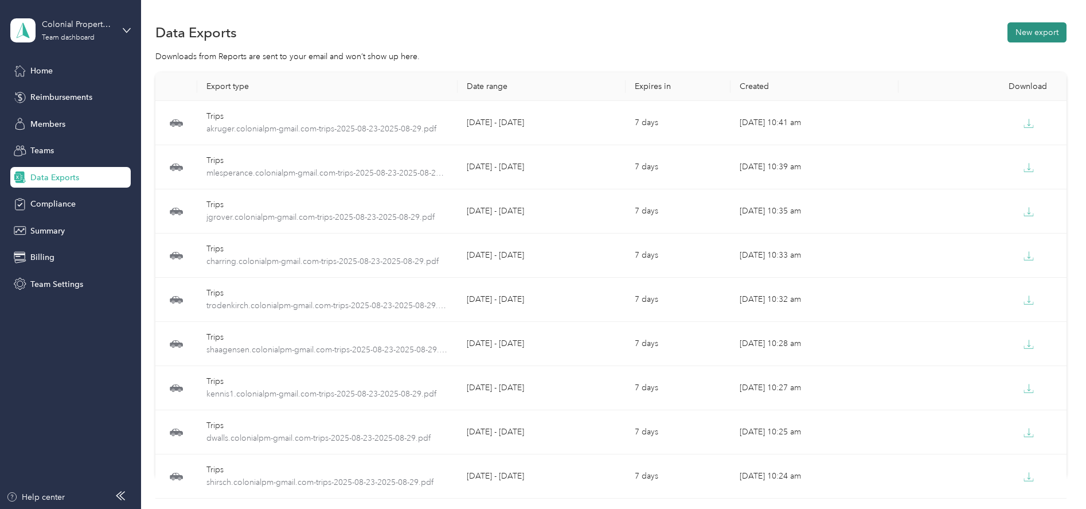
click at [1027, 36] on button "New export" at bounding box center [1037, 32] width 59 height 20
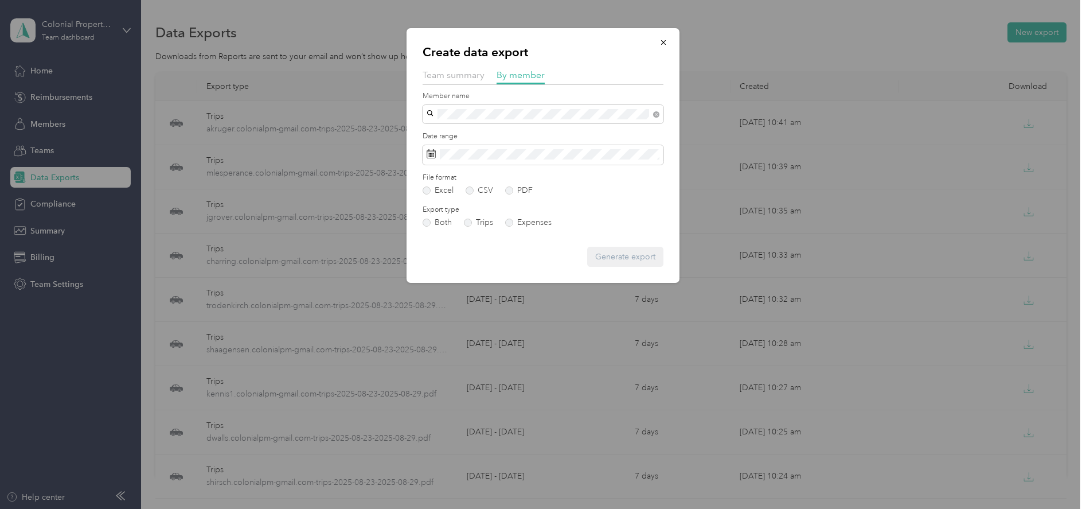
click at [477, 133] on div "ddrafall.colonialpm@gmail.com" at bounding box center [543, 134] width 225 height 12
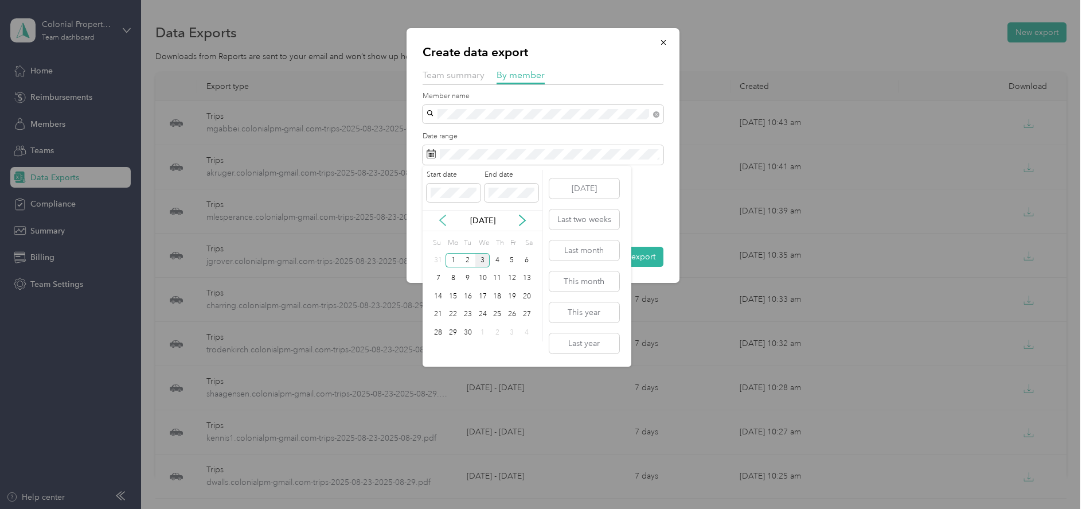
click at [444, 217] on icon at bounding box center [443, 220] width 6 height 10
click at [527, 310] on div "23" at bounding box center [527, 314] width 15 height 14
click at [514, 333] on div "29" at bounding box center [512, 332] width 15 height 14
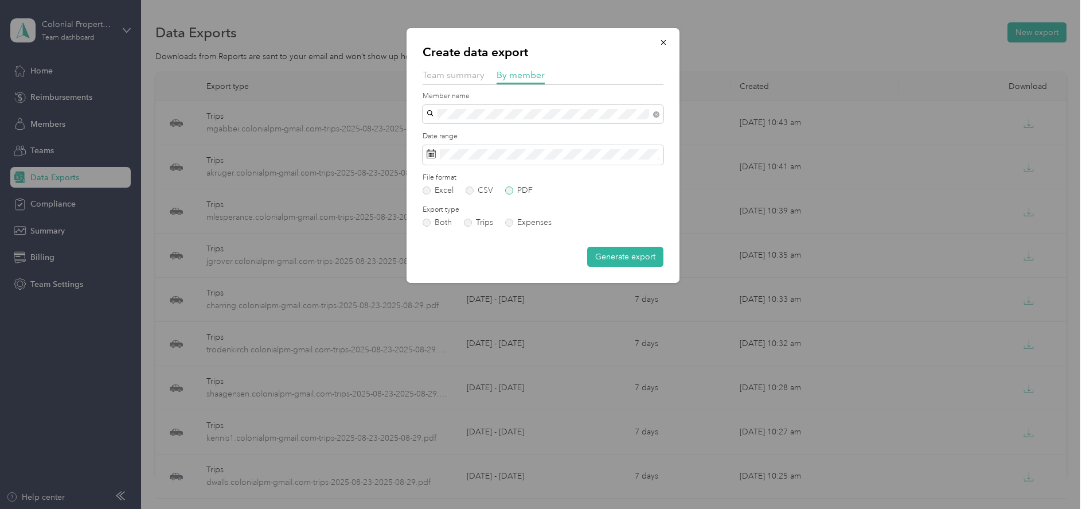
click at [508, 193] on label "PDF" at bounding box center [519, 190] width 28 height 8
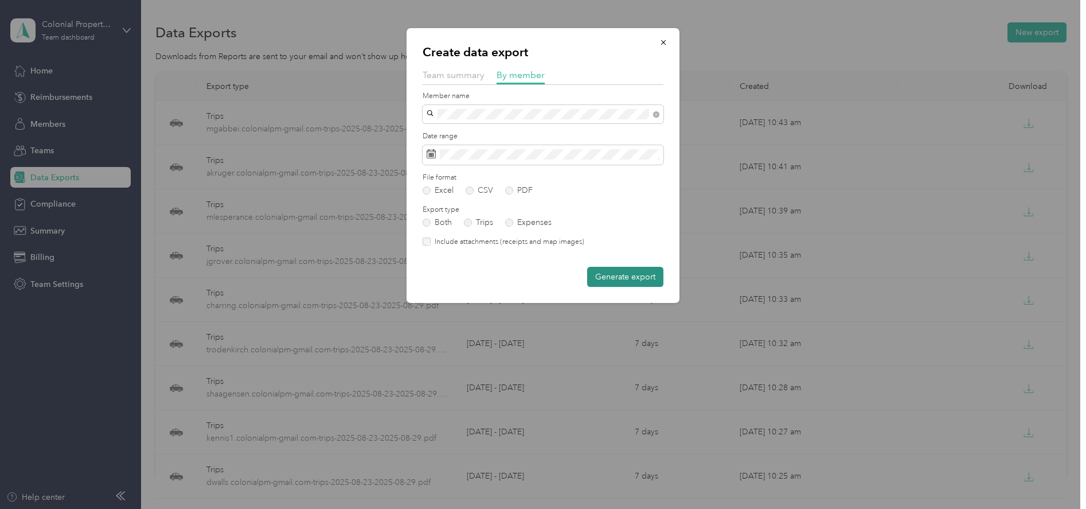
click at [619, 280] on button "Generate export" at bounding box center [625, 277] width 76 height 20
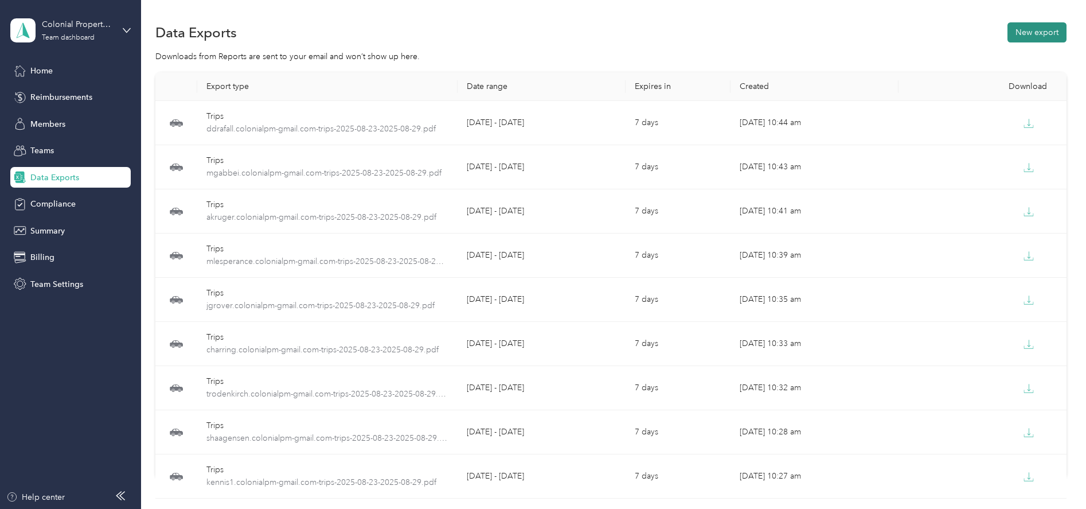
click at [1029, 40] on button "New export" at bounding box center [1037, 32] width 59 height 20
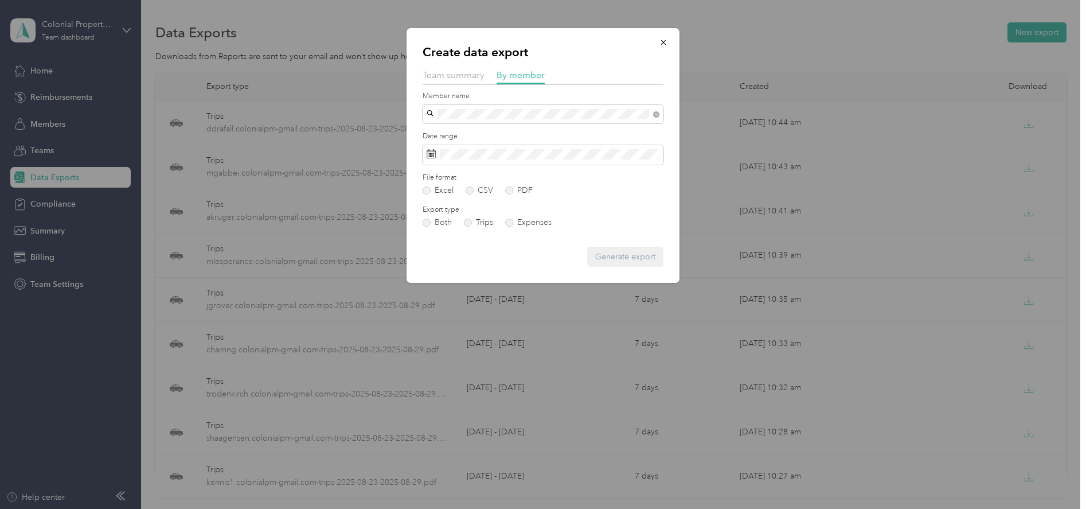
click at [448, 130] on span "jgomez.colonialpm@gmail.com" at bounding box center [498, 135] width 135 height 10
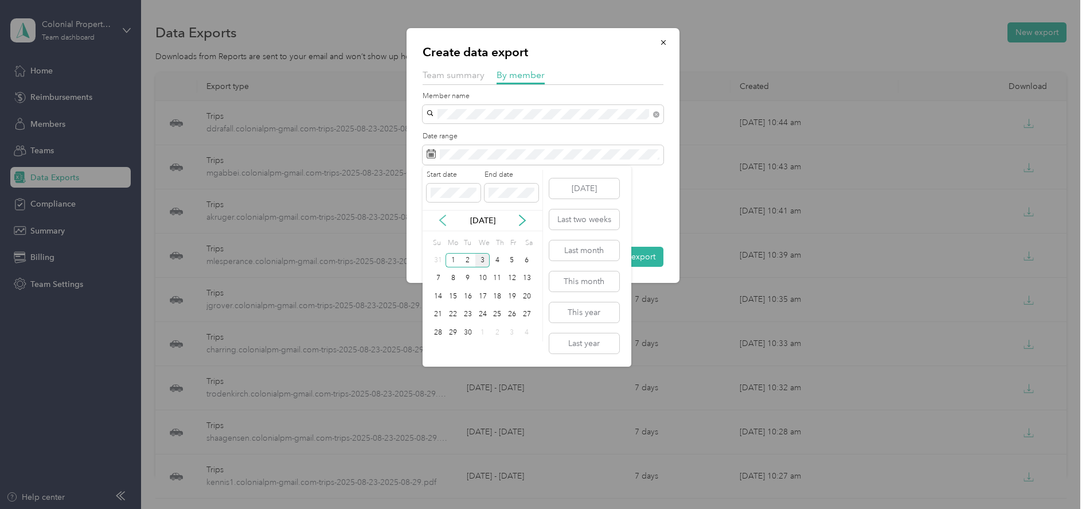
click at [445, 215] on icon at bounding box center [442, 220] width 11 height 11
click at [526, 313] on div "23" at bounding box center [527, 314] width 15 height 14
click at [513, 329] on div "29" at bounding box center [512, 332] width 15 height 14
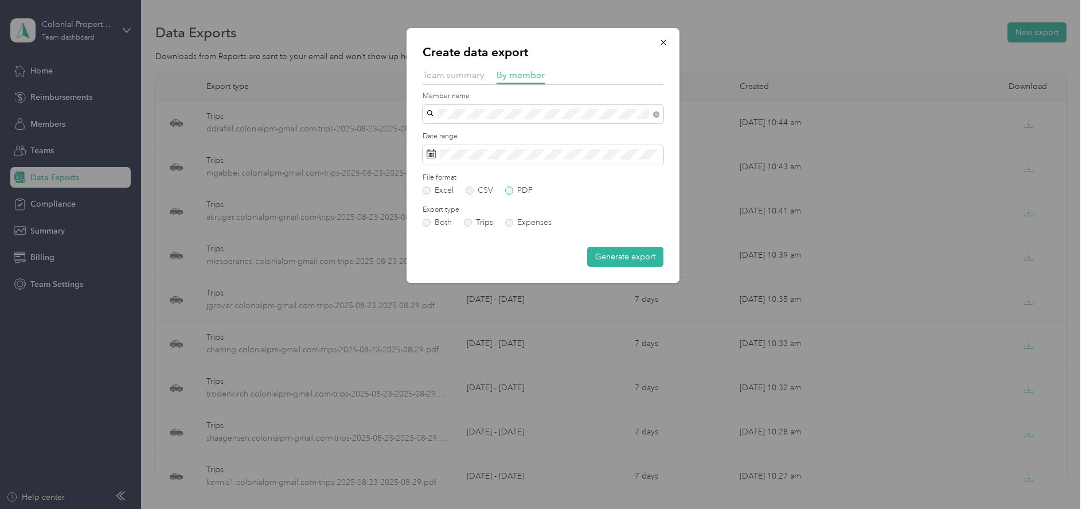
click at [511, 192] on label "PDF" at bounding box center [519, 190] width 28 height 8
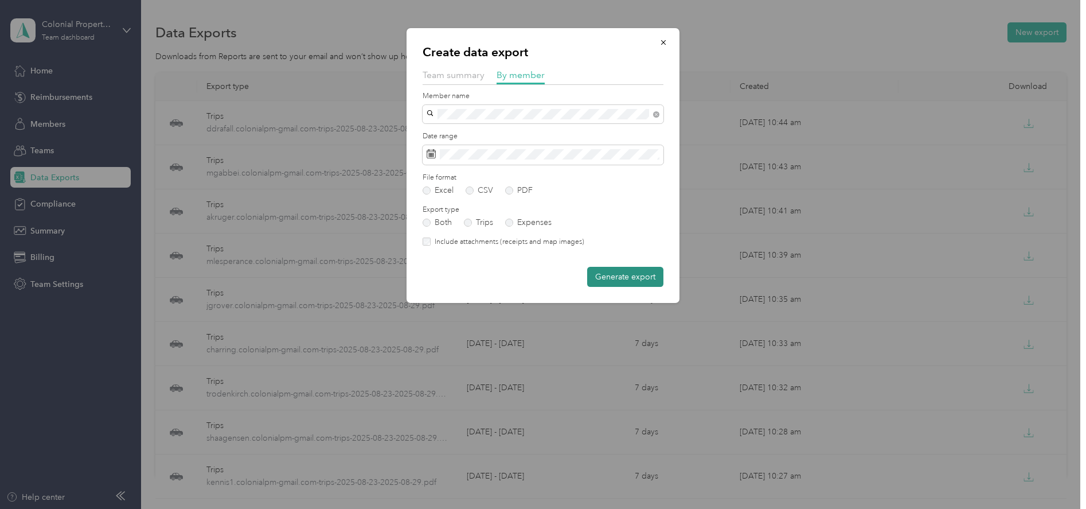
click at [613, 282] on button "Generate export" at bounding box center [625, 277] width 76 height 20
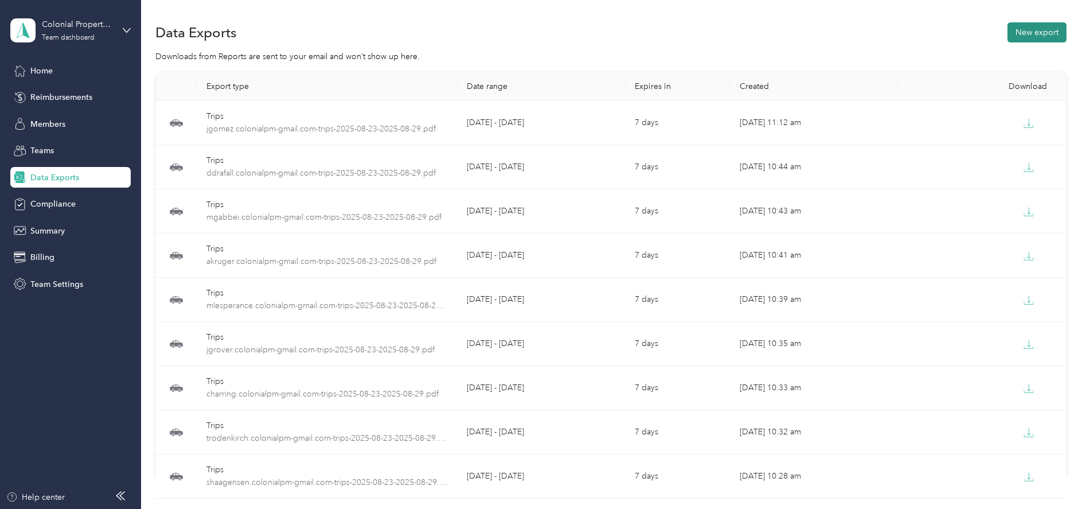
click at [1023, 34] on button "New export" at bounding box center [1037, 32] width 59 height 20
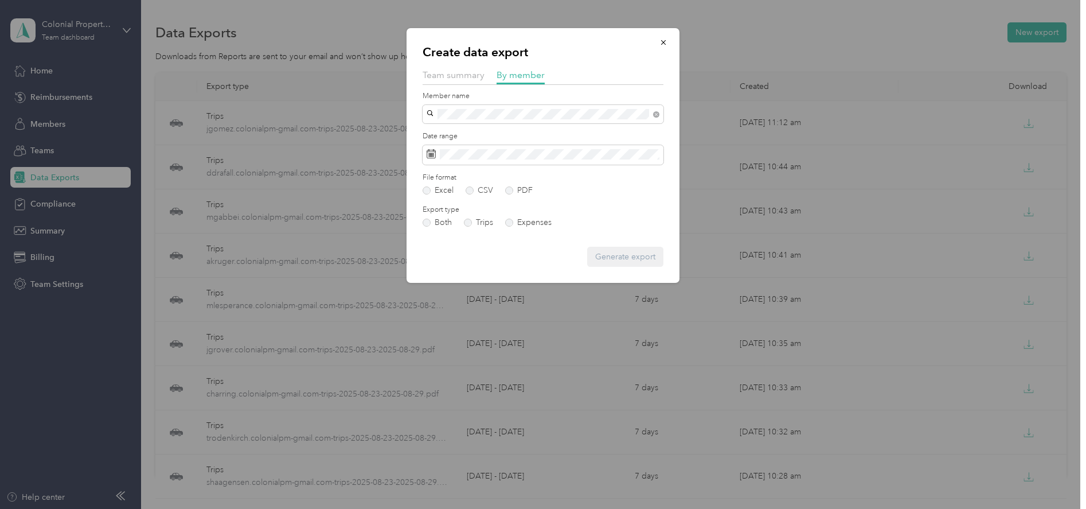
click at [458, 131] on span "ttravis.colonialpm@gmail.com" at bounding box center [498, 135] width 135 height 10
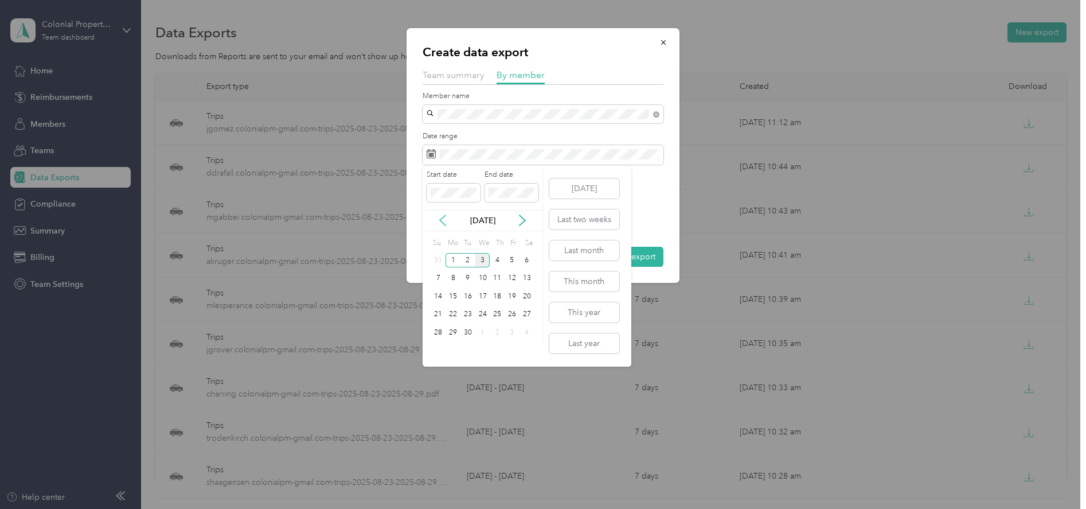
click at [442, 217] on icon at bounding box center [442, 220] width 11 height 11
click at [523, 312] on div "23" at bounding box center [527, 314] width 15 height 14
click at [510, 329] on div "29" at bounding box center [512, 332] width 15 height 14
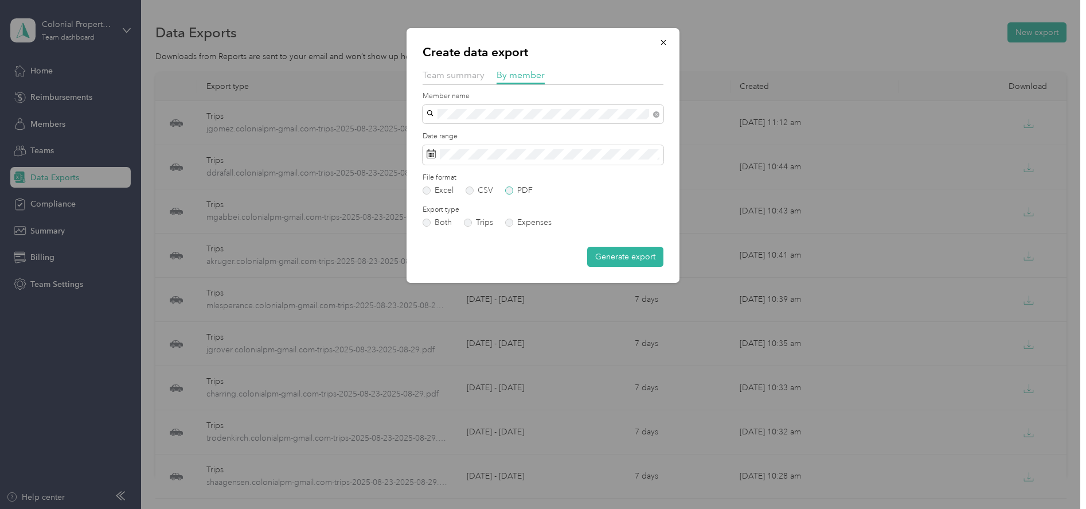
click at [510, 190] on label "PDF" at bounding box center [519, 190] width 28 height 8
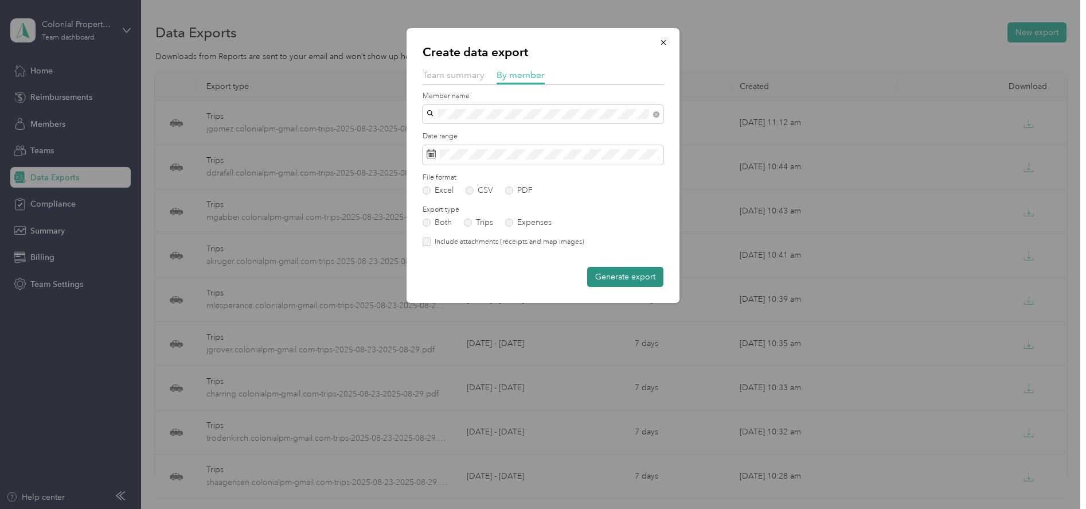
click at [612, 274] on button "Generate export" at bounding box center [625, 277] width 76 height 20
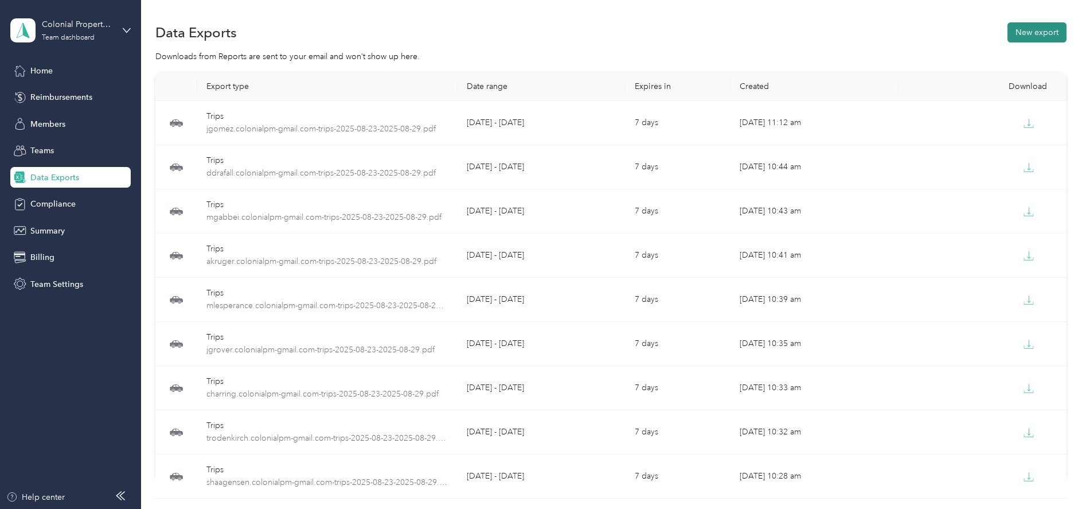
click at [1031, 38] on button "New export" at bounding box center [1037, 32] width 59 height 20
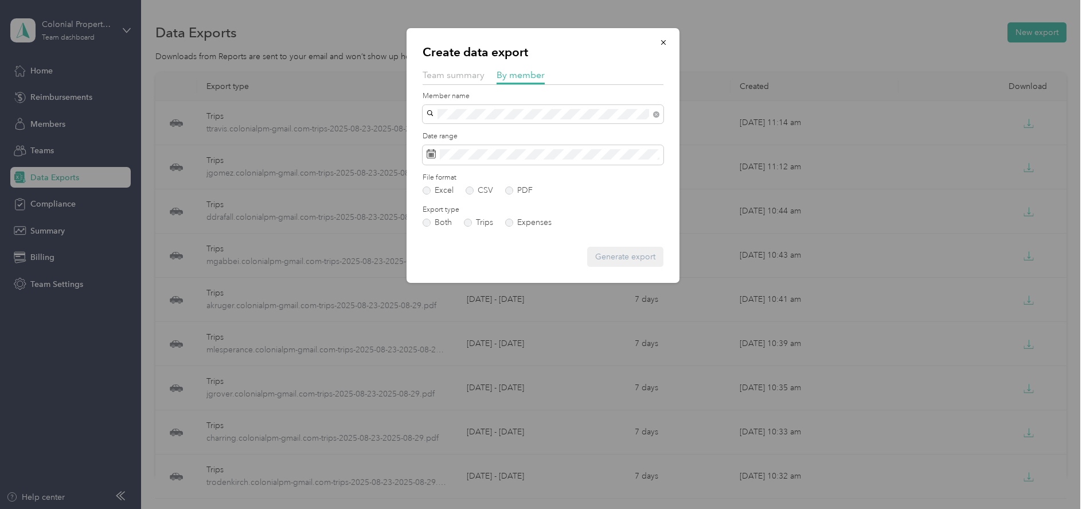
click at [456, 130] on span "rschultz2.colonialpm@gmail.com" at bounding box center [498, 135] width 135 height 10
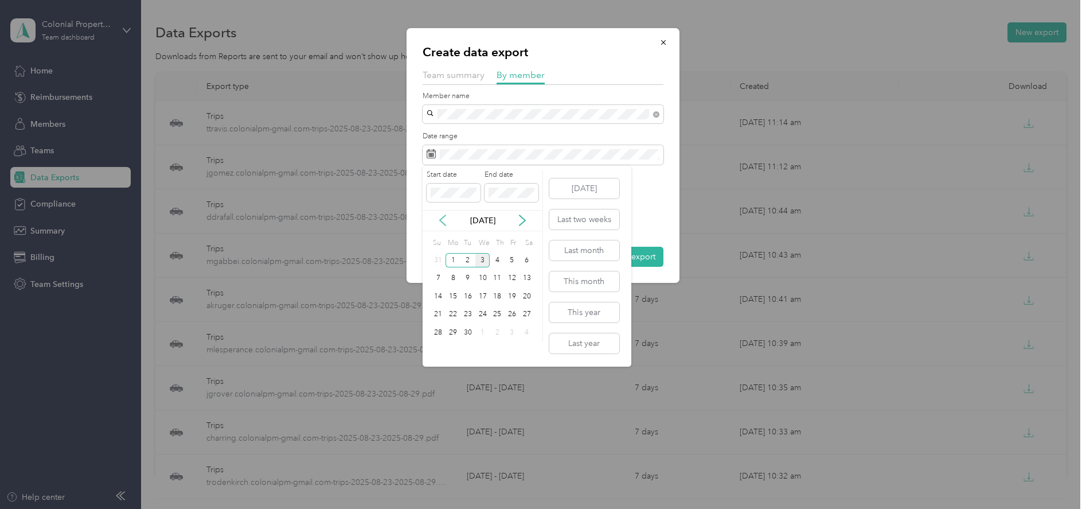
click at [446, 219] on icon at bounding box center [442, 220] width 11 height 11
click at [531, 318] on div "23" at bounding box center [527, 314] width 15 height 14
click at [511, 336] on div "29" at bounding box center [512, 332] width 15 height 14
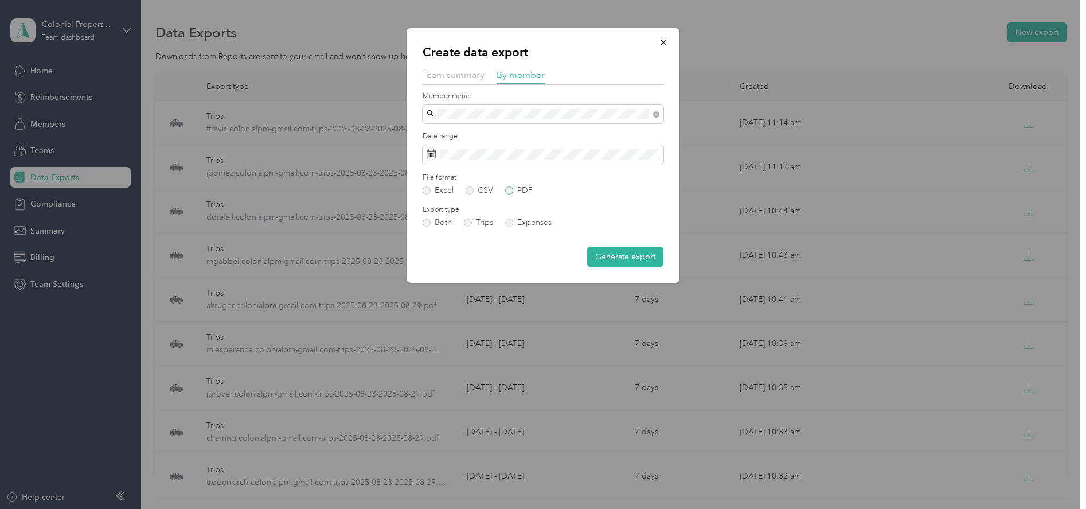
click at [511, 192] on label "PDF" at bounding box center [519, 190] width 28 height 8
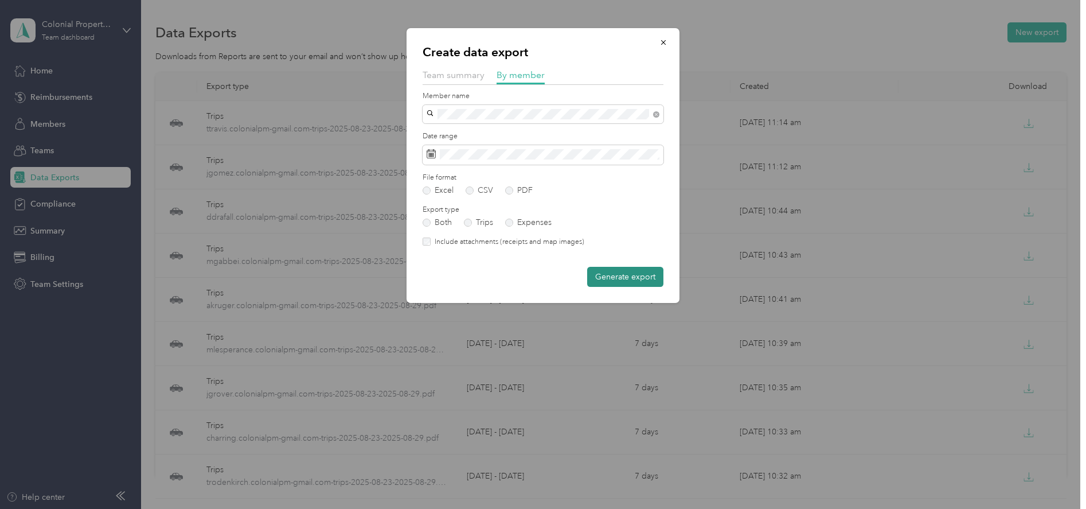
click at [619, 280] on button "Generate export" at bounding box center [625, 277] width 76 height 20
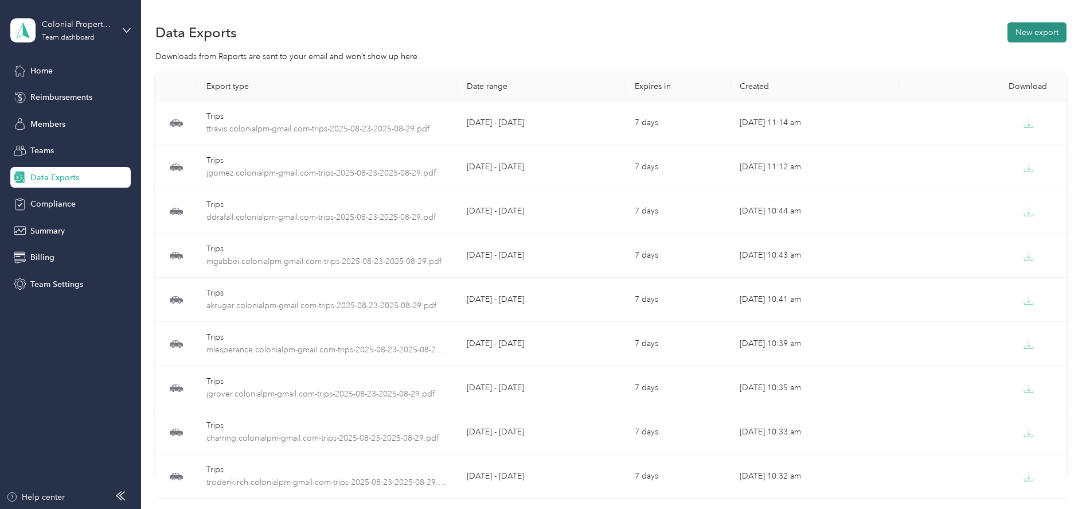
click at [1028, 37] on button "New export" at bounding box center [1037, 32] width 59 height 20
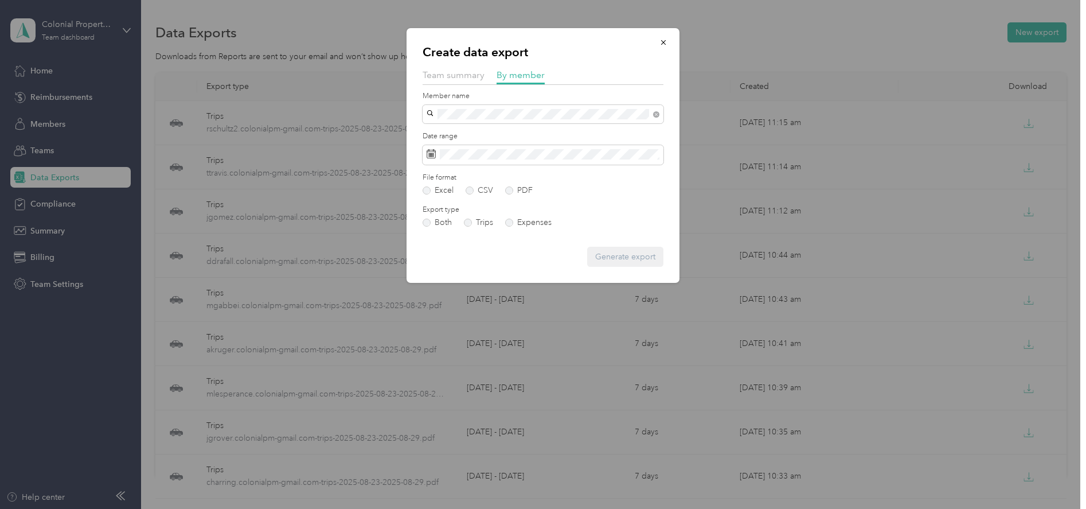
click at [458, 131] on span "havila.colonialpm@gmail.com" at bounding box center [498, 134] width 135 height 10
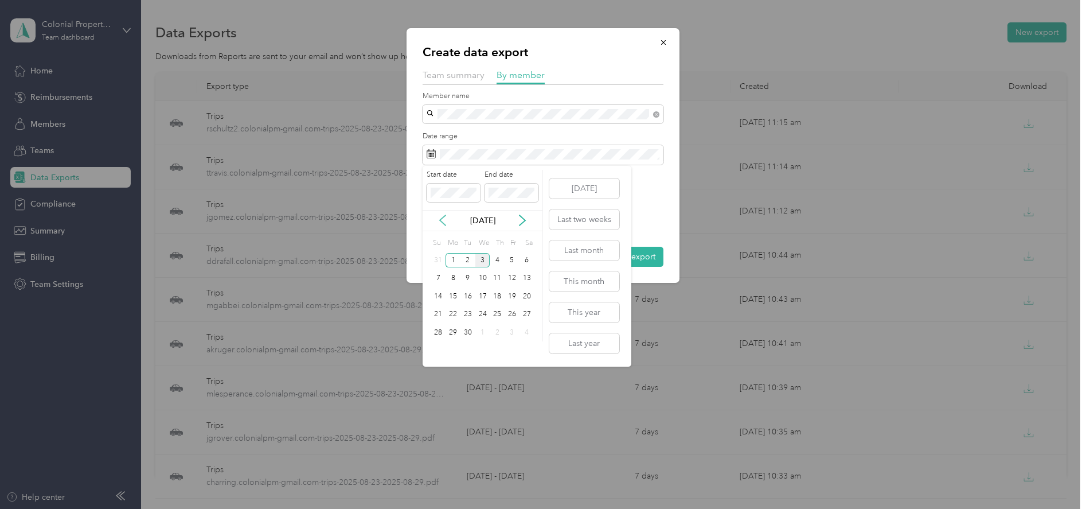
click at [442, 218] on icon at bounding box center [443, 220] width 6 height 10
click at [521, 310] on div "23" at bounding box center [527, 314] width 15 height 14
click at [509, 328] on div "29" at bounding box center [512, 332] width 15 height 14
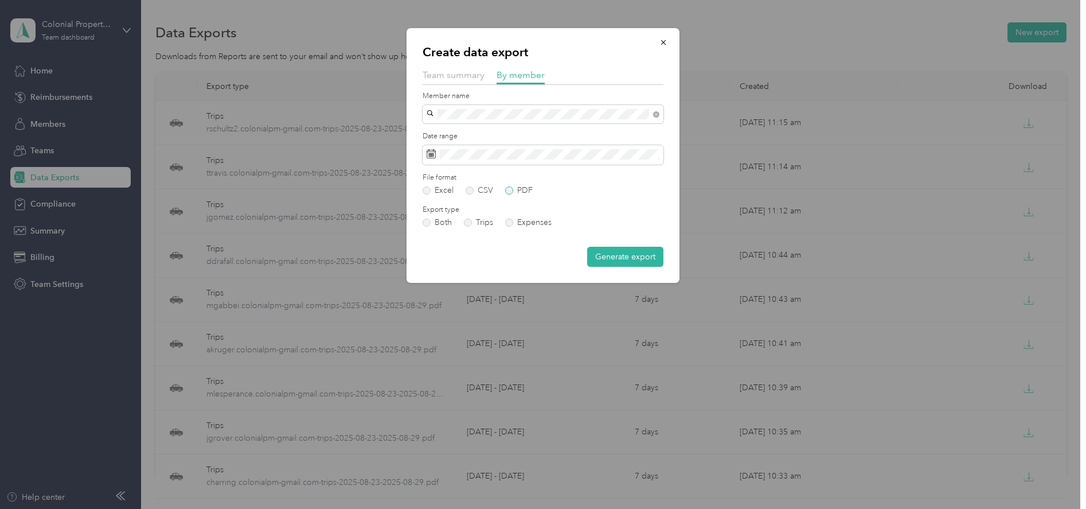
click at [506, 191] on label "PDF" at bounding box center [519, 190] width 28 height 8
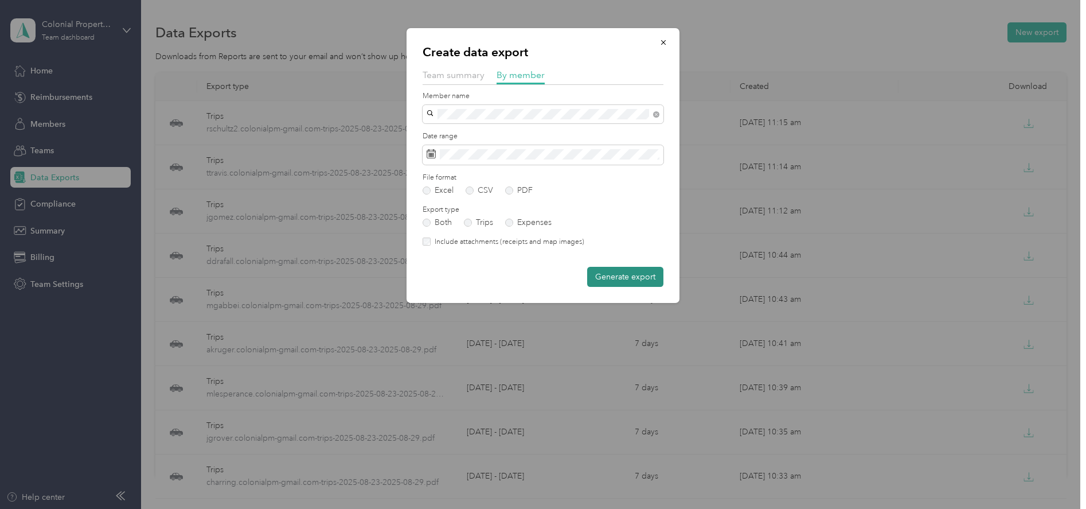
click at [614, 280] on button "Generate export" at bounding box center [625, 277] width 76 height 20
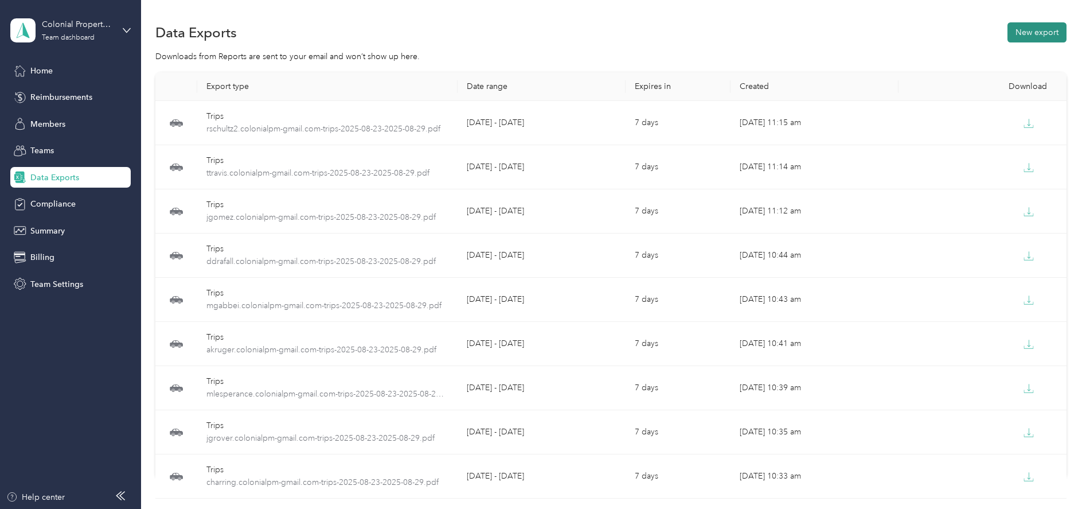
click at [1024, 37] on button "New export" at bounding box center [1037, 32] width 59 height 20
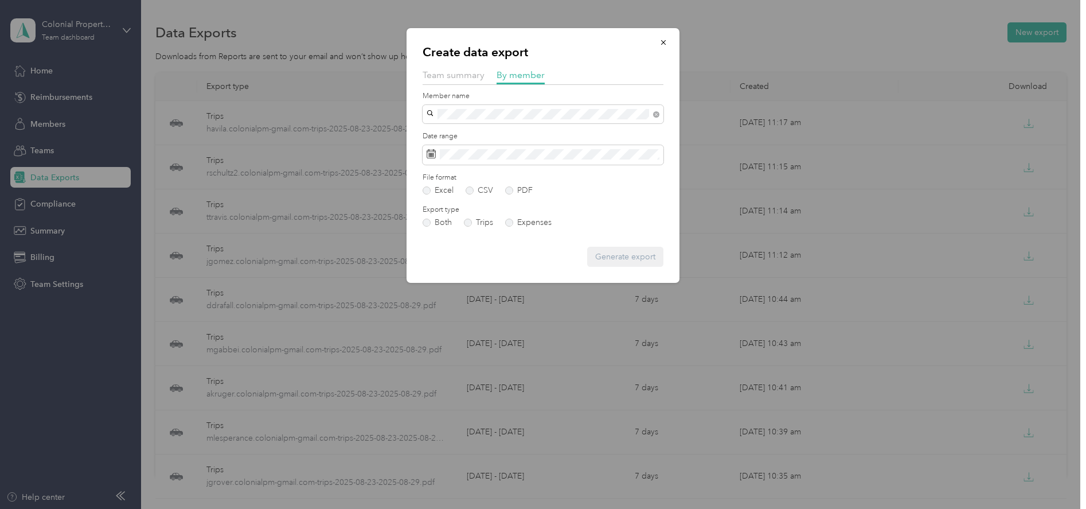
click at [465, 135] on li "pstruble.colonialpm@gmail.com" at bounding box center [543, 128] width 241 height 20
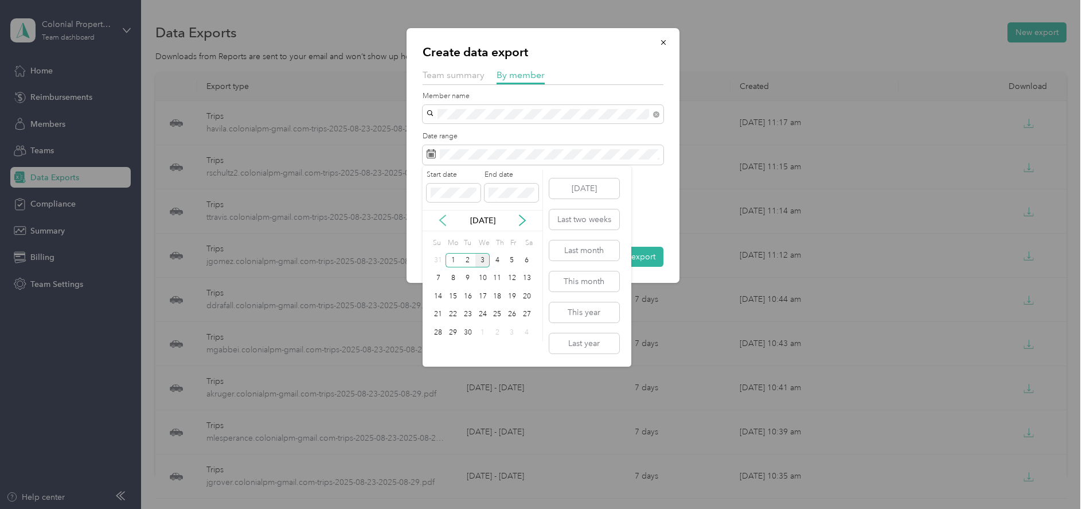
click at [442, 219] on icon at bounding box center [443, 220] width 6 height 10
click at [522, 311] on div "23" at bounding box center [527, 314] width 15 height 14
click at [508, 328] on div "29" at bounding box center [512, 332] width 15 height 14
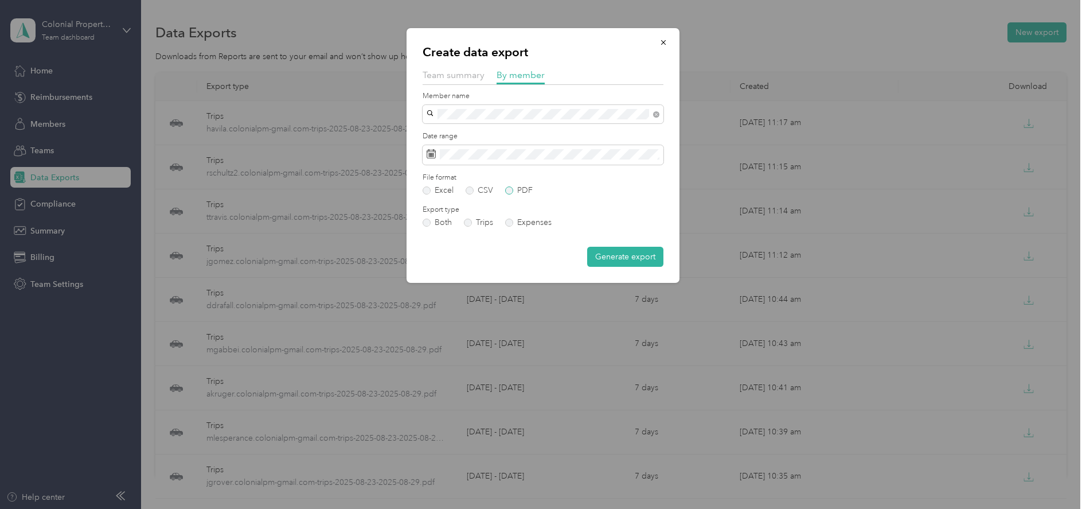
click at [511, 190] on label "PDF" at bounding box center [519, 190] width 28 height 8
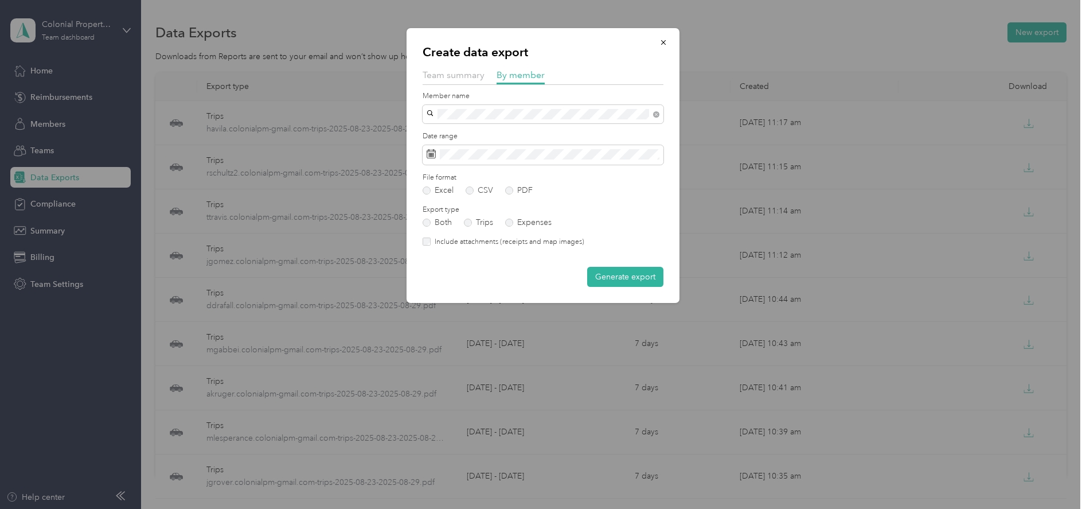
click at [431, 242] on label "Include attachments (receipts and map images)" at bounding box center [508, 242] width 154 height 10
click at [611, 278] on button "Generate export" at bounding box center [625, 277] width 76 height 20
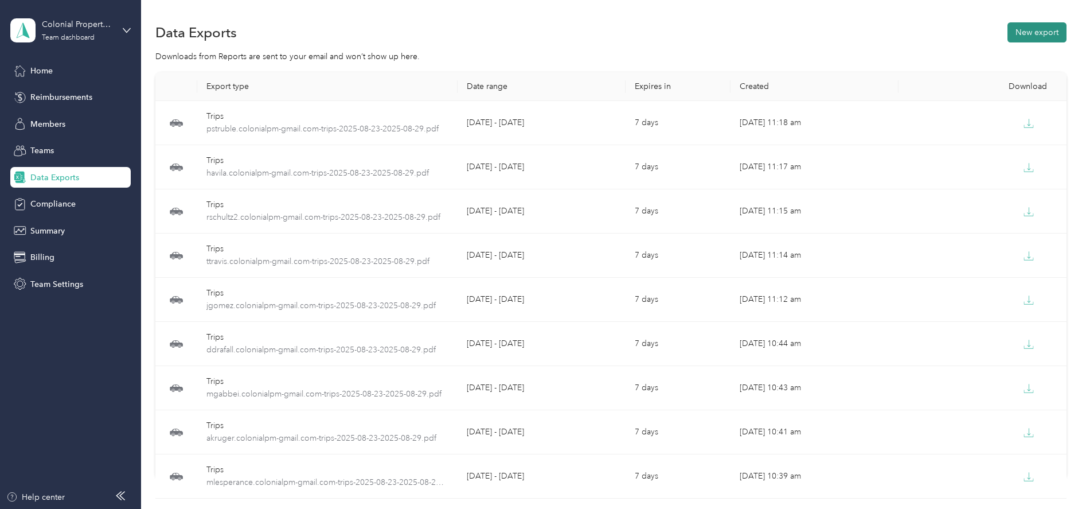
click at [1020, 33] on button "New export" at bounding box center [1037, 32] width 59 height 20
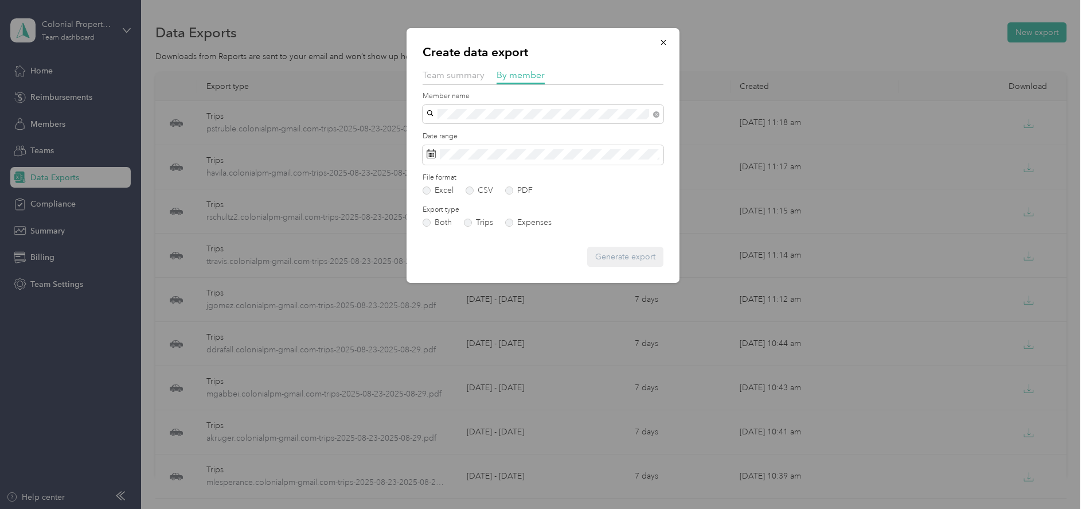
click at [455, 130] on span "jlamb.colonialpm@gmail.com" at bounding box center [498, 134] width 135 height 10
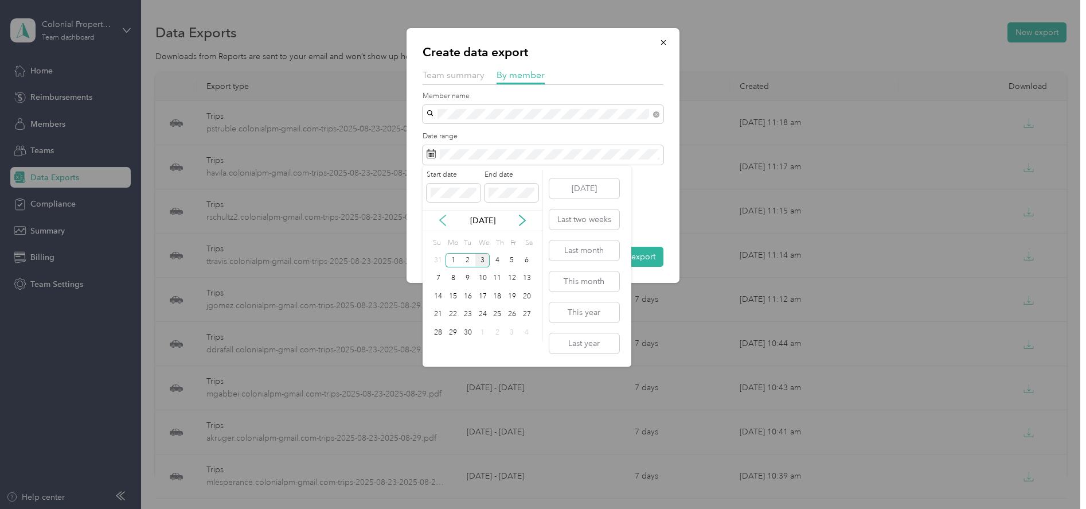
click at [443, 215] on icon at bounding box center [442, 220] width 11 height 11
click at [531, 315] on div "23" at bounding box center [527, 314] width 15 height 14
click at [515, 334] on div "29" at bounding box center [512, 332] width 15 height 14
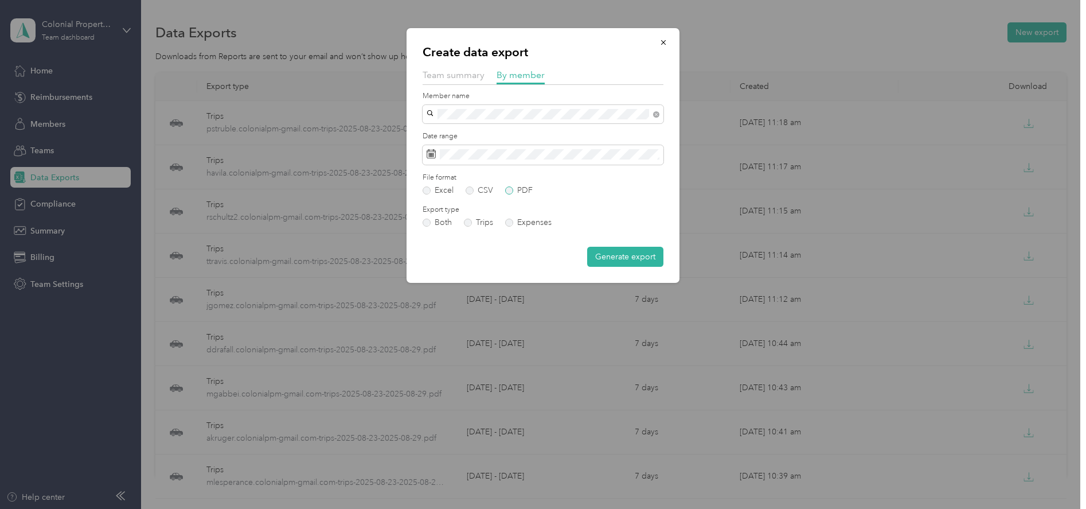
click at [506, 189] on label "PDF" at bounding box center [519, 190] width 28 height 8
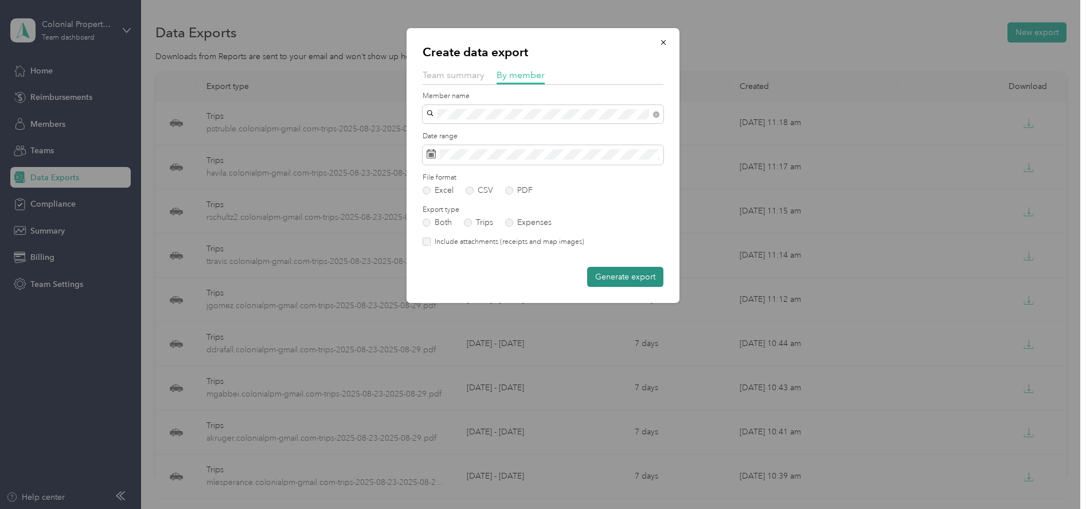
click at [622, 280] on button "Generate export" at bounding box center [625, 277] width 76 height 20
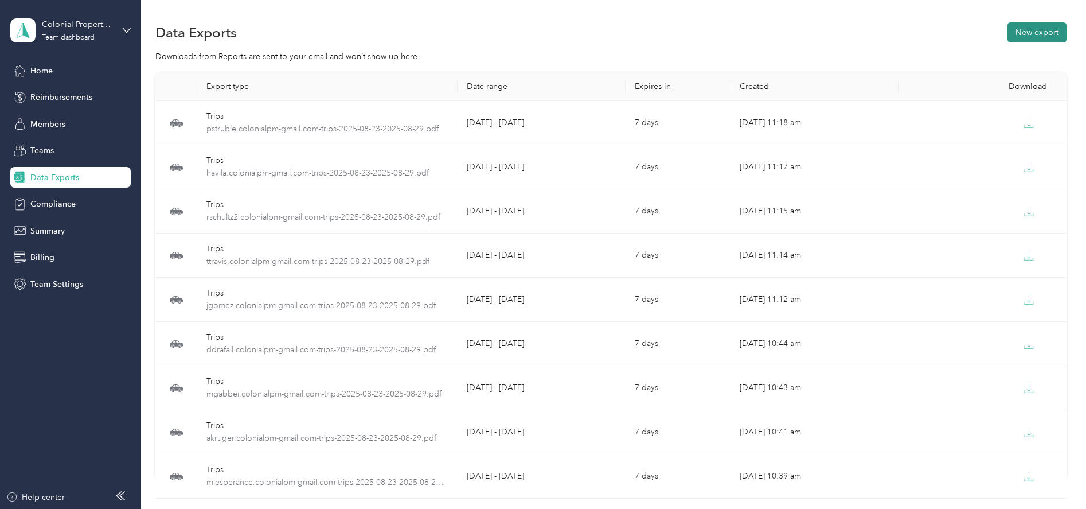
click at [1024, 36] on button "New export" at bounding box center [1037, 32] width 59 height 20
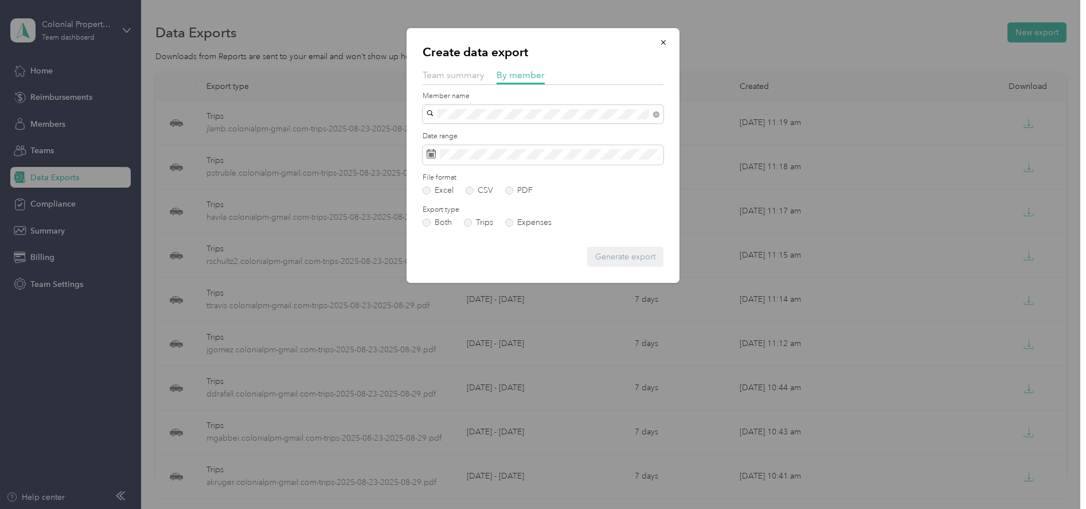
click at [457, 130] on span "frivera.colonialpm@gmail.com" at bounding box center [498, 131] width 135 height 10
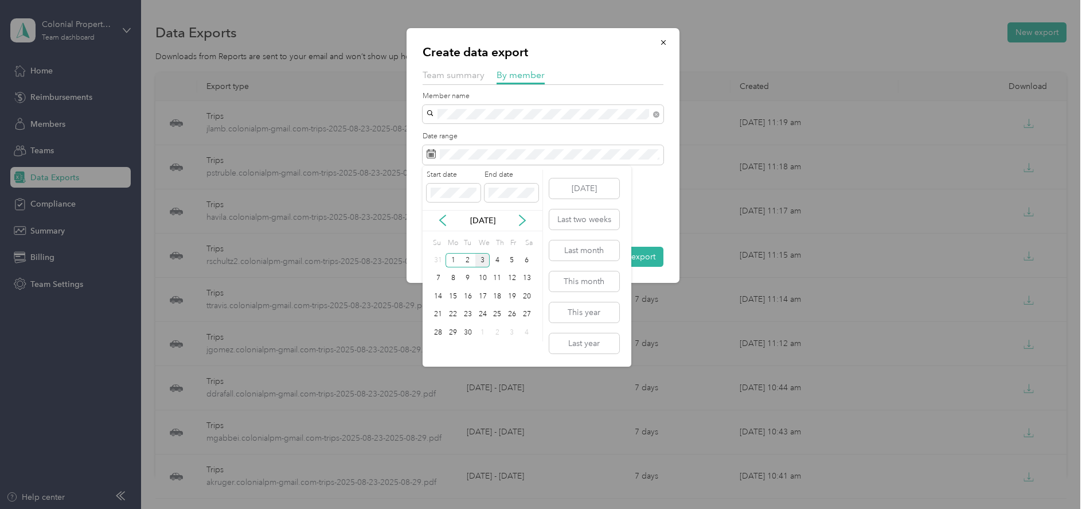
click at [443, 215] on div "Sep 2025" at bounding box center [483, 221] width 120 height 12
click at [443, 215] on icon at bounding box center [442, 220] width 11 height 11
click at [527, 317] on div "23" at bounding box center [527, 314] width 15 height 14
click at [509, 332] on div "29" at bounding box center [512, 332] width 15 height 14
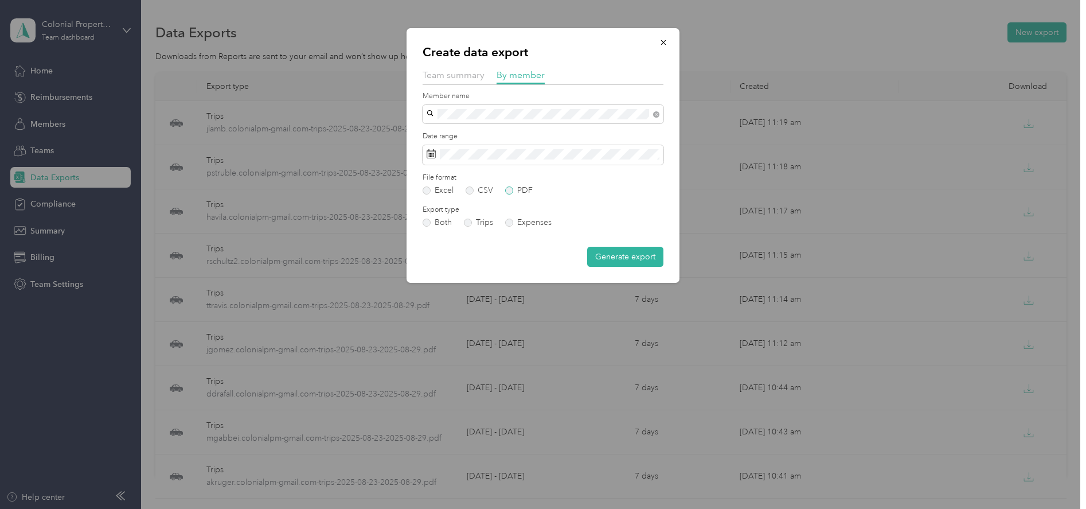
click at [511, 192] on label "PDF" at bounding box center [519, 190] width 28 height 8
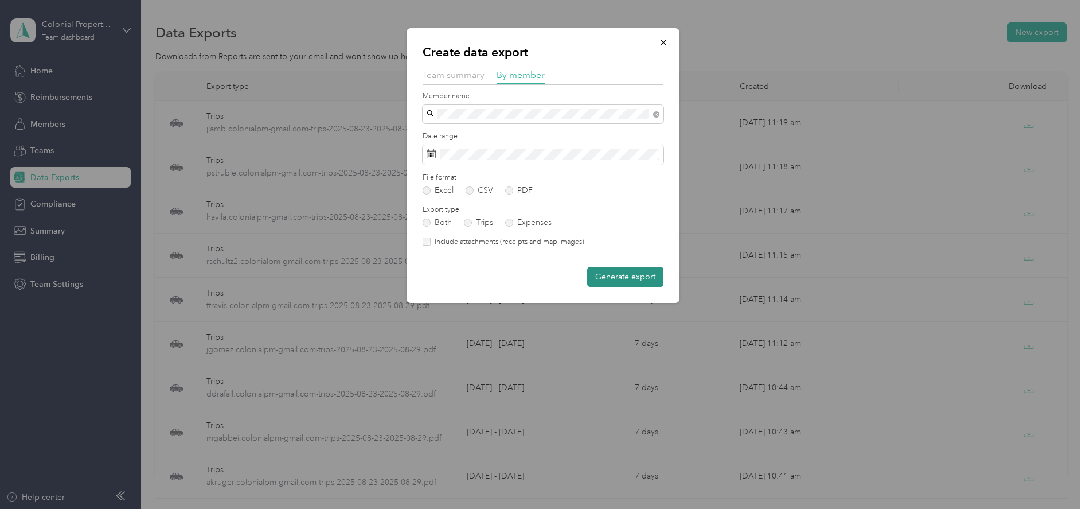
click at [616, 280] on button "Generate export" at bounding box center [625, 277] width 76 height 20
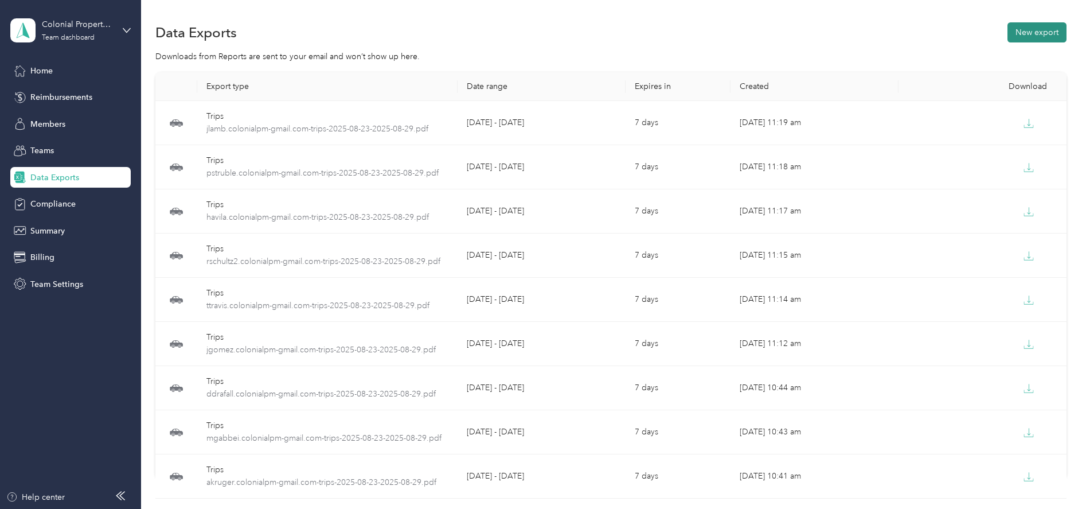
click at [1021, 34] on button "New export" at bounding box center [1037, 32] width 59 height 20
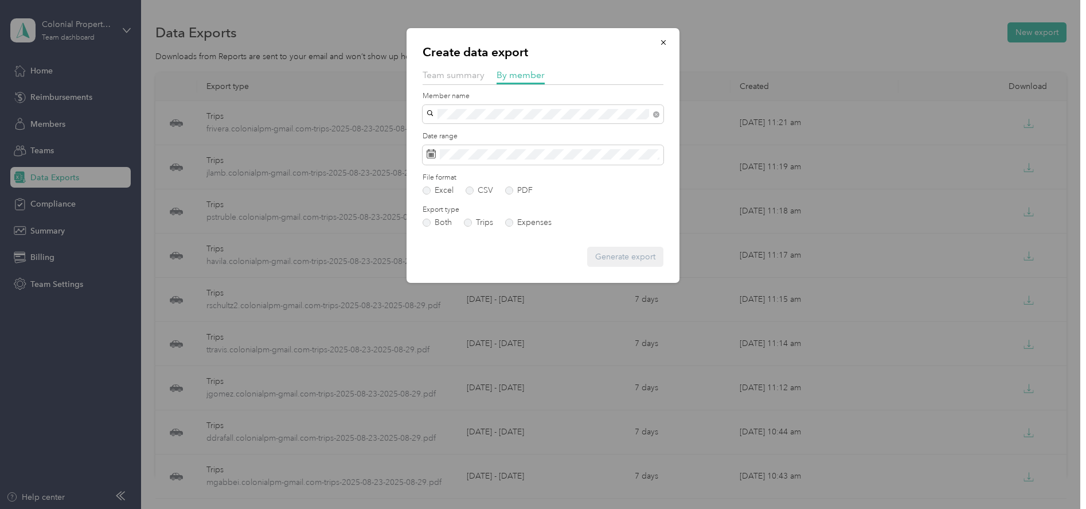
click at [467, 134] on div "ssaddiq.colonialpm@gmail.com" at bounding box center [543, 134] width 225 height 12
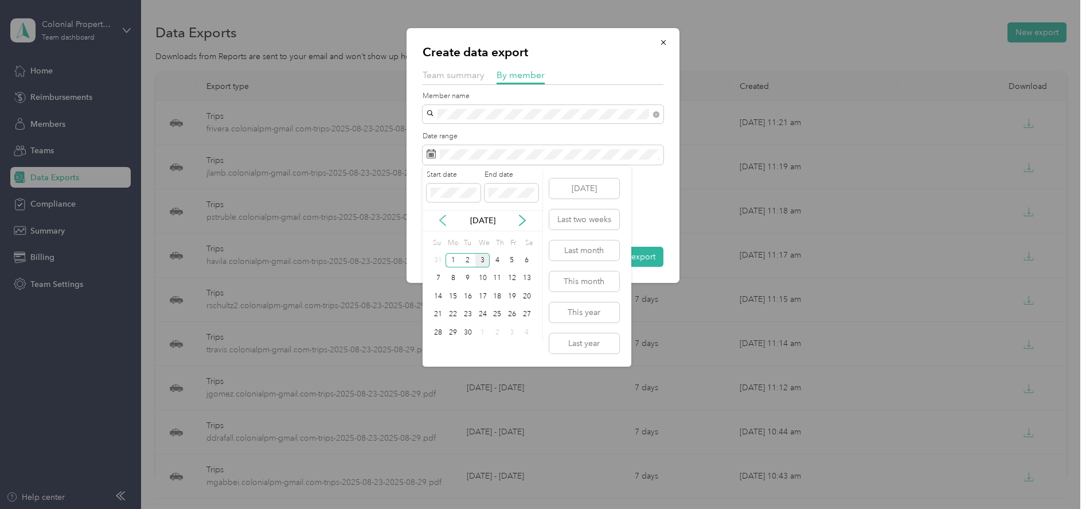
click at [442, 223] on icon at bounding box center [442, 220] width 11 height 11
click at [527, 315] on div "23" at bounding box center [527, 314] width 15 height 14
click at [509, 334] on div "29" at bounding box center [512, 332] width 15 height 14
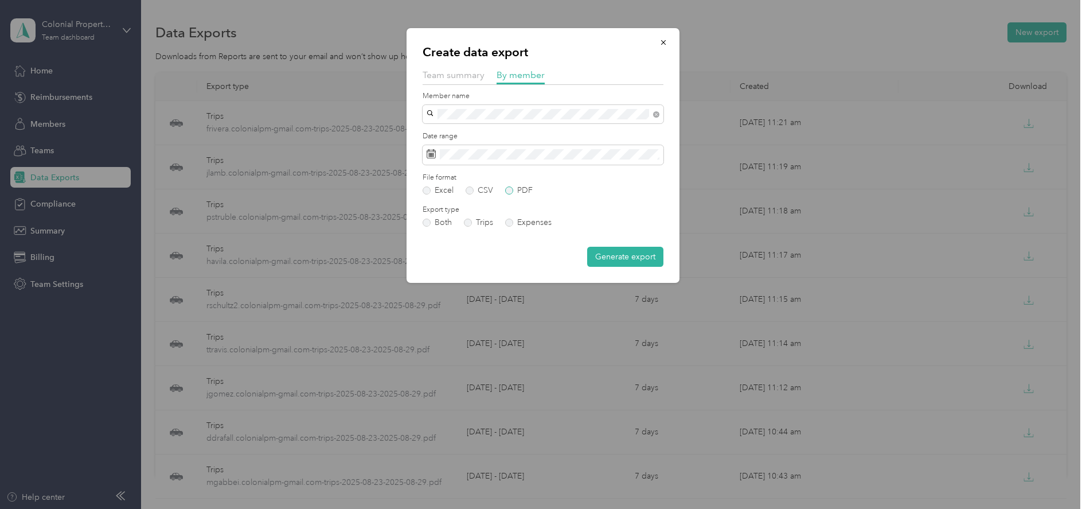
click at [508, 193] on label "PDF" at bounding box center [519, 190] width 28 height 8
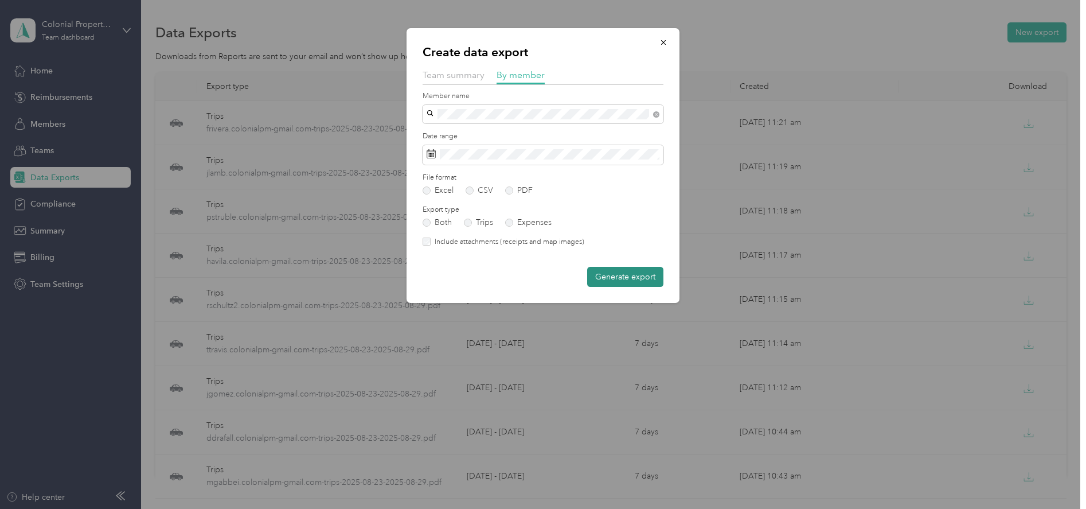
click at [613, 280] on button "Generate export" at bounding box center [625, 277] width 76 height 20
